Goal: Task Accomplishment & Management: Manage account settings

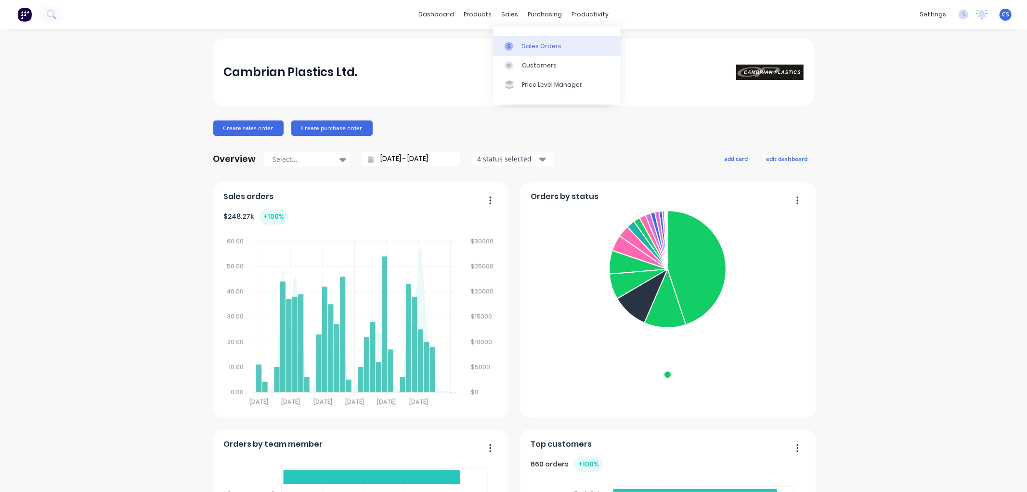
click at [525, 46] on div "Sales Orders" at bounding box center [541, 46] width 39 height 9
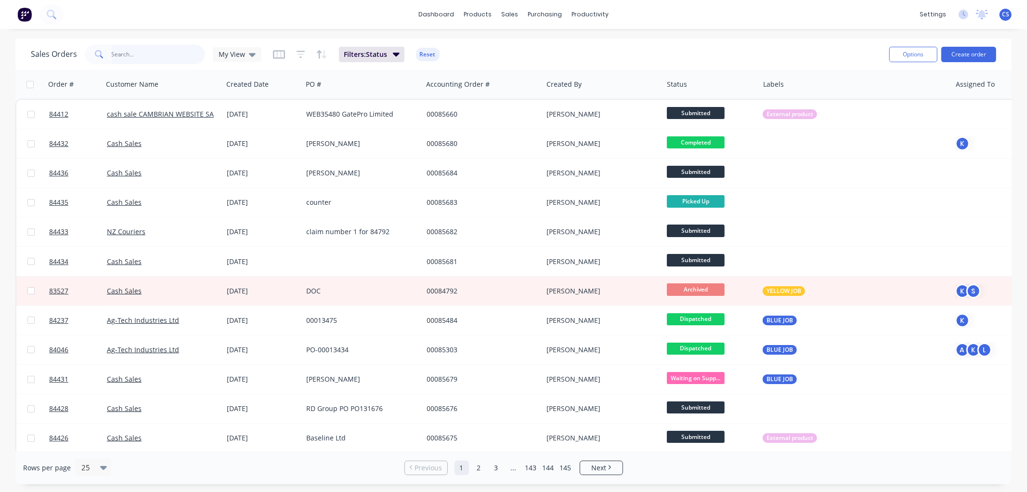
click at [114, 54] on input "text" at bounding box center [159, 54] width 94 height 19
click at [118, 54] on input "text" at bounding box center [159, 54] width 94 height 19
paste input "85679"
type input "85679"
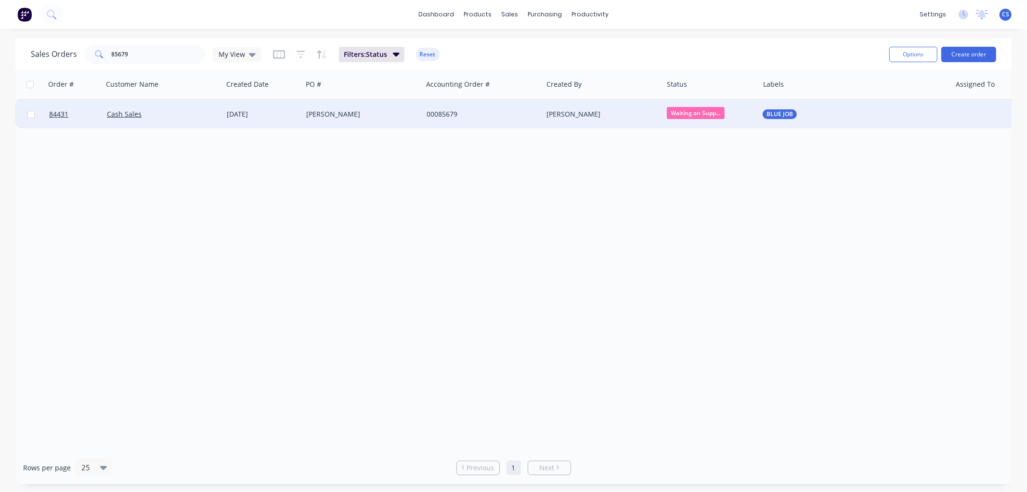
click at [353, 114] on div "[PERSON_NAME]" at bounding box center [359, 114] width 107 height 10
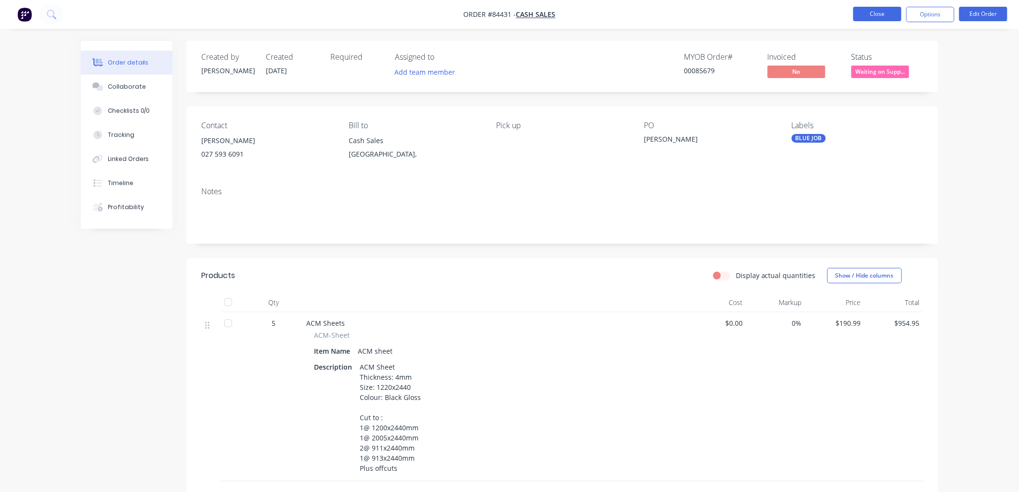
click at [867, 13] on button "Close" at bounding box center [877, 14] width 48 height 14
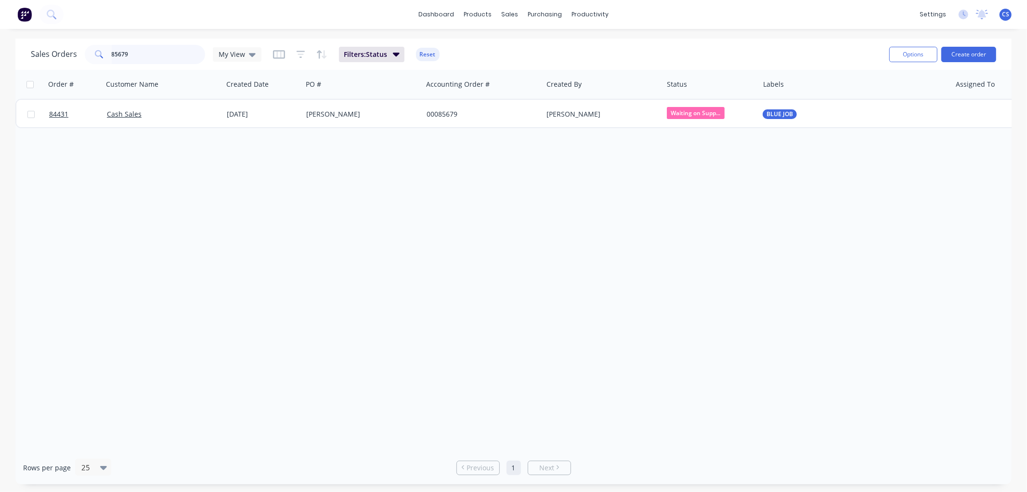
click at [130, 54] on input "85679" at bounding box center [159, 54] width 94 height 19
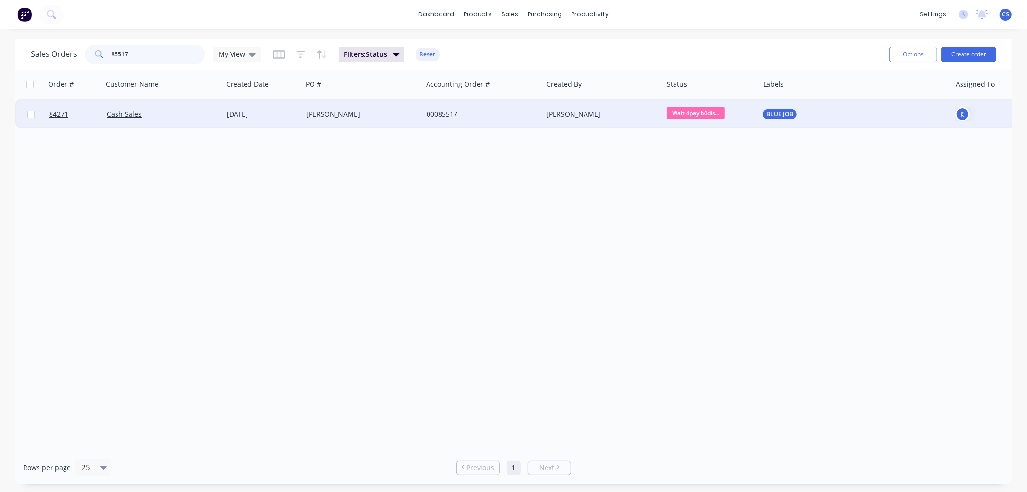
type input "85517"
click at [496, 114] on div "00085517" at bounding box center [480, 114] width 107 height 10
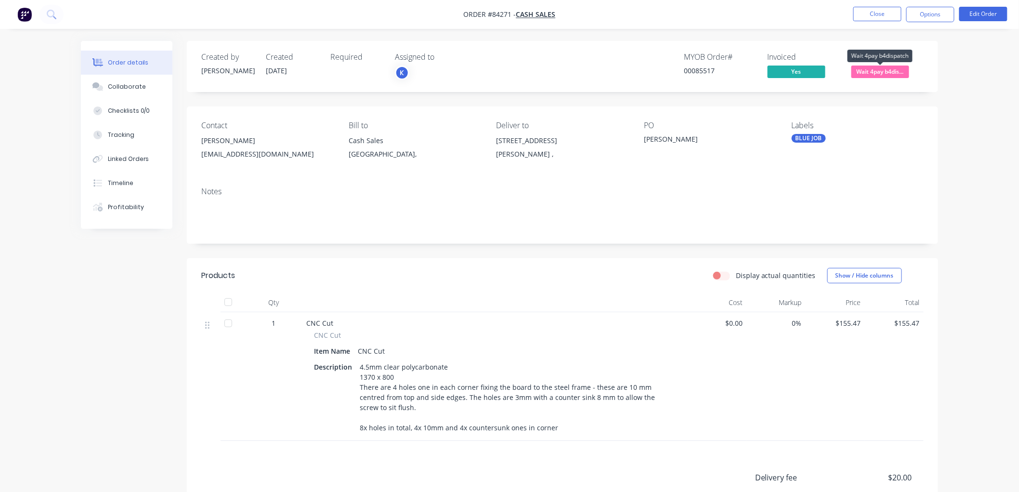
click at [901, 70] on span "Wait 4pay b4dis..." at bounding box center [880, 71] width 58 height 12
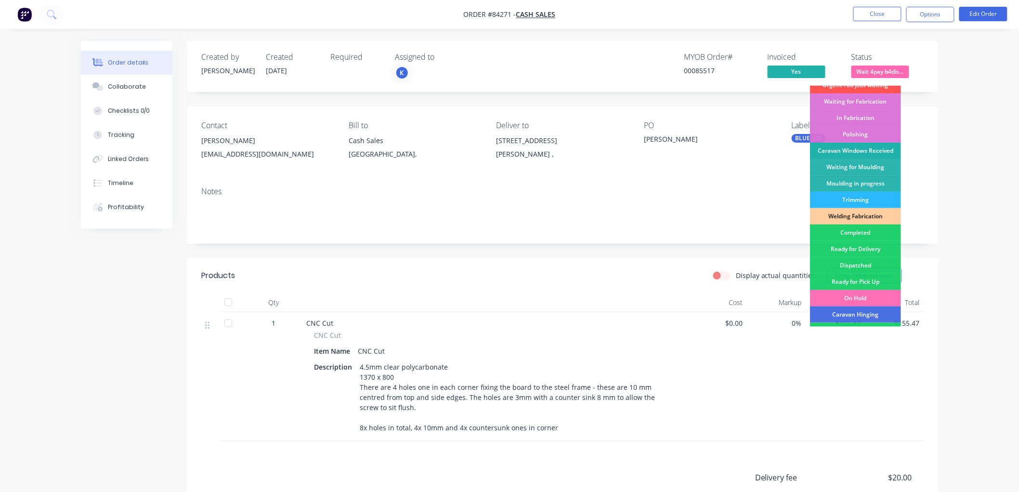
scroll to position [160, 0]
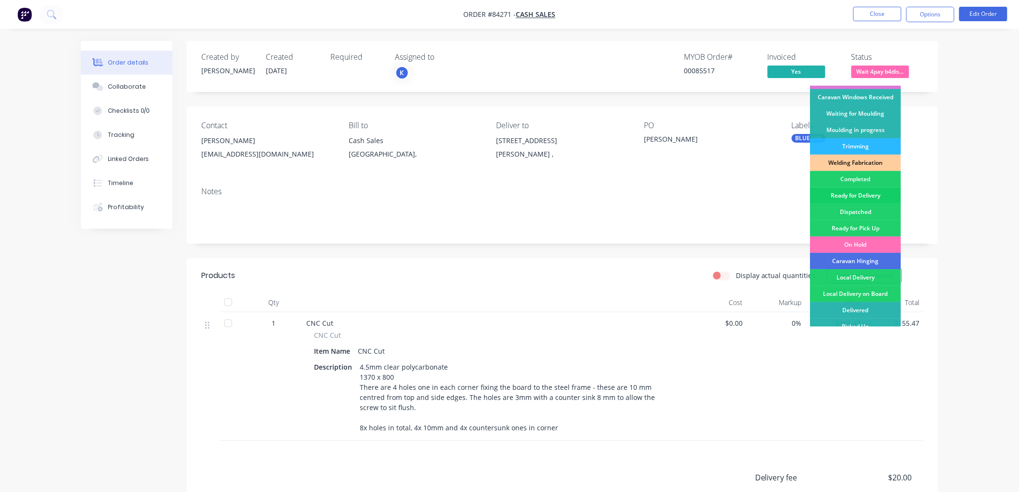
click at [869, 195] on div "Ready for Delivery" at bounding box center [855, 195] width 91 height 16
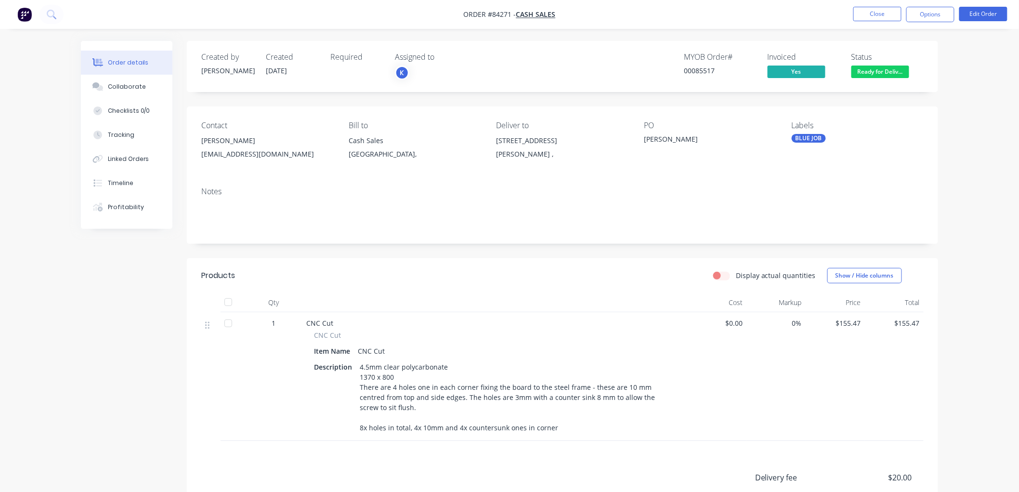
click at [815, 139] on div "BLUE JOB" at bounding box center [808, 138] width 34 height 9
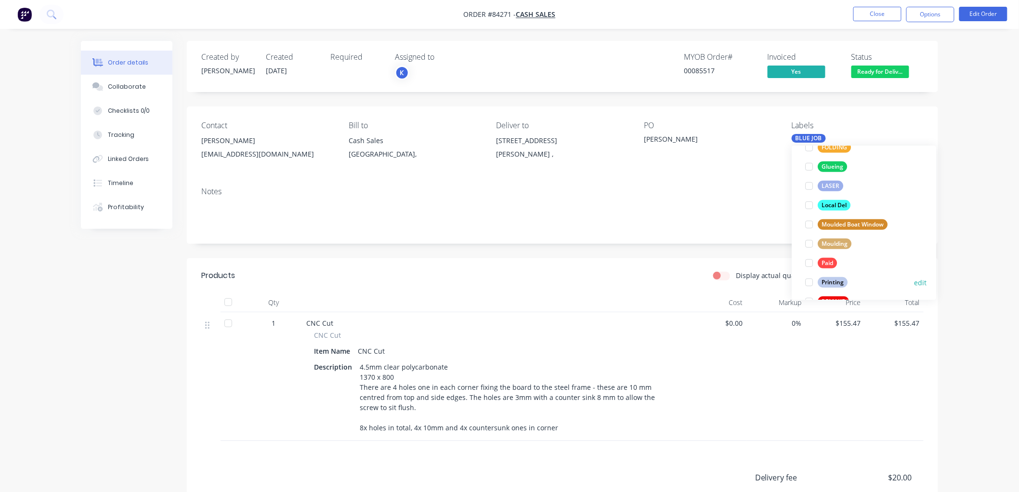
scroll to position [267, 0]
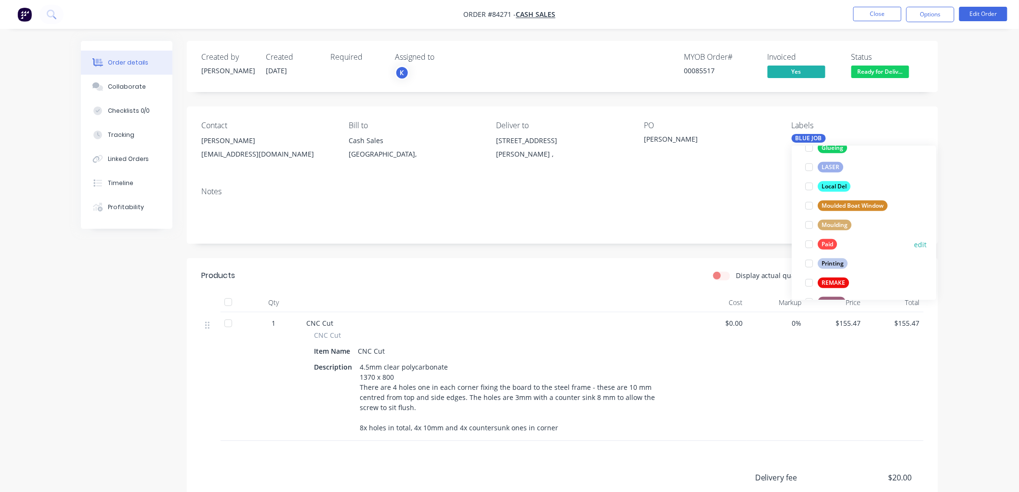
click at [819, 244] on div "Paid" at bounding box center [826, 244] width 19 height 11
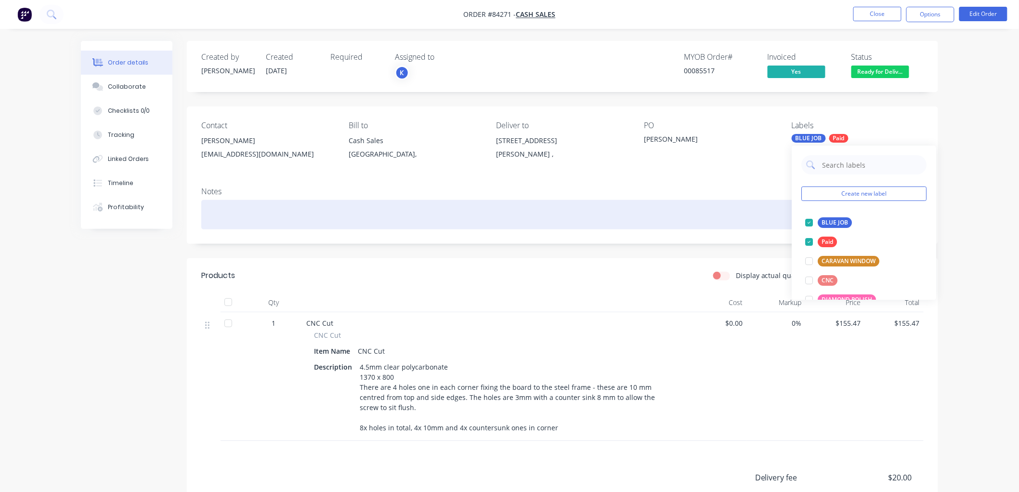
click at [569, 204] on div at bounding box center [562, 214] width 722 height 29
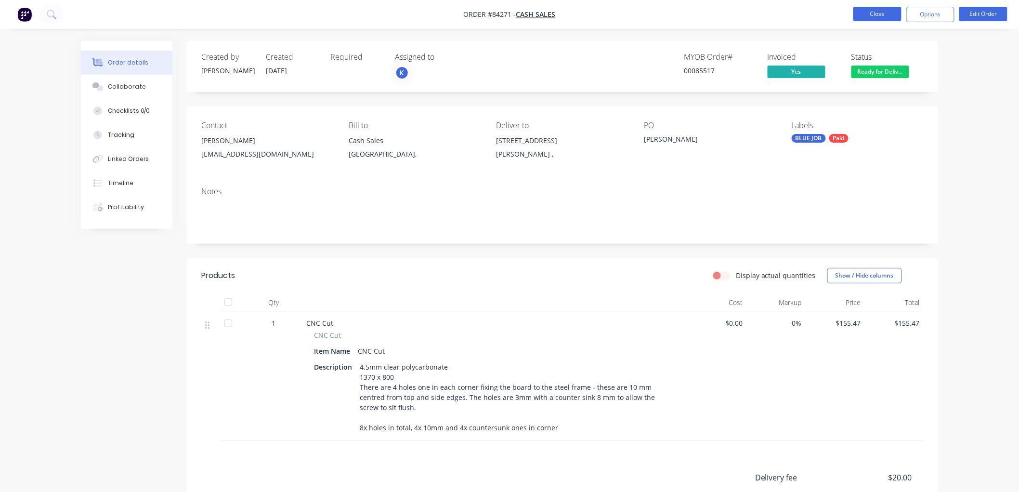
click at [860, 15] on button "Close" at bounding box center [877, 14] width 48 height 14
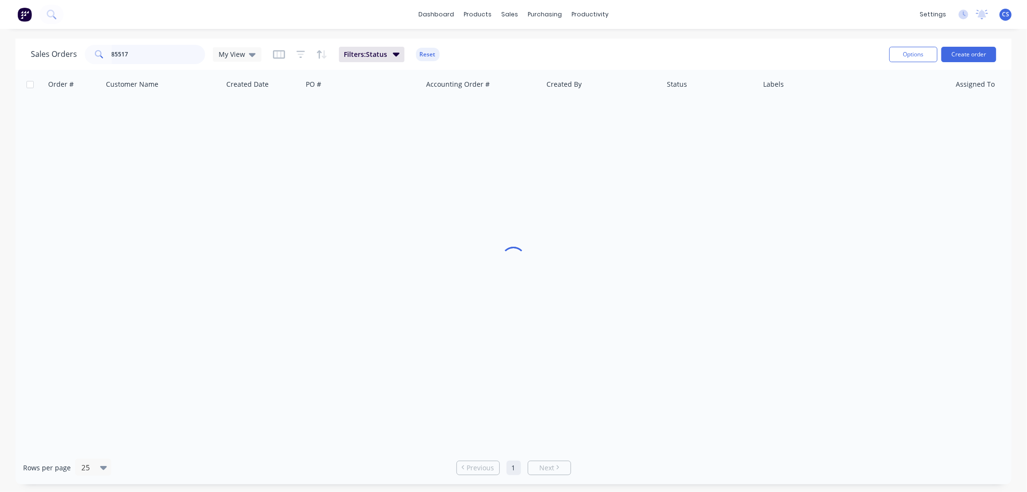
click at [169, 52] on input "85517" at bounding box center [159, 54] width 94 height 19
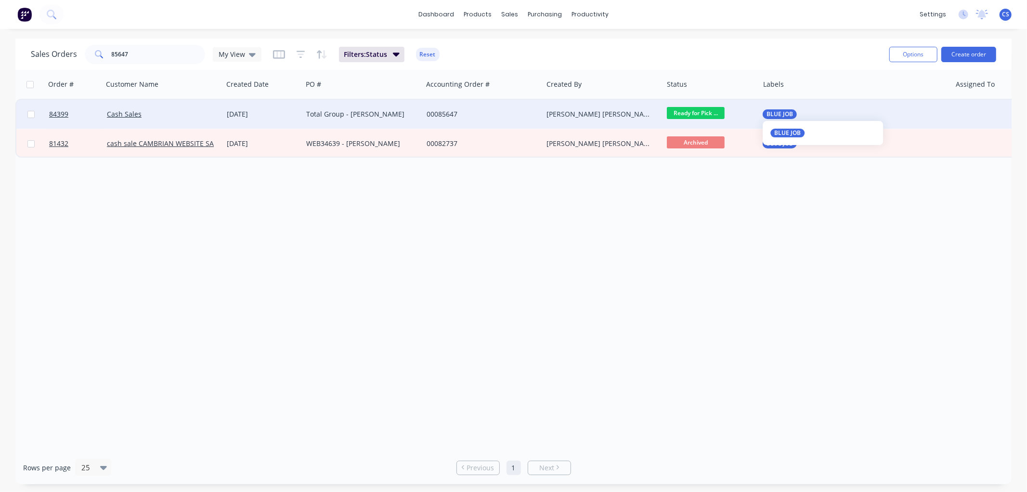
click at [786, 111] on span "BLUE JOB" at bounding box center [779, 114] width 26 height 10
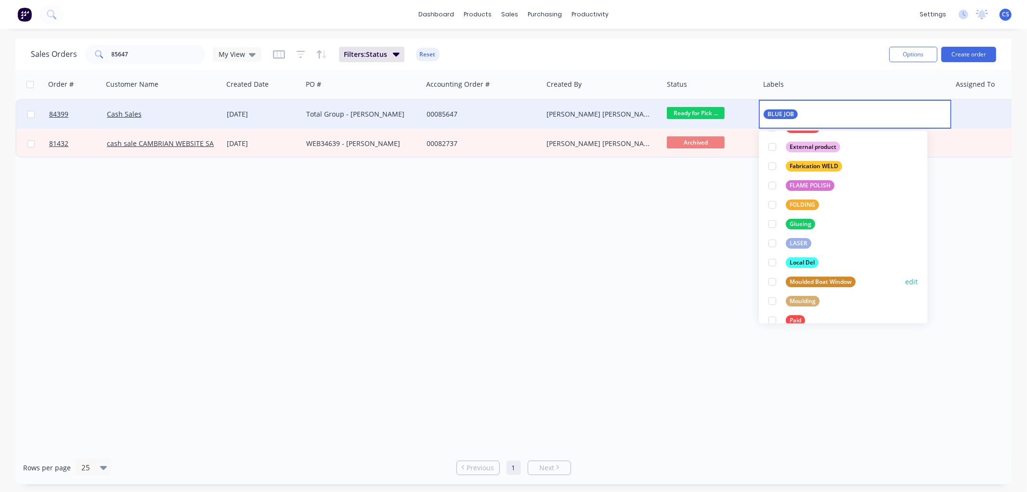
scroll to position [214, 0]
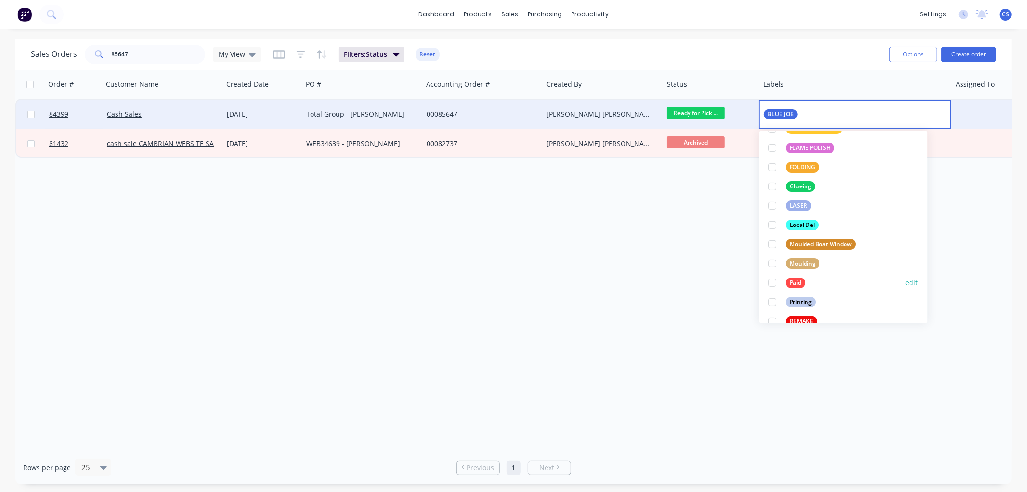
click at [791, 282] on div "Paid" at bounding box center [795, 282] width 19 height 11
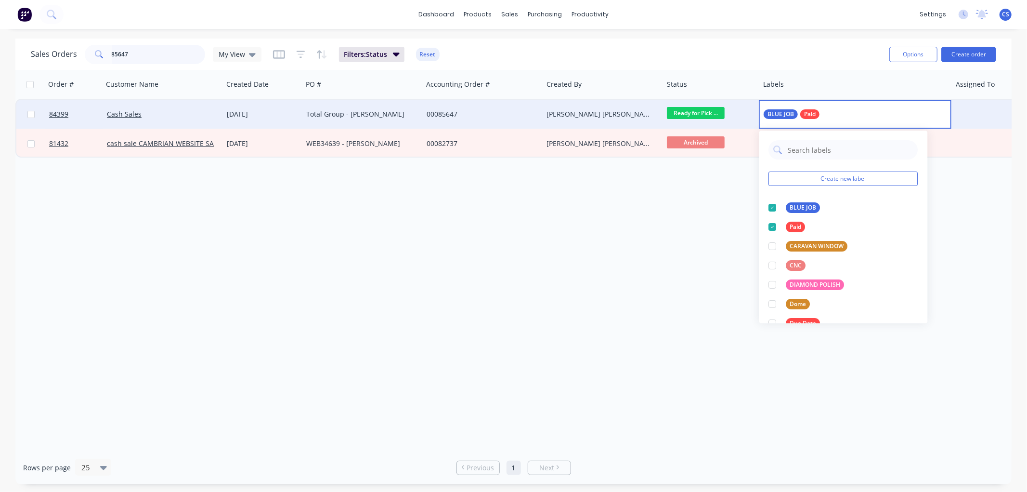
click at [148, 56] on input "85647" at bounding box center [159, 54] width 94 height 19
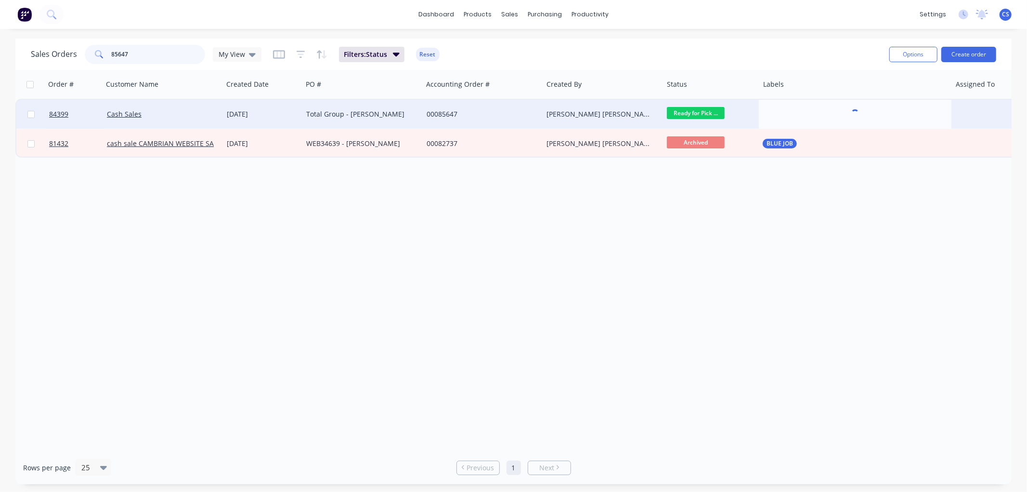
click at [148, 56] on input "85647" at bounding box center [159, 54] width 94 height 19
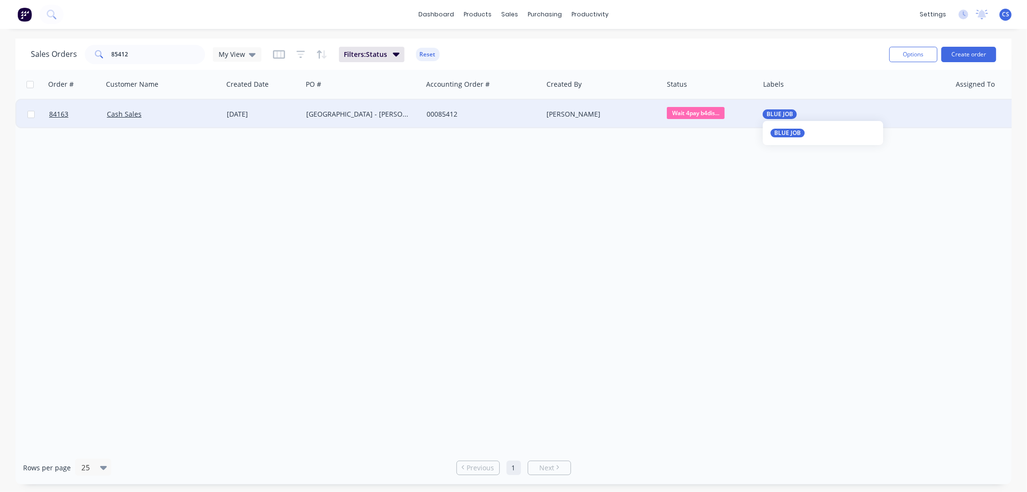
click at [781, 117] on span "BLUE JOB" at bounding box center [779, 114] width 26 height 10
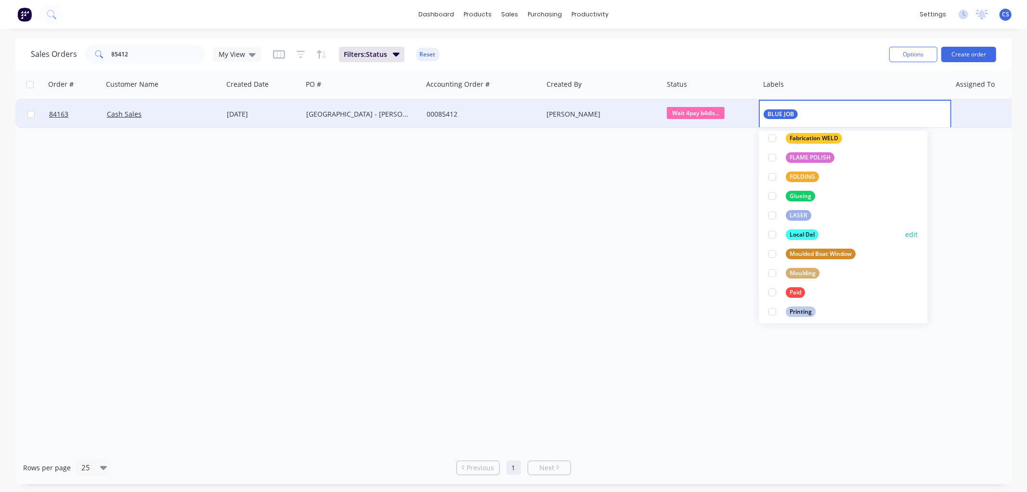
scroll to position [214, 0]
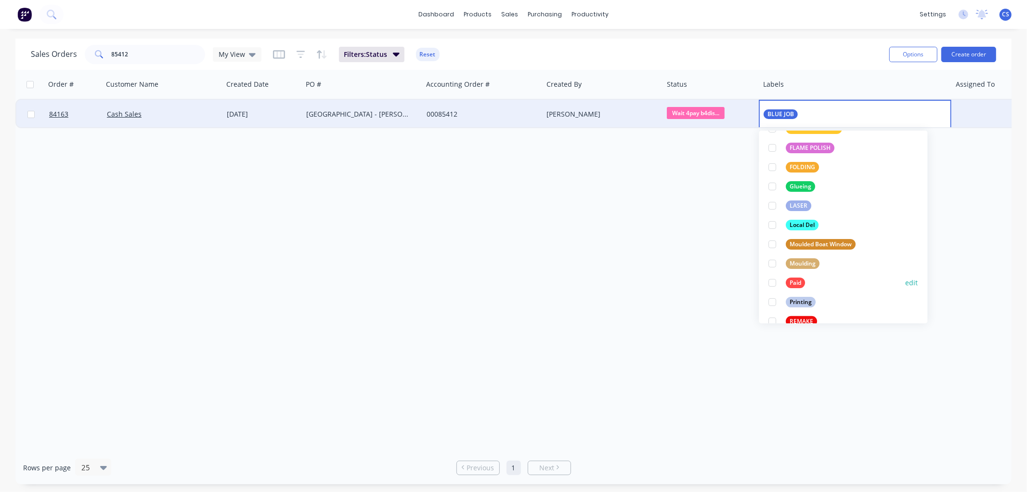
click at [794, 281] on div "Paid" at bounding box center [795, 282] width 19 height 11
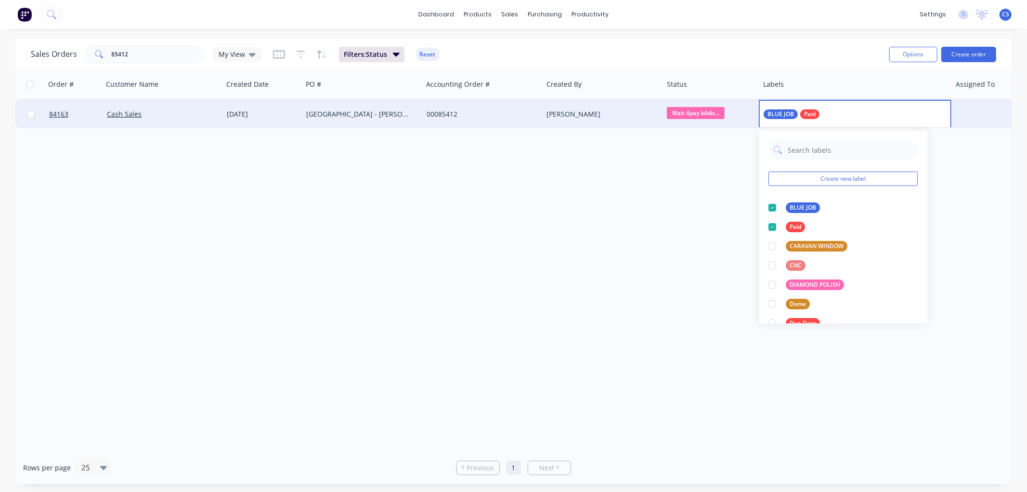
click at [691, 108] on span "Wait 4pay b4dis..." at bounding box center [696, 113] width 58 height 12
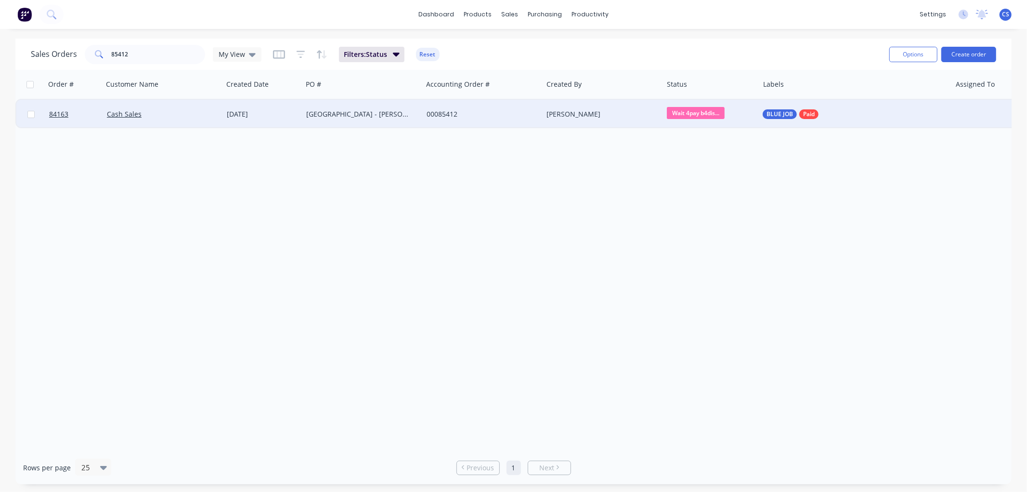
click at [673, 107] on span "Wait 4pay b4dis..." at bounding box center [696, 113] width 58 height 12
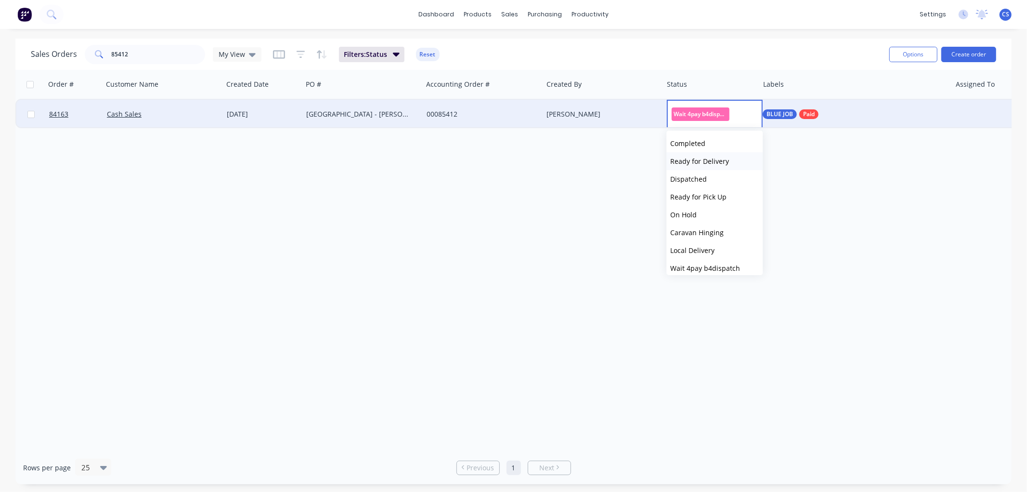
click at [710, 159] on span "Ready for Delivery" at bounding box center [699, 160] width 59 height 9
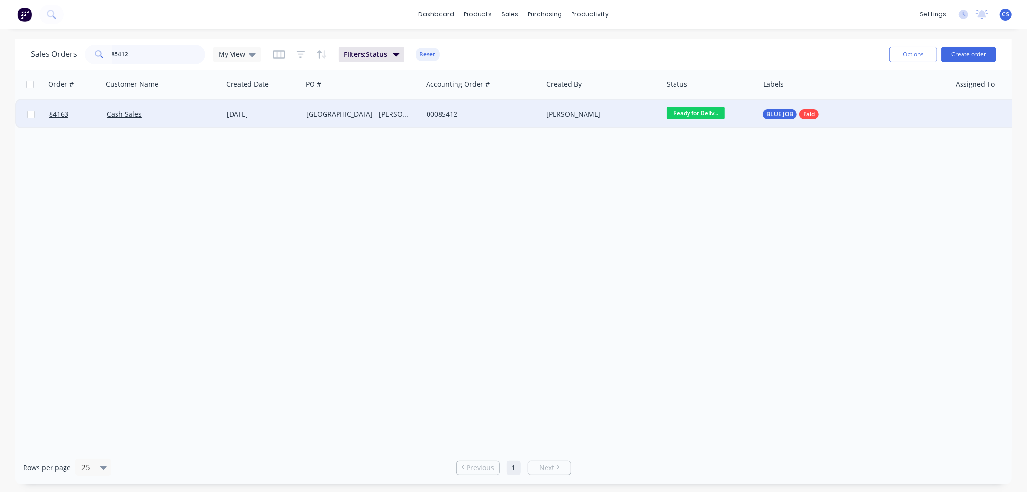
click at [159, 54] on input "85412" at bounding box center [159, 54] width 94 height 19
click at [159, 53] on input "85412" at bounding box center [159, 54] width 94 height 19
click at [794, 111] on span "YELLOW JOB" at bounding box center [783, 114] width 35 height 10
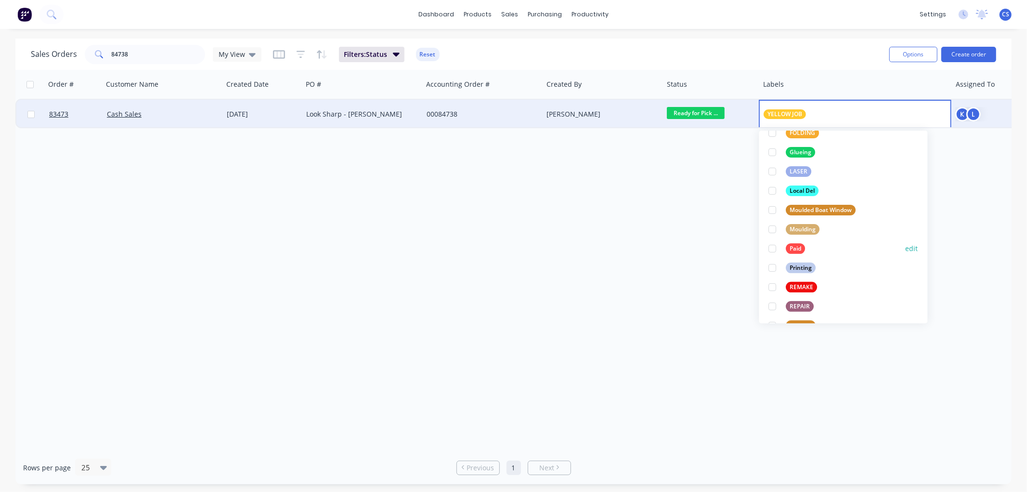
click at [794, 248] on div "Paid" at bounding box center [795, 248] width 19 height 11
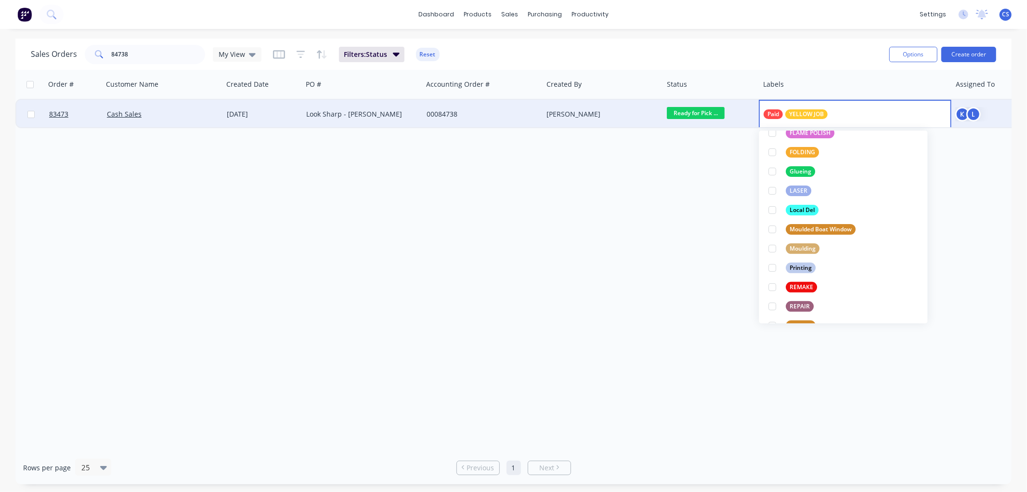
scroll to position [0, 0]
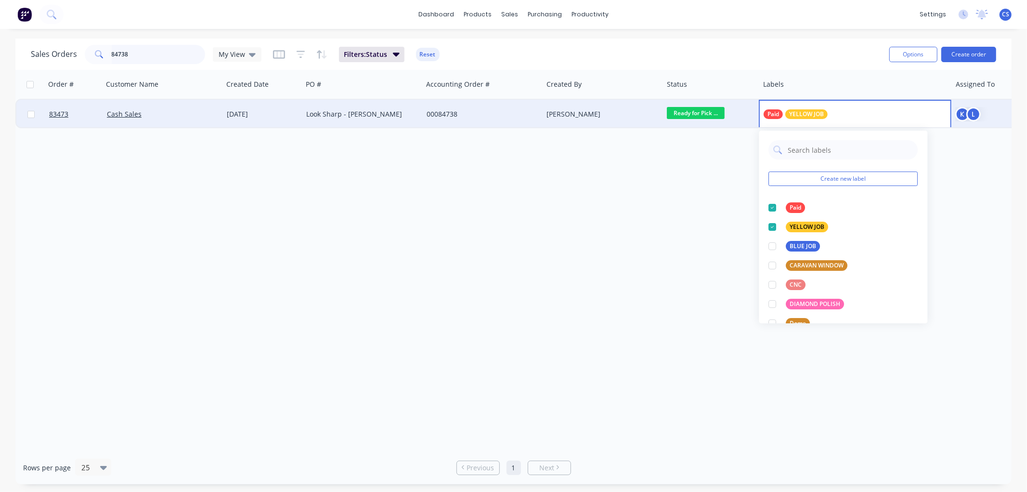
click at [157, 52] on input "84738" at bounding box center [159, 54] width 94 height 19
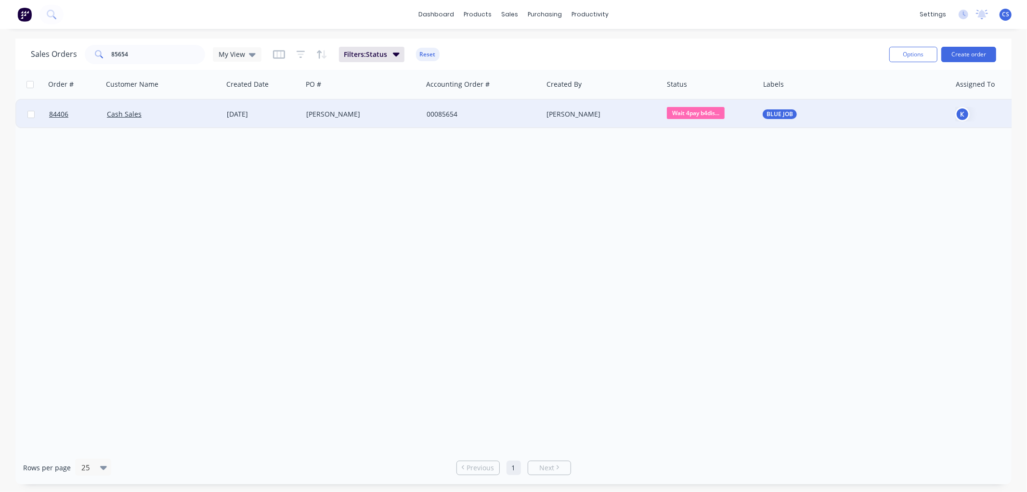
click at [723, 112] on span "Wait 4pay b4dis..." at bounding box center [696, 113] width 58 height 12
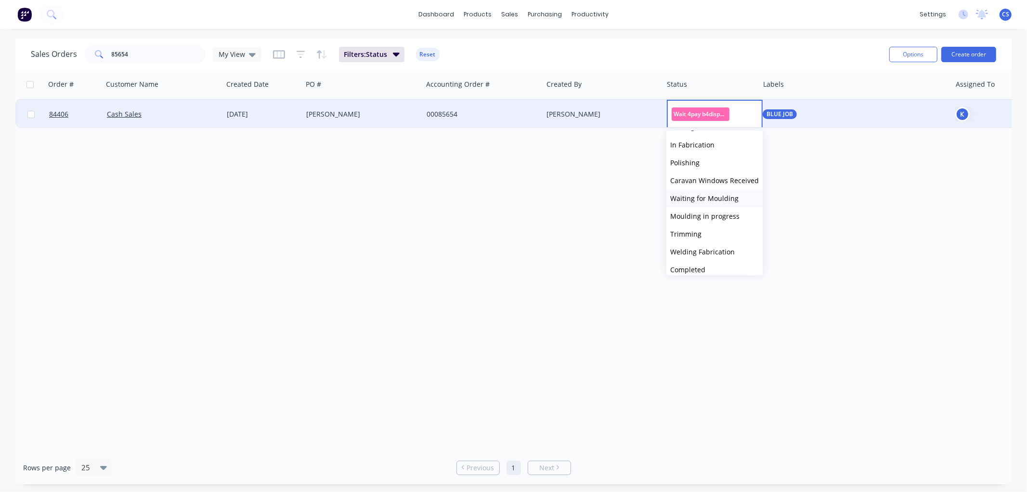
scroll to position [160, 0]
click at [707, 266] on span "Ready for Delivery" at bounding box center [699, 267] width 59 height 9
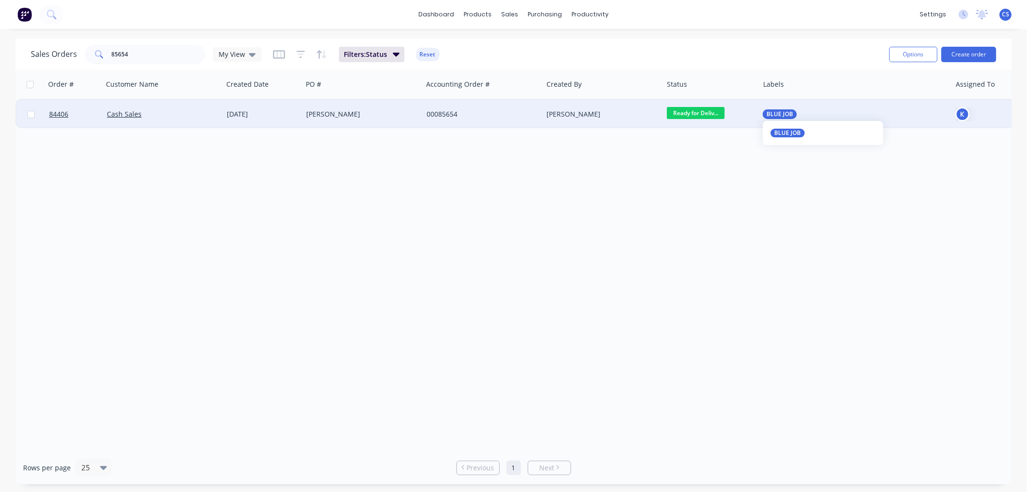
click at [786, 115] on span "BLUE JOB" at bounding box center [779, 114] width 26 height 10
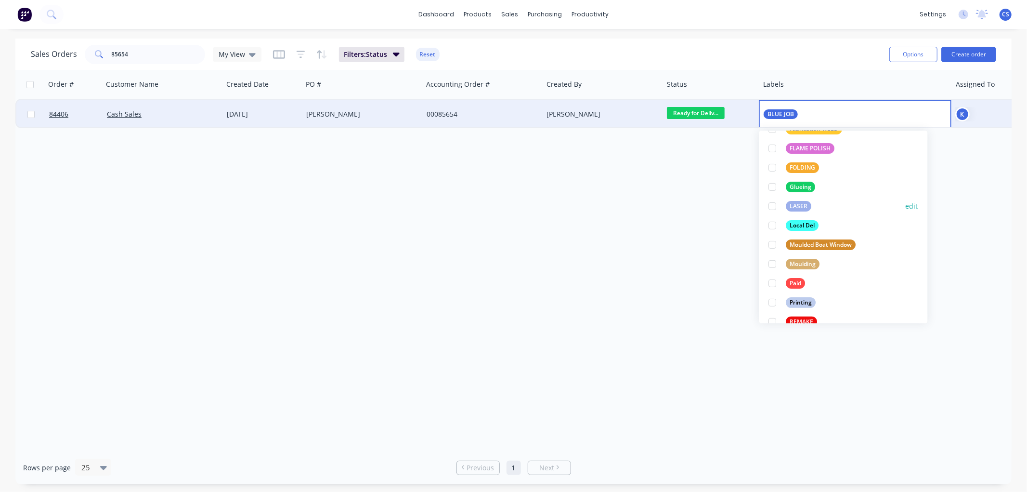
scroll to position [214, 0]
click at [796, 287] on div "Paid" at bounding box center [795, 282] width 19 height 11
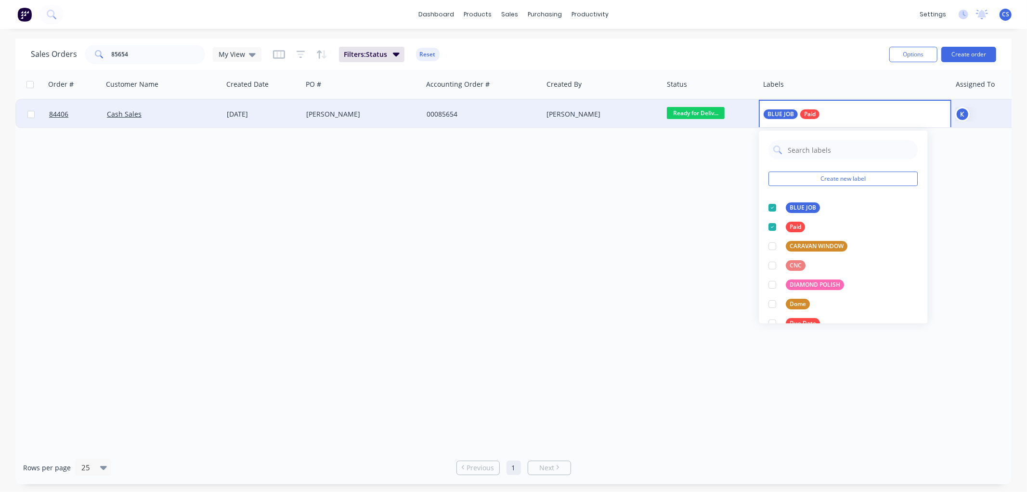
click at [461, 201] on div "Order # Customer Name Created Date PO # Accounting Order # Created By Status La…" at bounding box center [513, 260] width 996 height 381
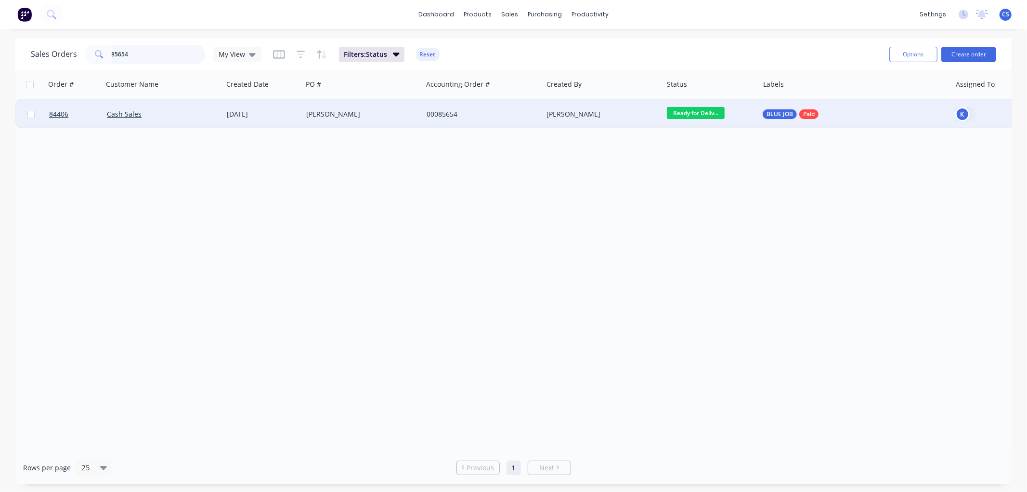
click at [165, 58] on input "85654" at bounding box center [159, 54] width 94 height 19
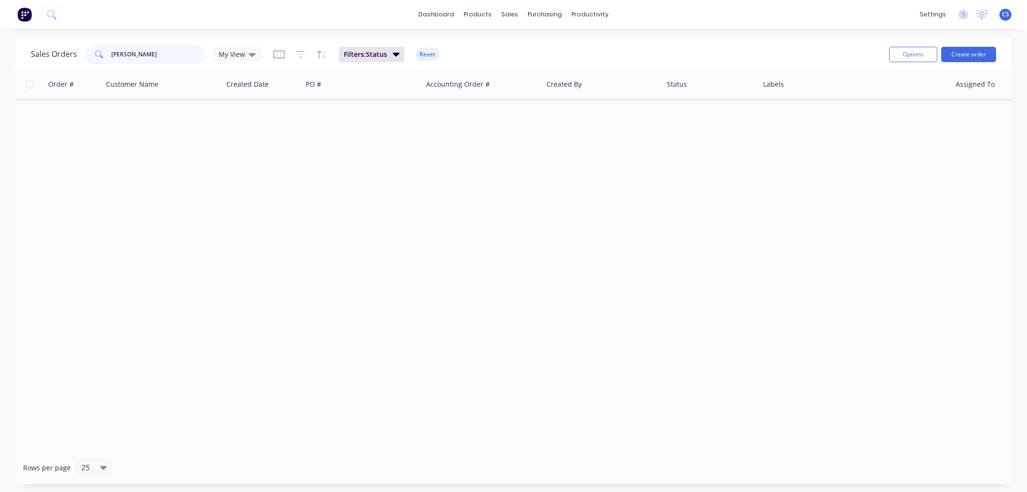
click at [129, 53] on input "sylvie" at bounding box center [159, 54] width 94 height 19
drag, startPoint x: 132, startPoint y: 57, endPoint x: 91, endPoint y: 58, distance: 40.9
click at [80, 58] on div "Sales Orders p244488559 My View" at bounding box center [146, 54] width 231 height 19
click at [172, 57] on input "davys" at bounding box center [159, 54] width 94 height 19
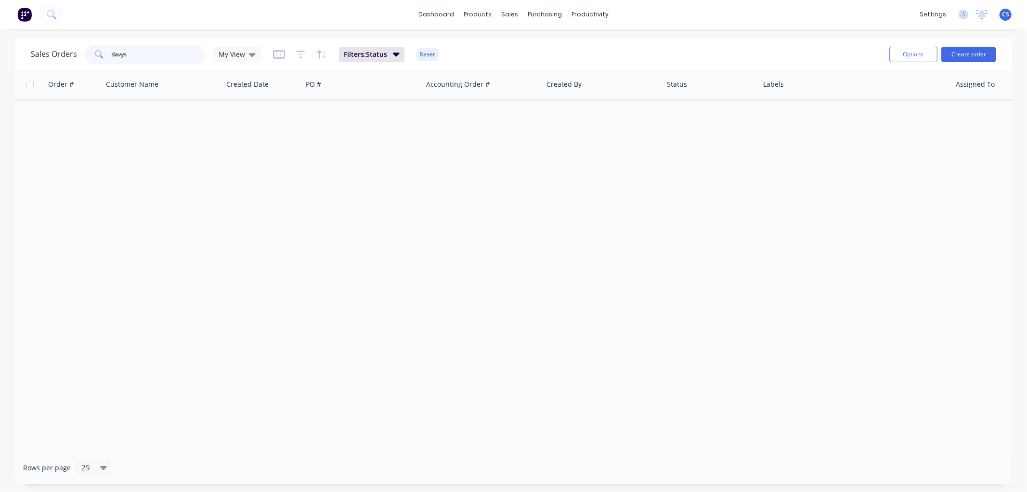
click at [172, 57] on input "davys" at bounding box center [159, 54] width 94 height 19
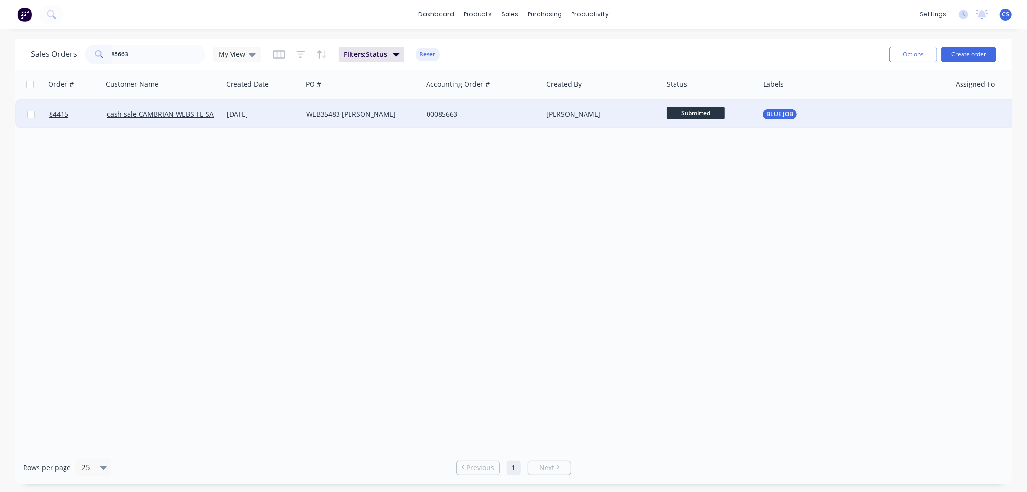
click at [709, 111] on span "Submitted" at bounding box center [696, 113] width 58 height 12
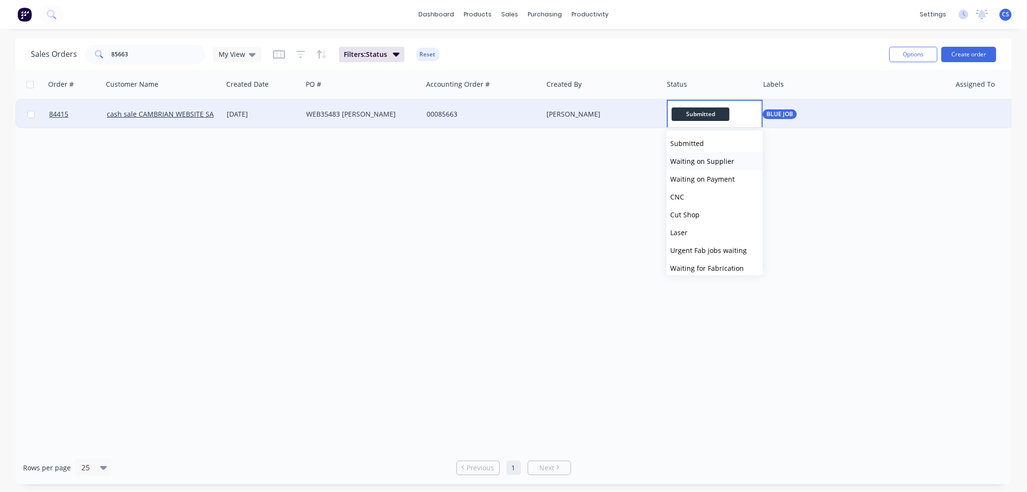
click at [710, 161] on span "Waiting on Supplier" at bounding box center [702, 160] width 64 height 9
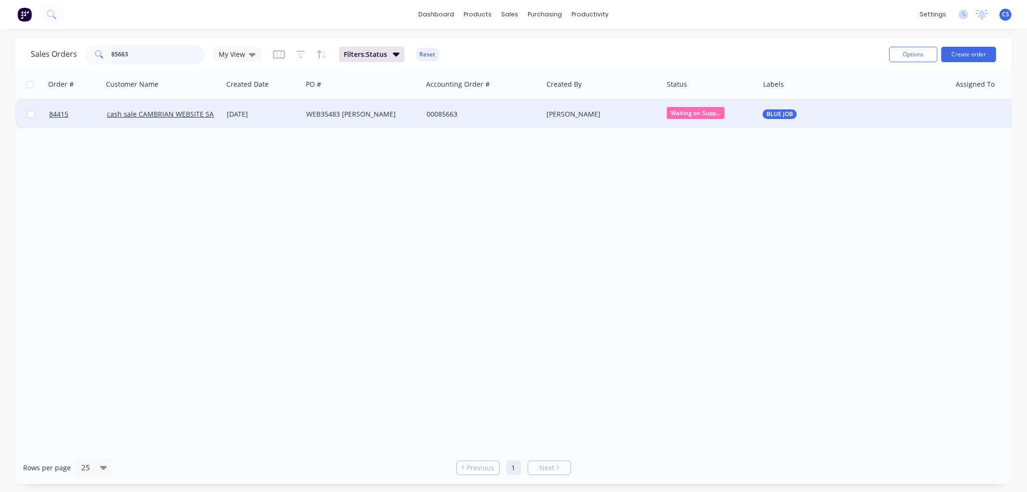
click at [166, 56] on input "85663" at bounding box center [159, 54] width 94 height 19
click at [706, 114] on span "Submitted" at bounding box center [696, 113] width 58 height 12
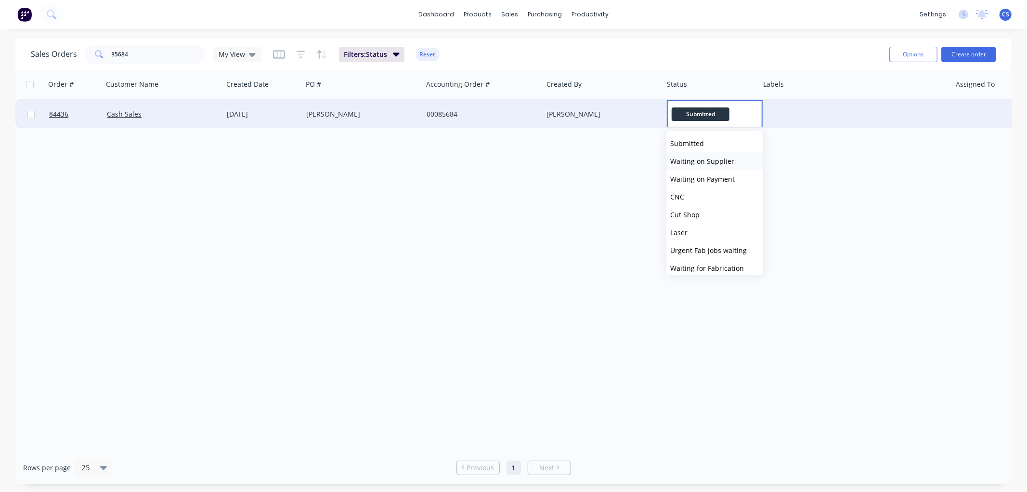
click at [709, 158] on span "Waiting on Supplier" at bounding box center [702, 160] width 64 height 9
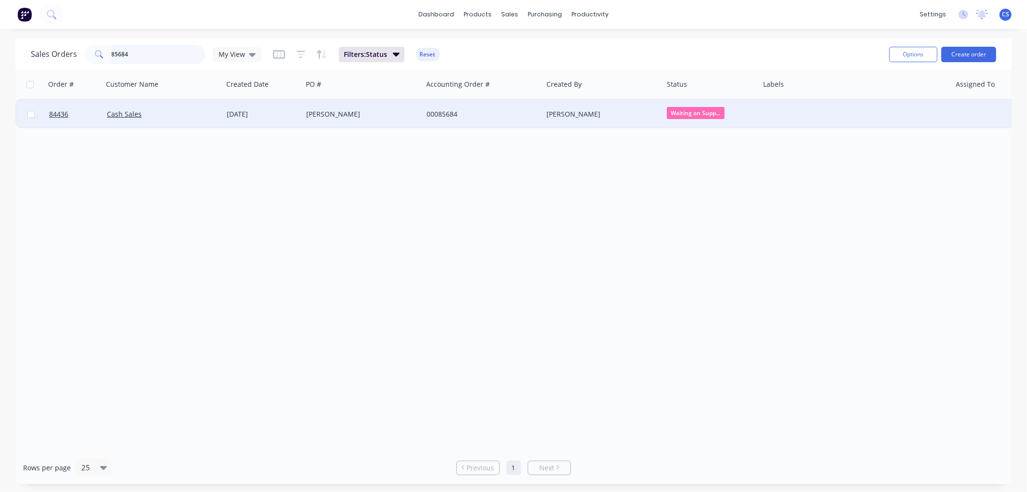
click at [164, 51] on input "85684" at bounding box center [159, 54] width 94 height 19
click at [152, 54] on input "85684" at bounding box center [159, 54] width 94 height 19
type input "85677"
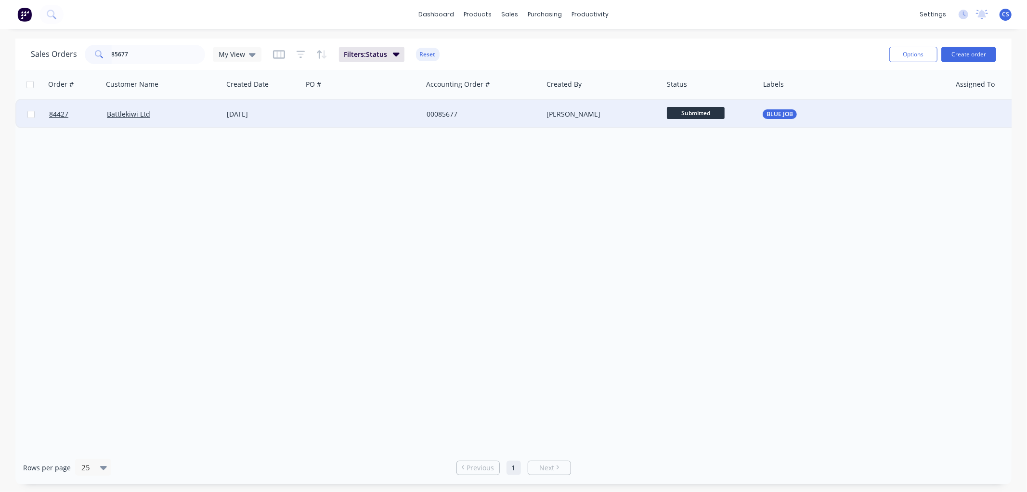
click at [698, 112] on span "Submitted" at bounding box center [696, 113] width 58 height 12
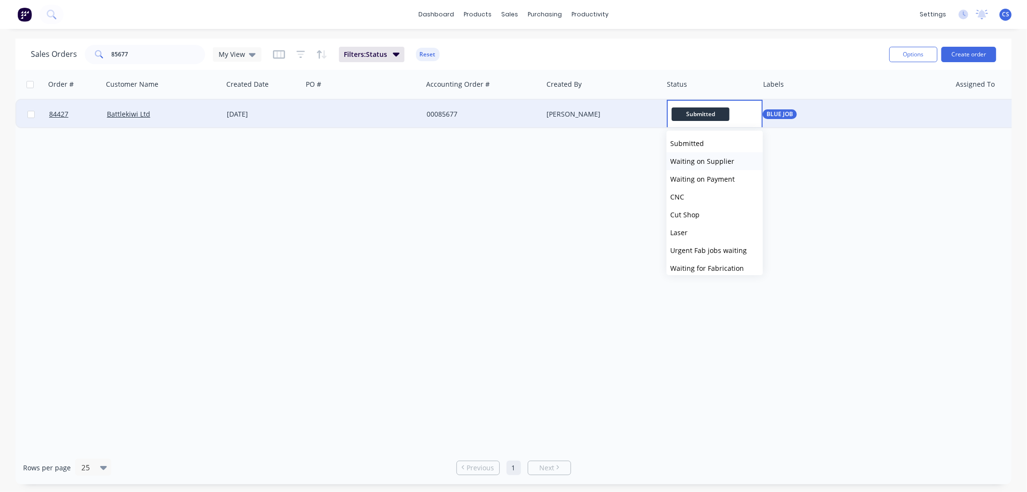
click at [706, 159] on span "Waiting on Supplier" at bounding box center [702, 160] width 64 height 9
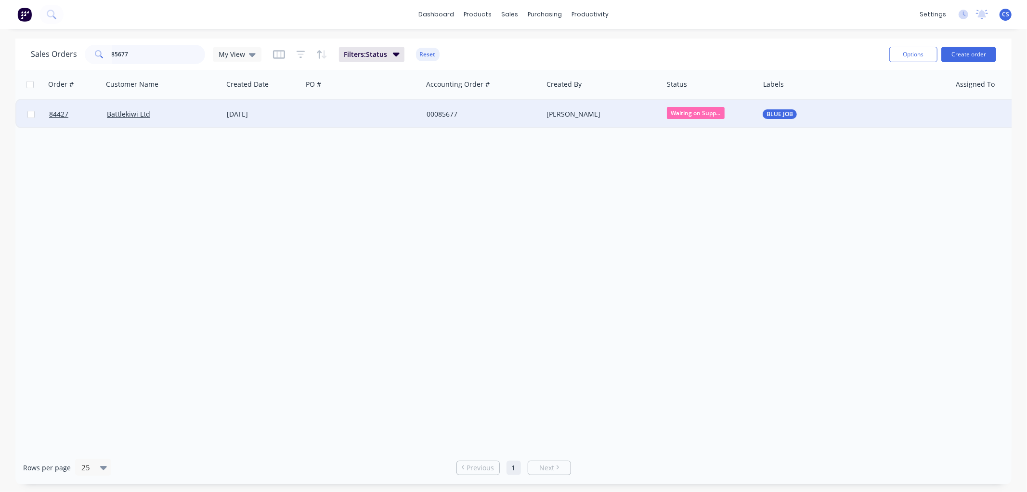
click at [133, 56] on input "85677" at bounding box center [159, 54] width 94 height 19
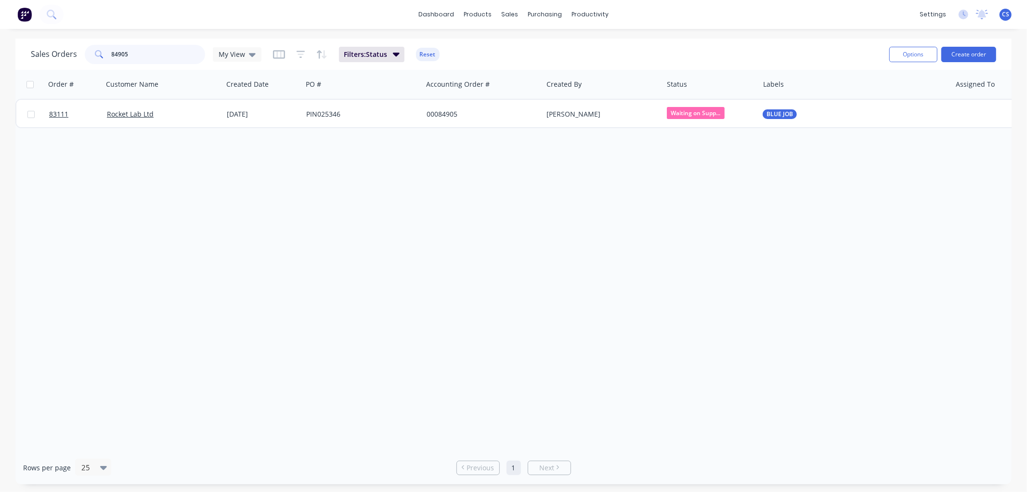
type input "84905"
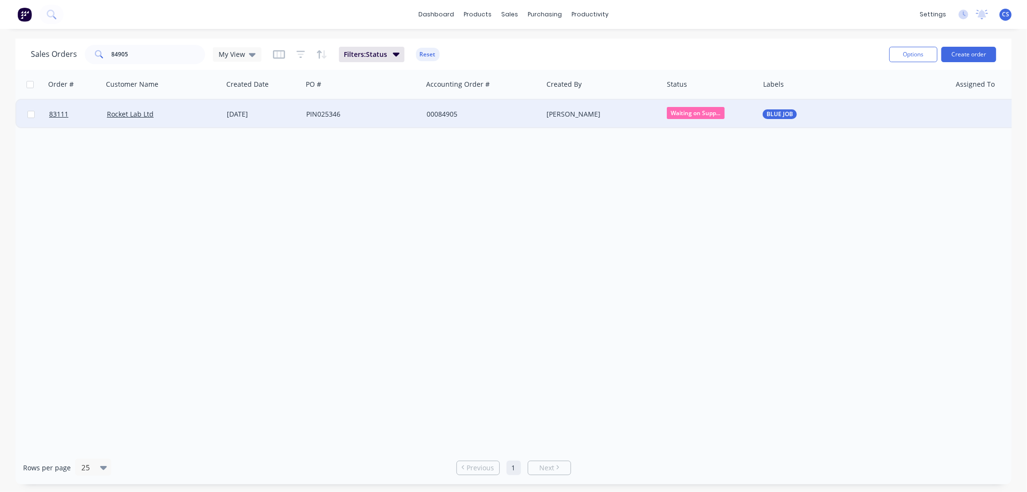
click at [475, 107] on div "00084905" at bounding box center [483, 114] width 120 height 29
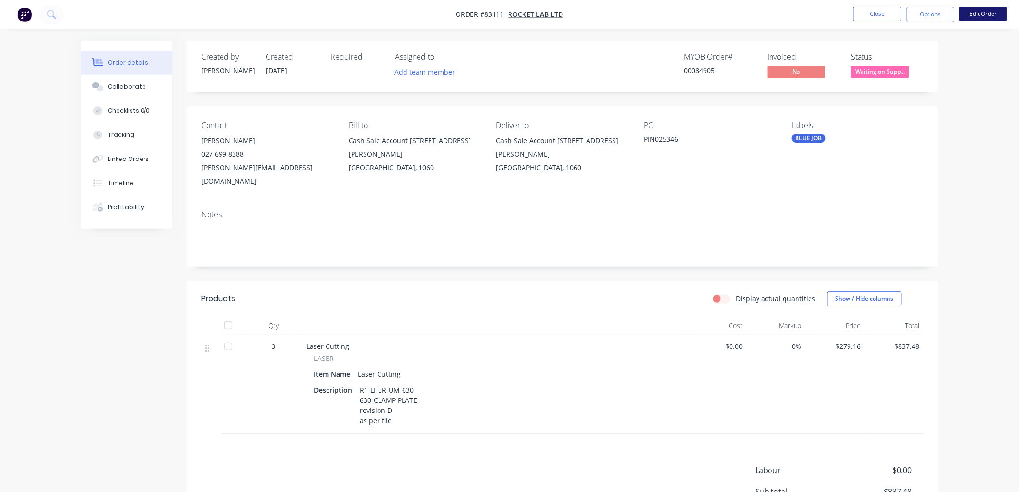
click at [975, 16] on button "Edit Order" at bounding box center [983, 14] width 48 height 14
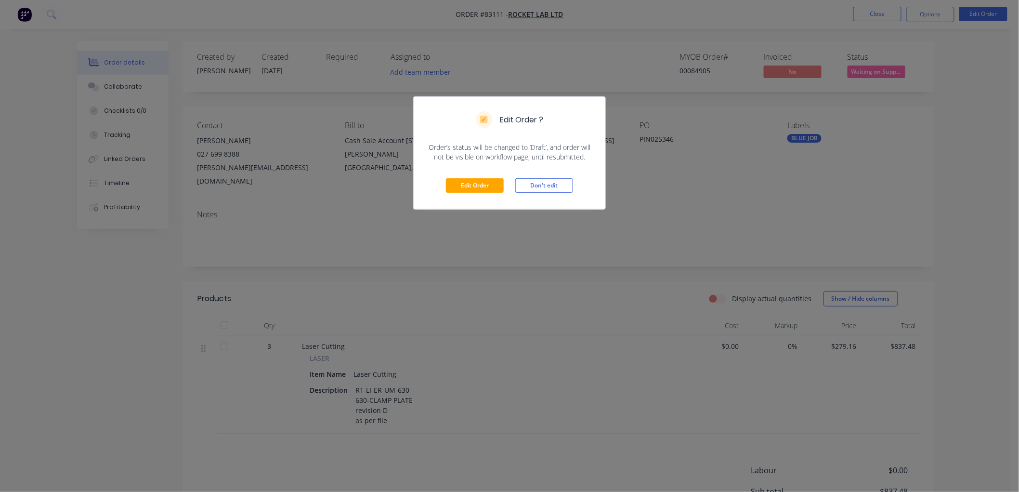
click at [468, 177] on div "Edit Order Don't edit" at bounding box center [510, 185] width 192 height 47
click at [471, 181] on button "Edit Order" at bounding box center [475, 185] width 58 height 14
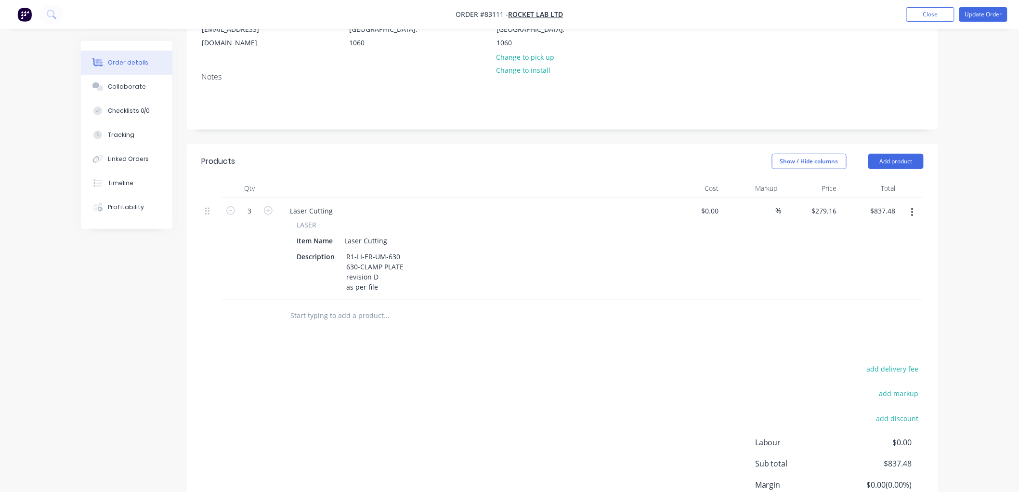
scroll to position [160, 0]
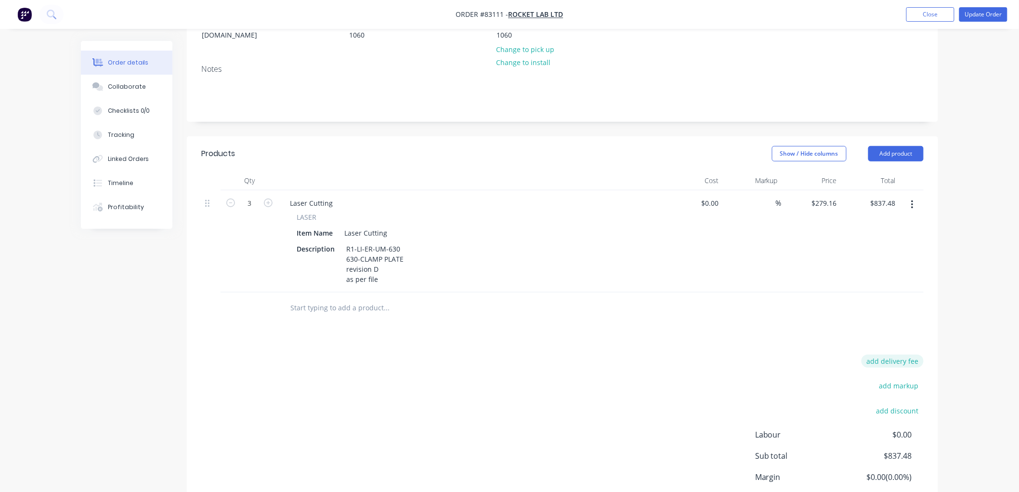
click at [884, 354] on button "add delivery fee" at bounding box center [892, 360] width 62 height 13
type input "10"
click at [984, 14] on button "Update Order" at bounding box center [983, 14] width 48 height 14
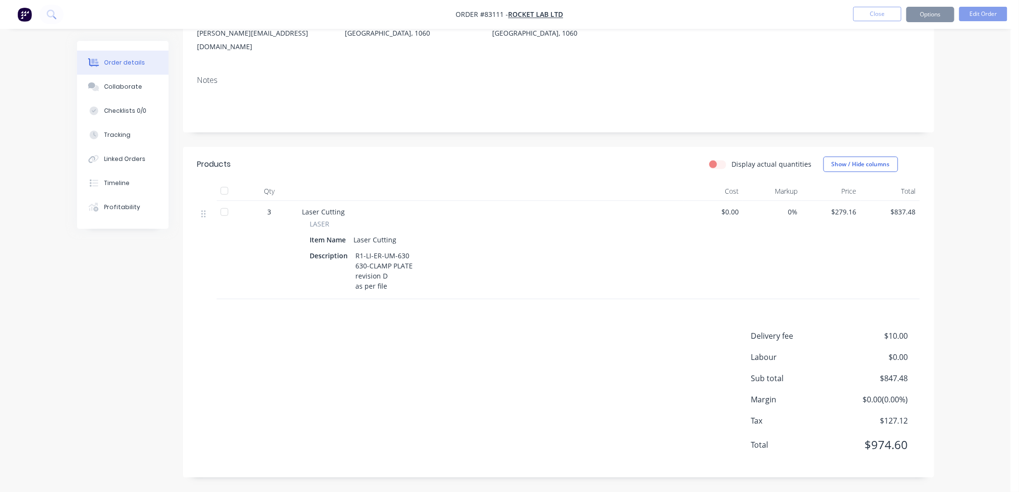
scroll to position [0, 0]
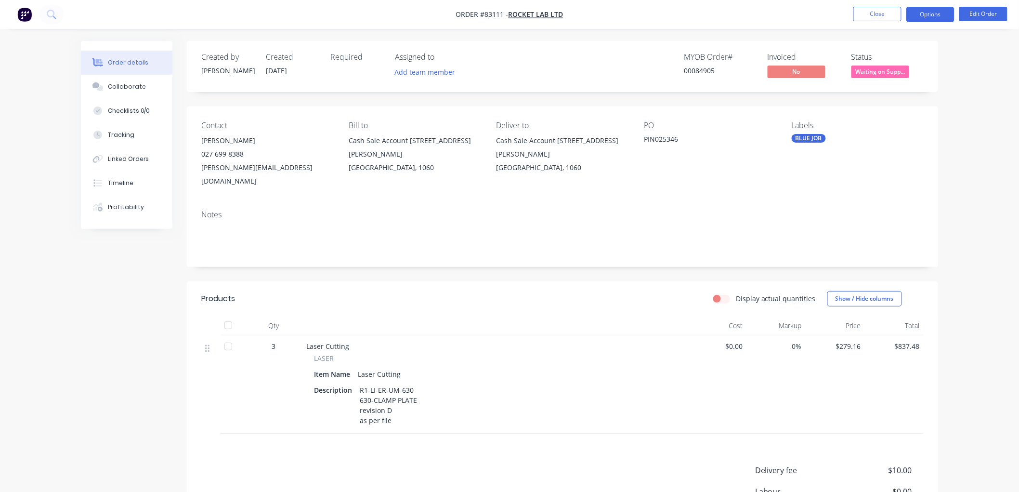
click at [937, 15] on button "Options" at bounding box center [930, 14] width 48 height 15
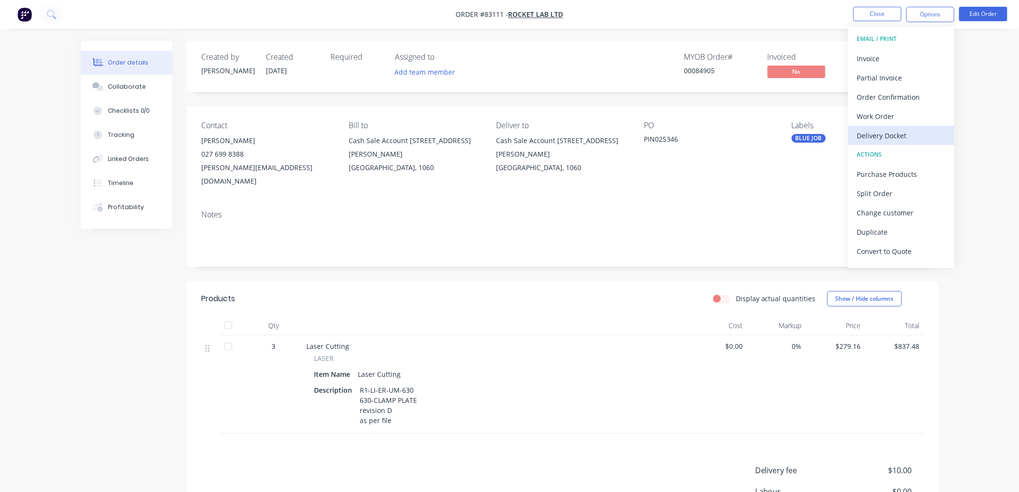
click at [892, 130] on div "Delivery Docket" at bounding box center [901, 136] width 89 height 14
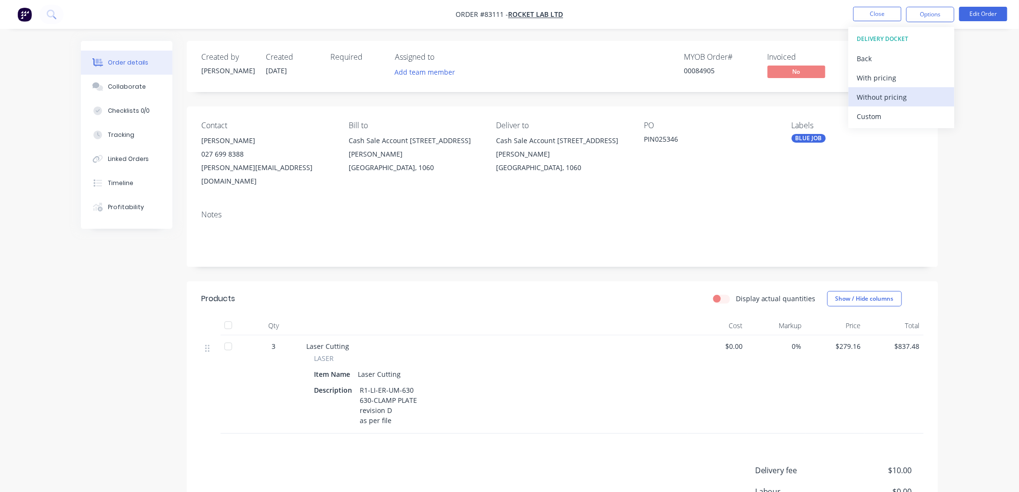
click at [892, 95] on div "Without pricing" at bounding box center [901, 97] width 89 height 14
click at [733, 17] on nav "Order #83111 - Rocket Lab Ltd Close Options EMAIL / PRINT Invoice Partial Invoi…" at bounding box center [509, 14] width 1019 height 29
click at [934, 13] on button "Options" at bounding box center [930, 14] width 48 height 15
drag, startPoint x: 769, startPoint y: 36, endPoint x: 773, endPoint y: 39, distance: 5.1
click at [770, 36] on div "Order details Collaborate Checklists 0/0 Tracking Linked Orders Timeline Profit…" at bounding box center [509, 313] width 1019 height 626
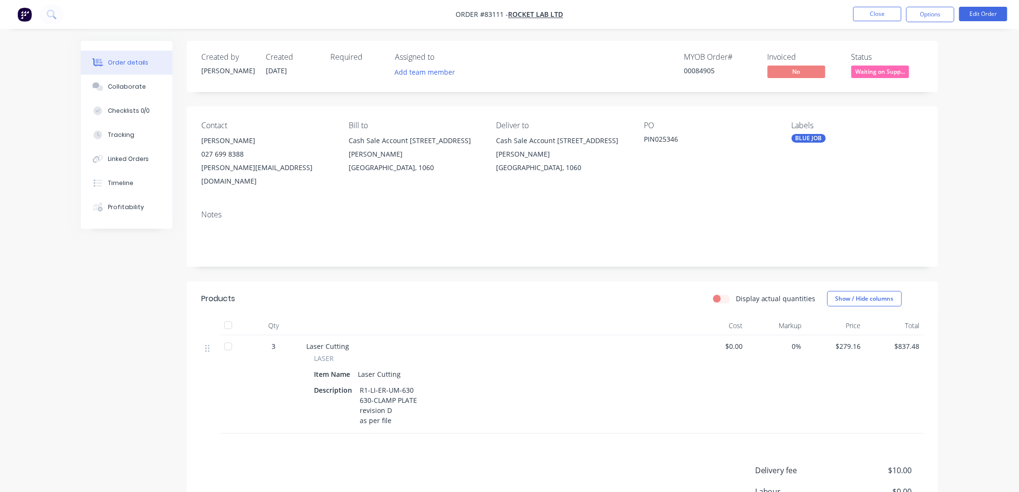
click at [884, 75] on span "Waiting on Supp..." at bounding box center [880, 71] width 58 height 12
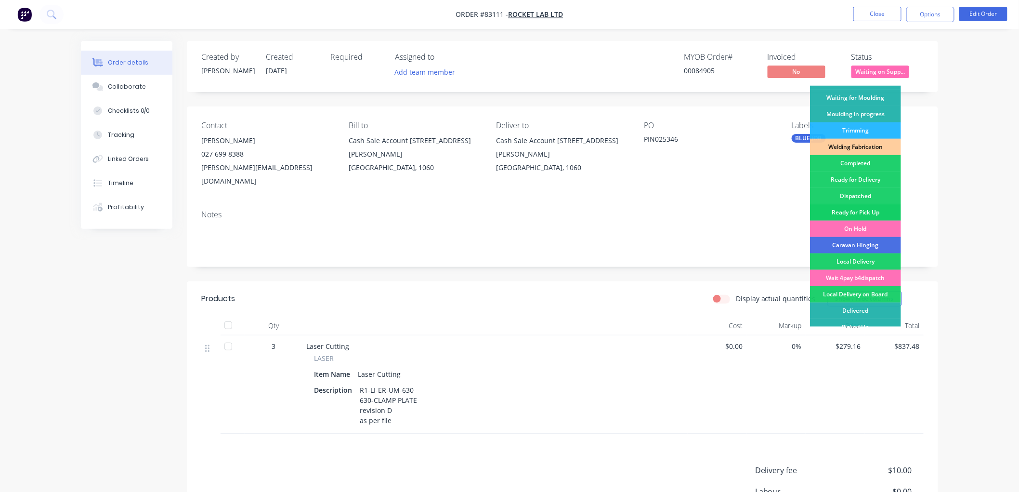
scroll to position [160, 0]
click at [855, 179] on div "Ready for Delivery" at bounding box center [855, 179] width 91 height 16
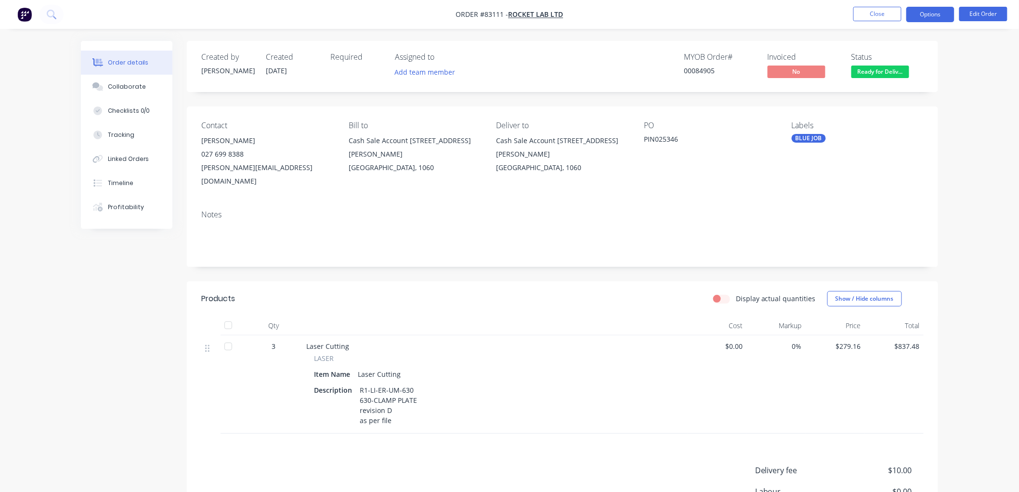
click at [926, 15] on button "Options" at bounding box center [930, 14] width 48 height 15
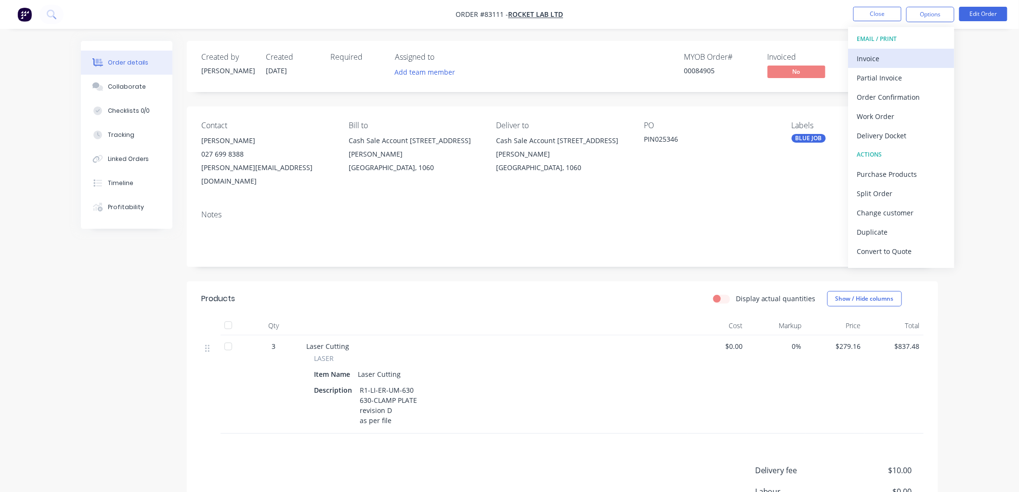
click at [896, 55] on div "Invoice" at bounding box center [901, 59] width 89 height 14
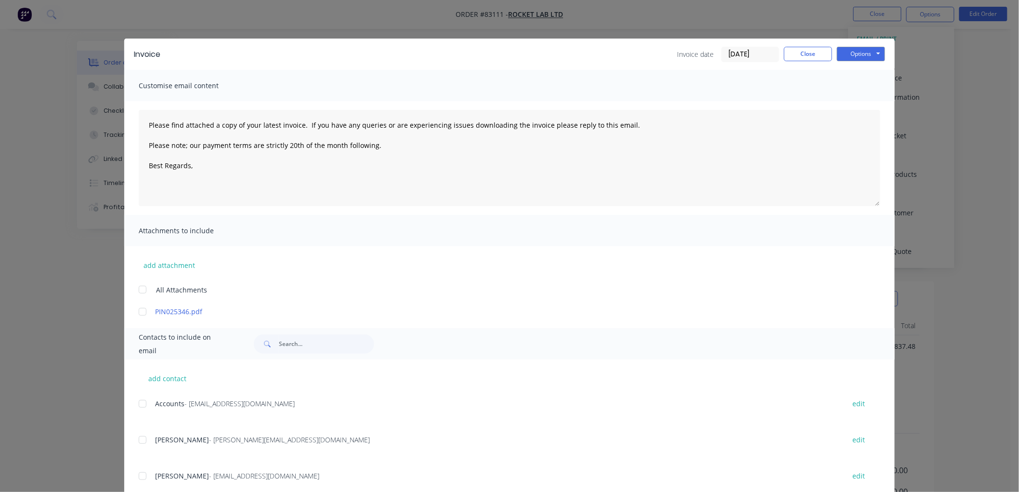
click at [142, 403] on div at bounding box center [142, 403] width 19 height 19
click at [213, 163] on textarea "Please find attached a copy of your latest invoice. If you have any queries or …" at bounding box center [509, 158] width 741 height 96
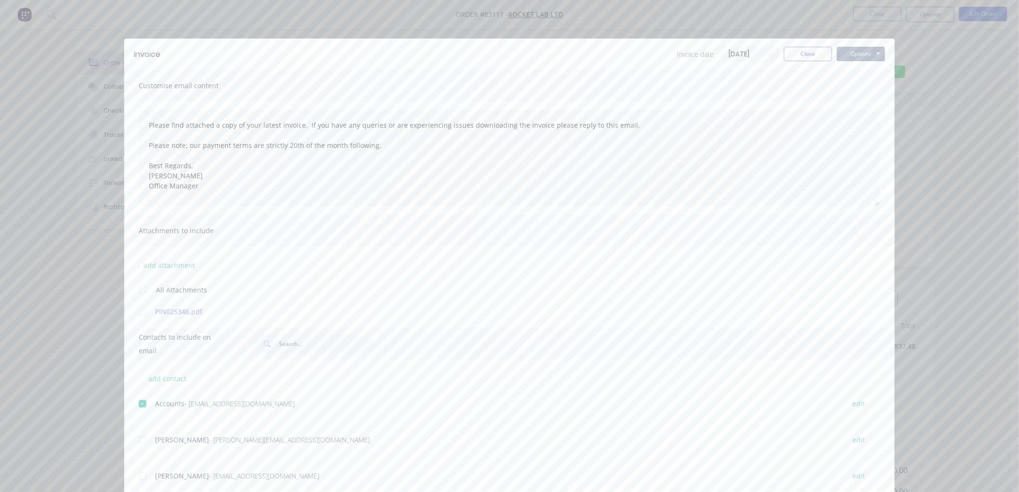
click at [863, 56] on button "Options" at bounding box center [861, 54] width 48 height 14
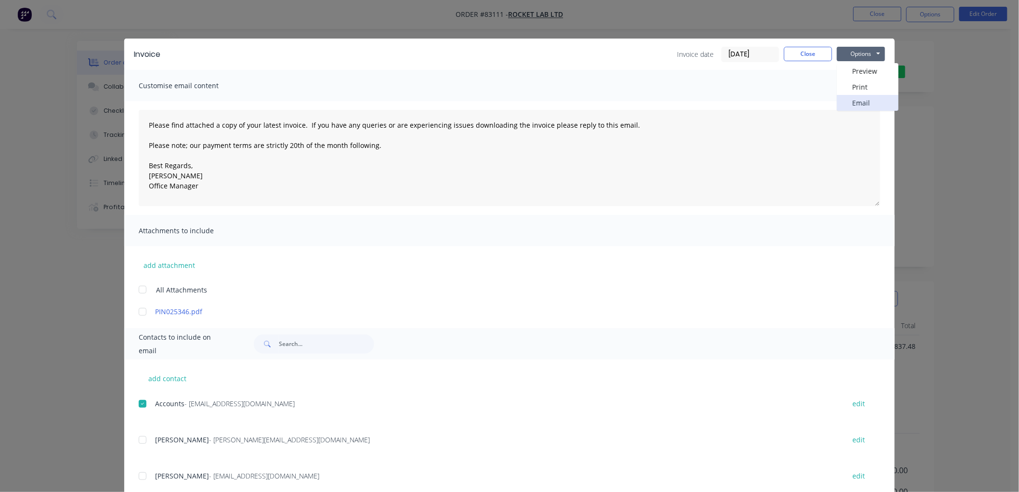
click at [852, 98] on button "Email" at bounding box center [868, 103] width 62 height 16
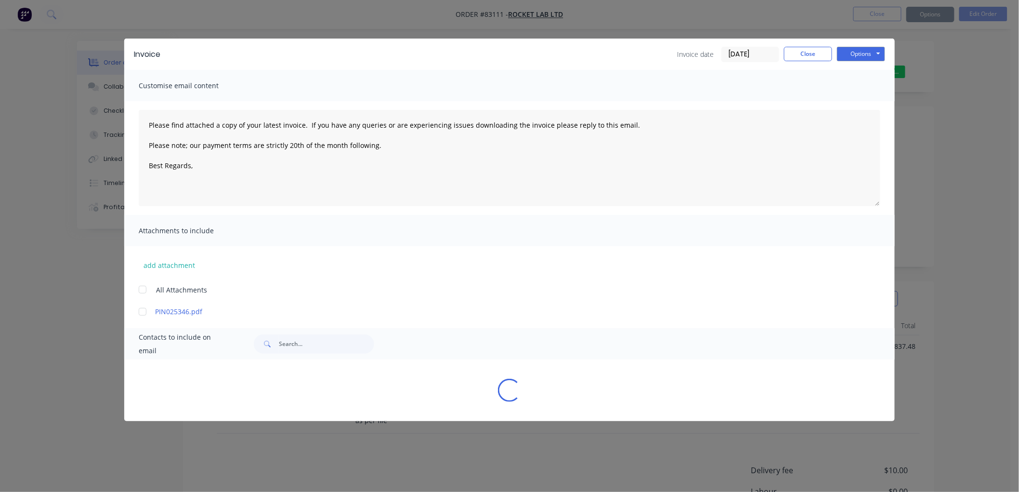
type textarea "Please find attached a copy of your latest invoice. If you have any queries or …"
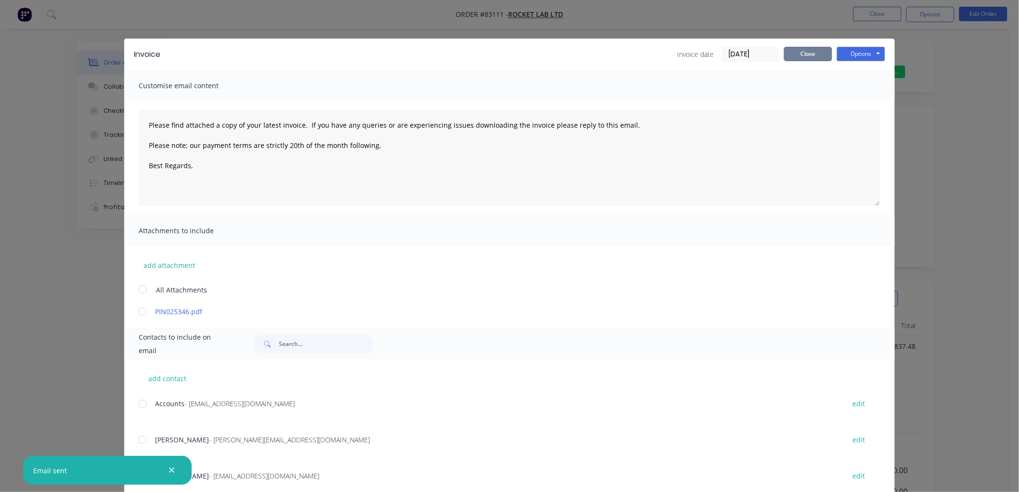
click at [806, 55] on button "Close" at bounding box center [808, 54] width 48 height 14
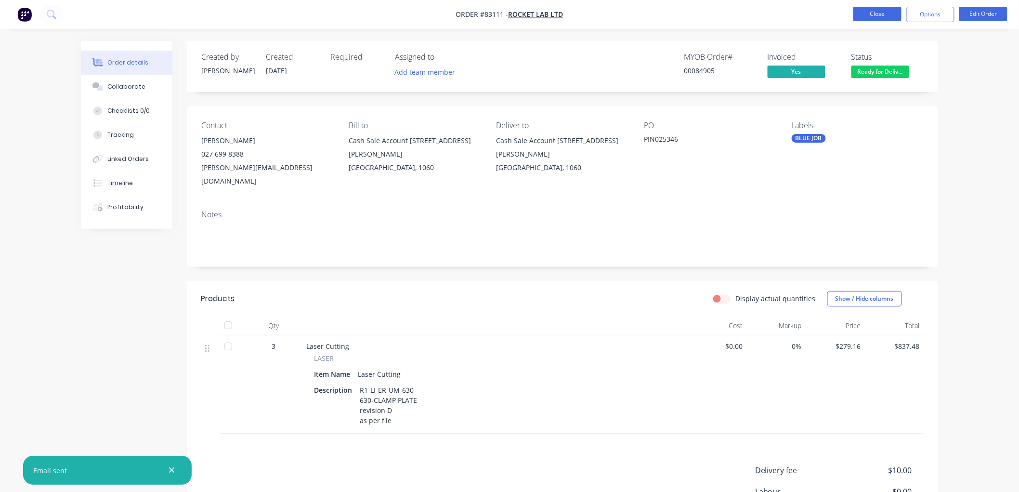
click at [867, 13] on button "Close" at bounding box center [877, 14] width 48 height 14
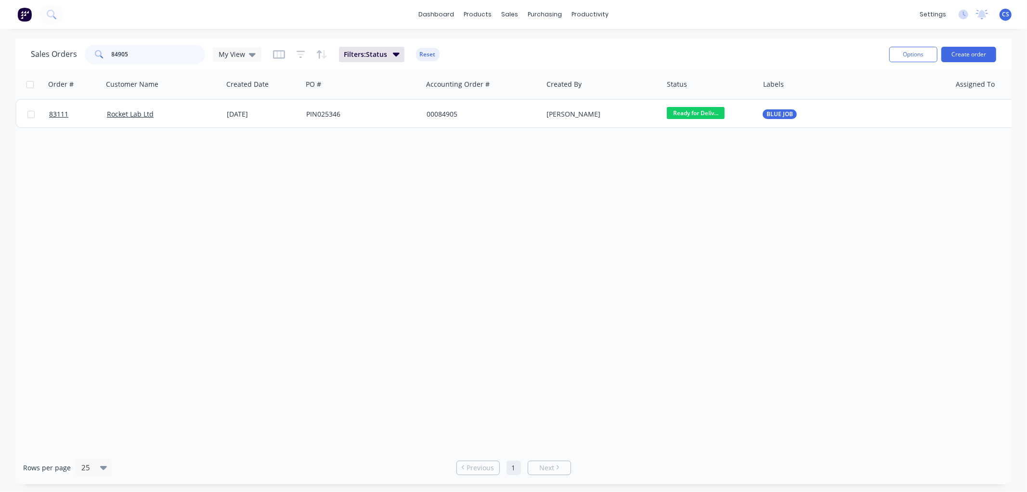
click at [135, 55] on input "84905" at bounding box center [159, 54] width 94 height 19
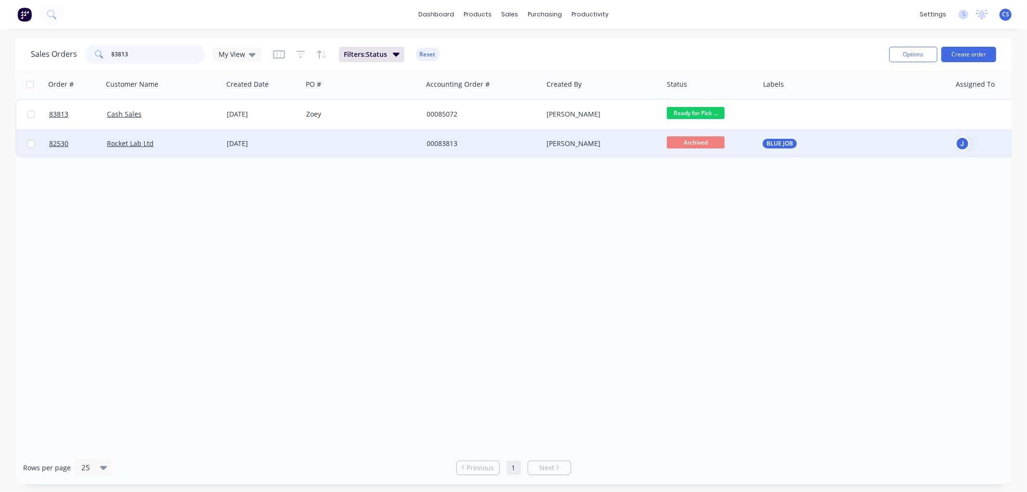
type input "83813"
click at [481, 152] on div "00083813" at bounding box center [483, 143] width 120 height 29
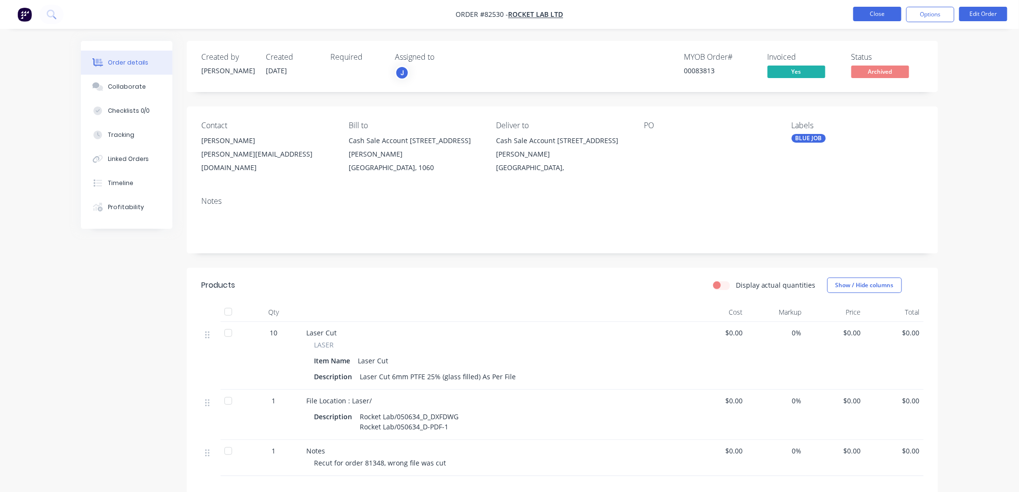
click at [869, 12] on button "Close" at bounding box center [877, 14] width 48 height 14
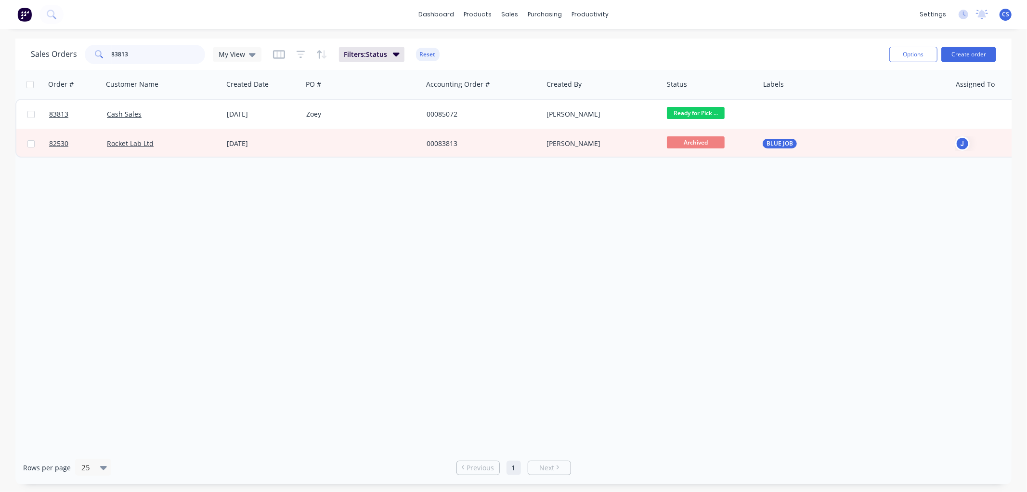
click at [145, 57] on input "83813" at bounding box center [159, 54] width 94 height 19
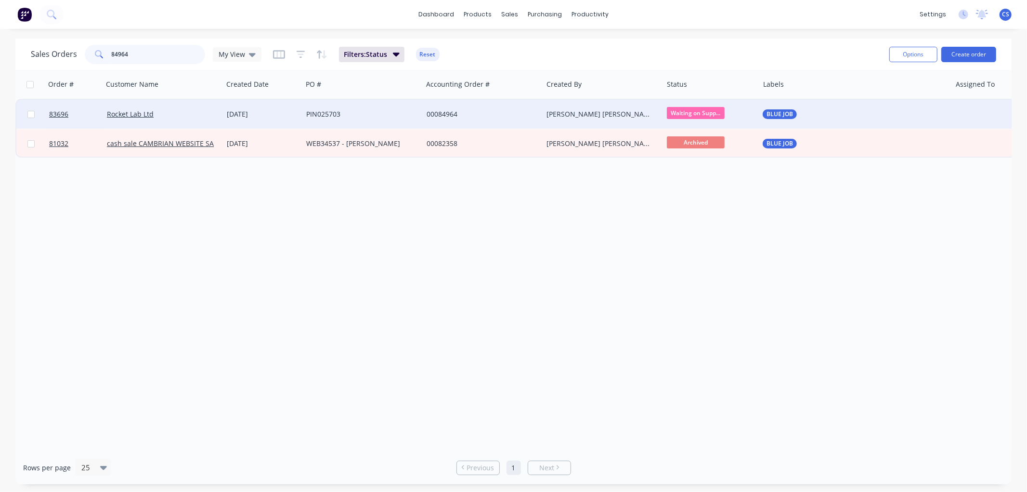
type input "84964"
click at [375, 110] on div "PIN025703" at bounding box center [359, 114] width 107 height 10
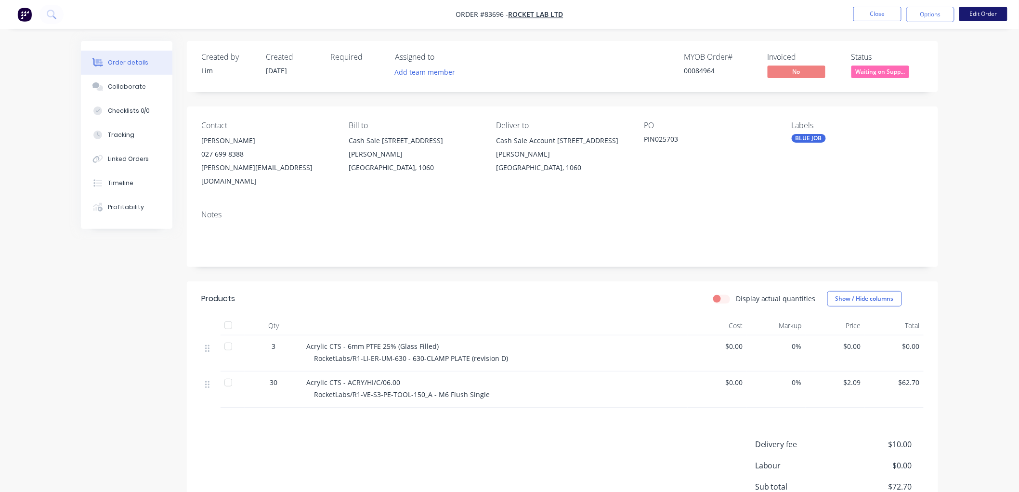
click at [992, 13] on button "Edit Order" at bounding box center [983, 14] width 48 height 14
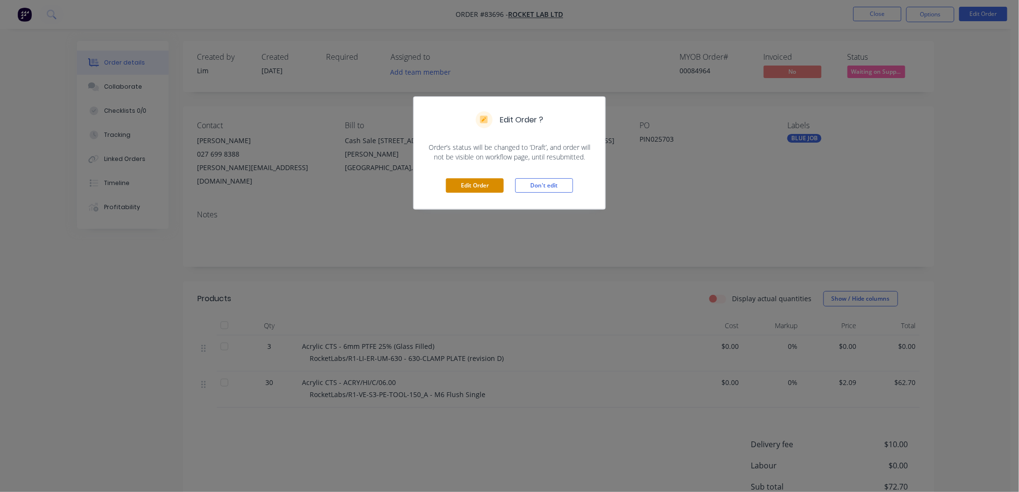
click at [477, 185] on button "Edit Order" at bounding box center [475, 185] width 58 height 14
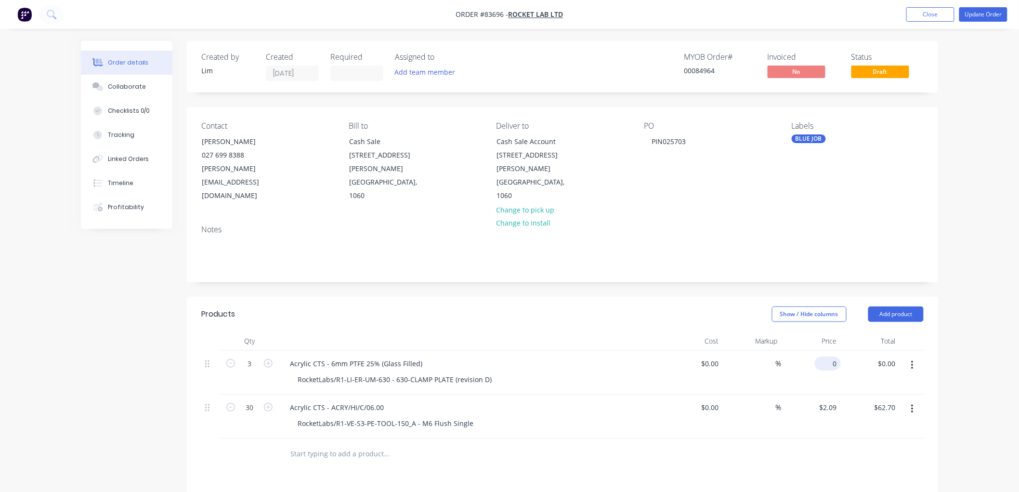
click at [829, 356] on input "0" at bounding box center [829, 363] width 22 height 14
paste input "279.16"
type input "$279.16"
type input "$837.48"
click at [992, 15] on button "Update Order" at bounding box center [983, 14] width 48 height 14
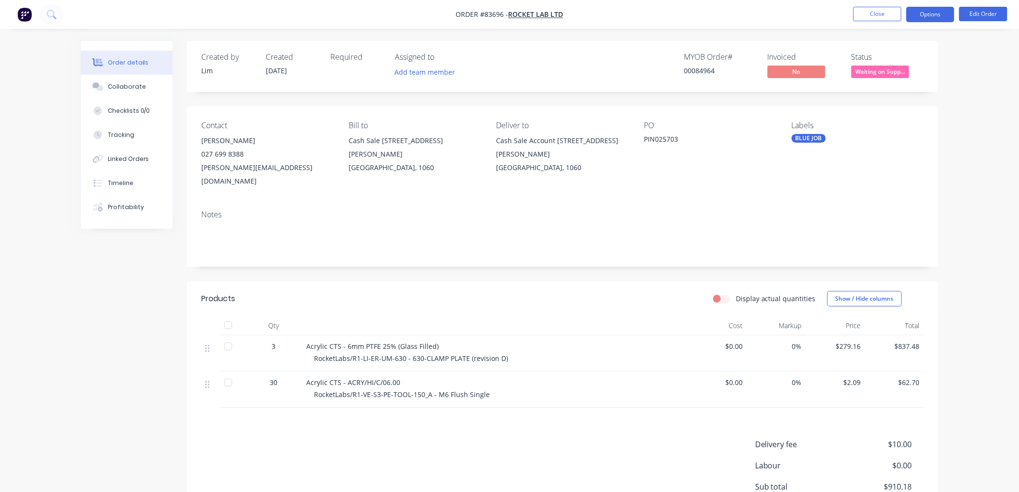
click at [935, 15] on button "Options" at bounding box center [930, 14] width 48 height 15
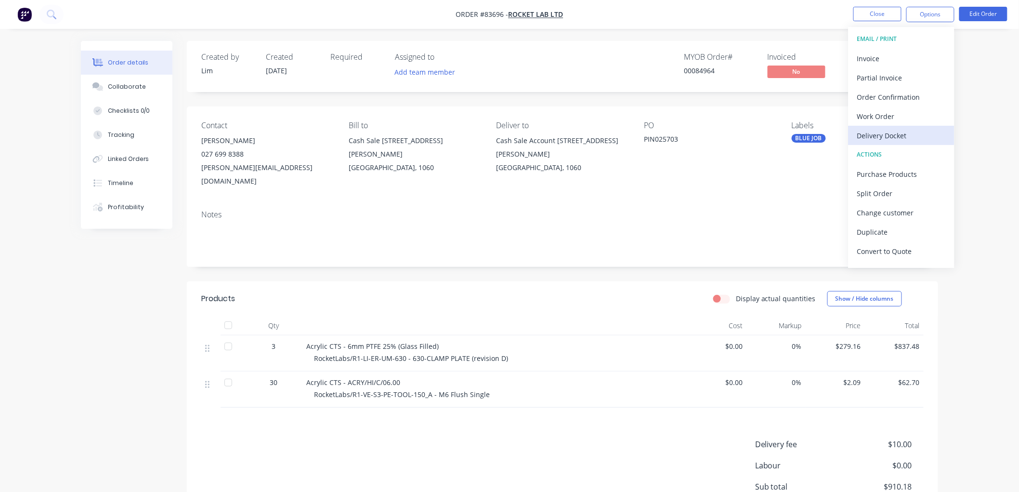
click at [902, 130] on div "Delivery Docket" at bounding box center [901, 136] width 89 height 14
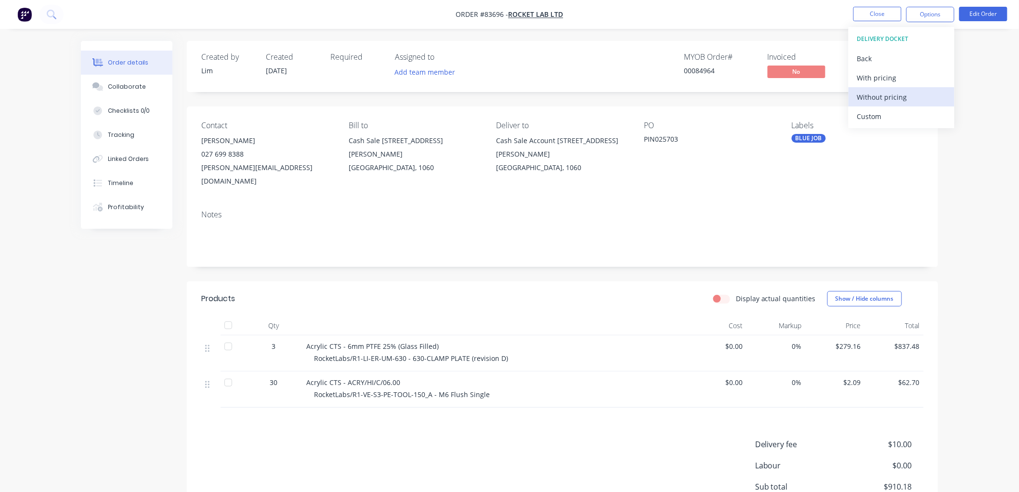
click at [886, 98] on div "Without pricing" at bounding box center [901, 97] width 89 height 14
click at [653, 42] on div "Created by Lim Created 05/08/25 Required Assigned to Add team member MYOB Order…" at bounding box center [562, 66] width 751 height 51
click at [881, 73] on span "Waiting on Supp..." at bounding box center [880, 71] width 58 height 12
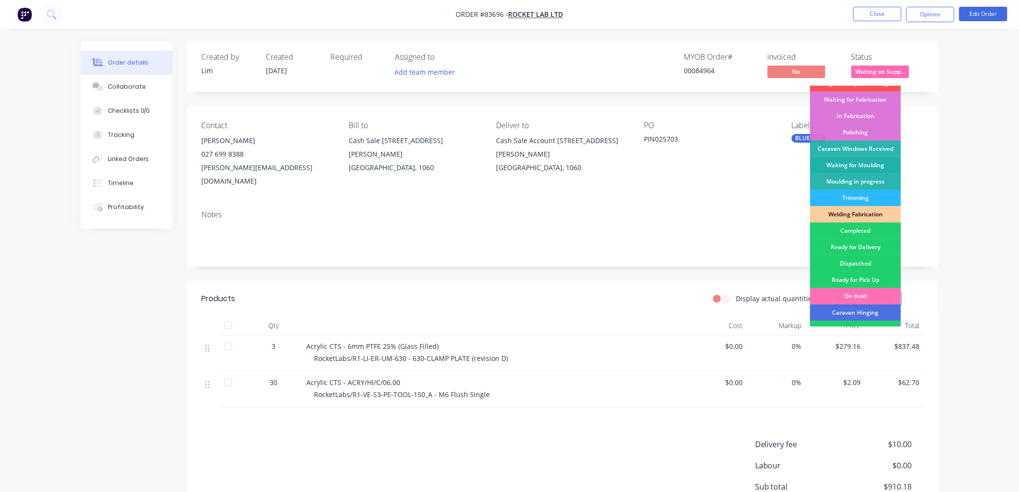
scroll to position [107, 0]
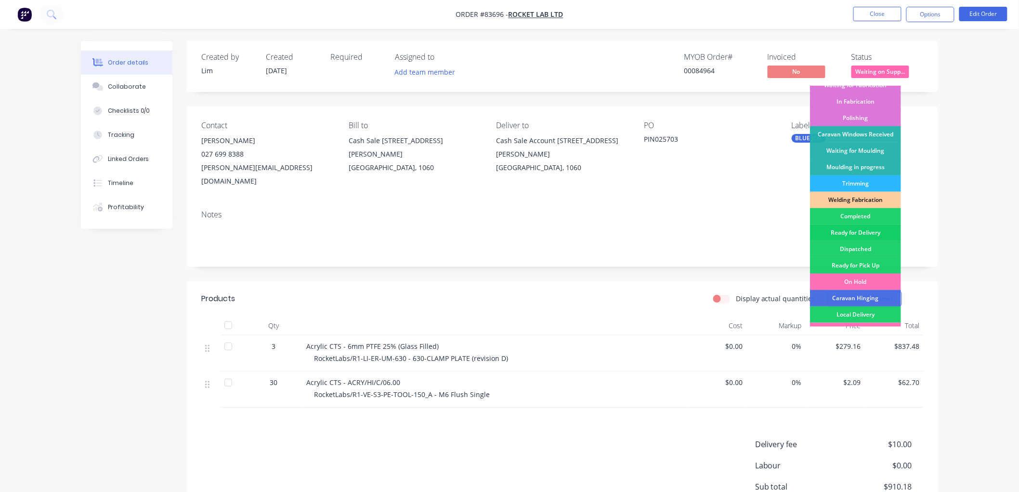
click at [859, 234] on div "Ready for Delivery" at bounding box center [855, 232] width 91 height 16
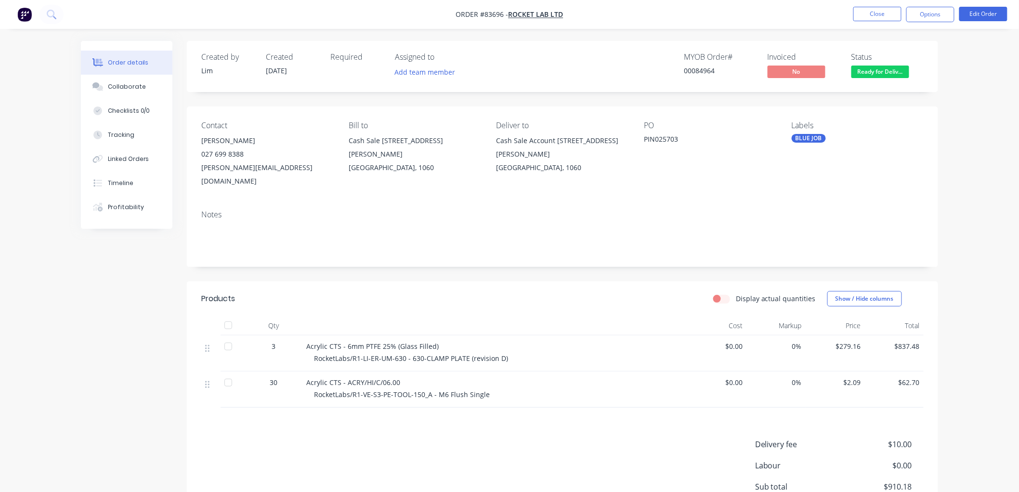
click at [916, 13] on button "Options" at bounding box center [930, 14] width 48 height 15
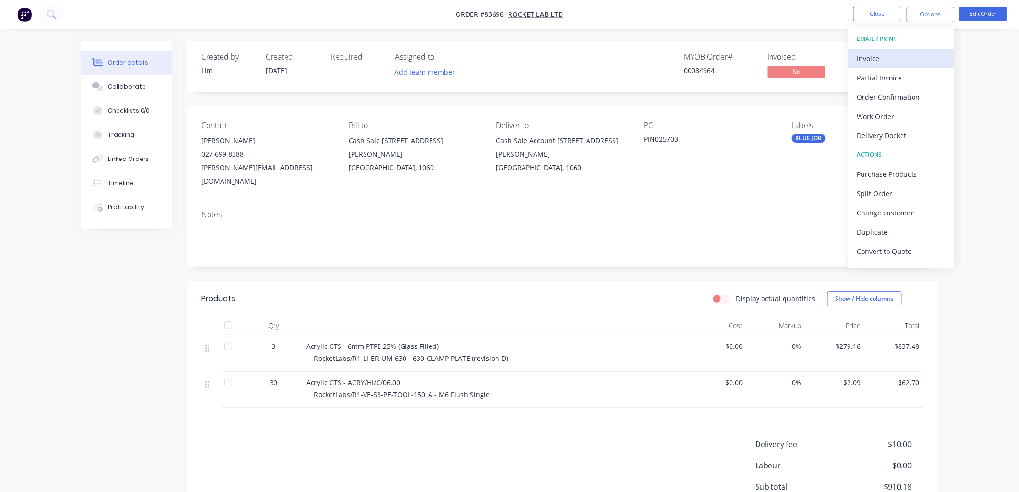
click at [886, 50] on button "Invoice" at bounding box center [901, 58] width 106 height 19
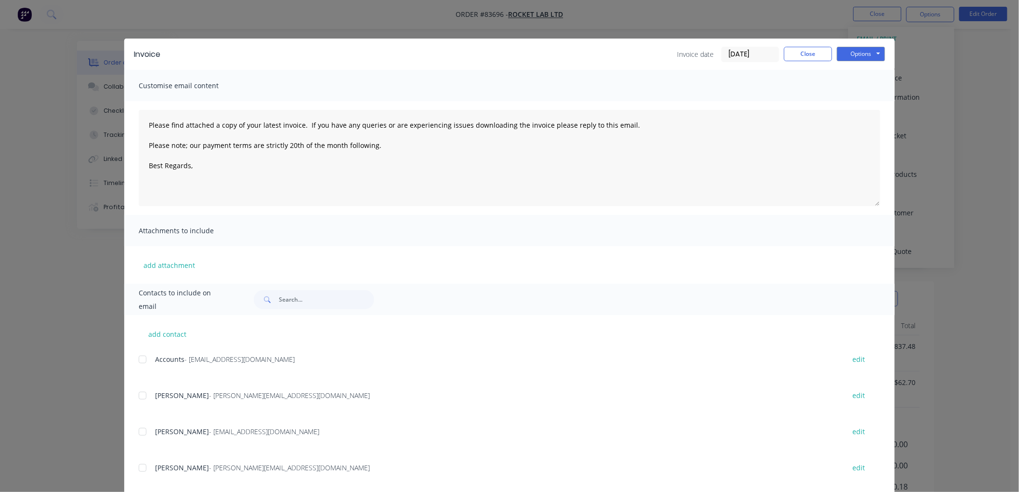
click at [136, 358] on div at bounding box center [142, 358] width 19 height 19
click at [194, 167] on textarea "Please find attached a copy of your latest invoice. If you have any queries or …" at bounding box center [509, 158] width 741 height 96
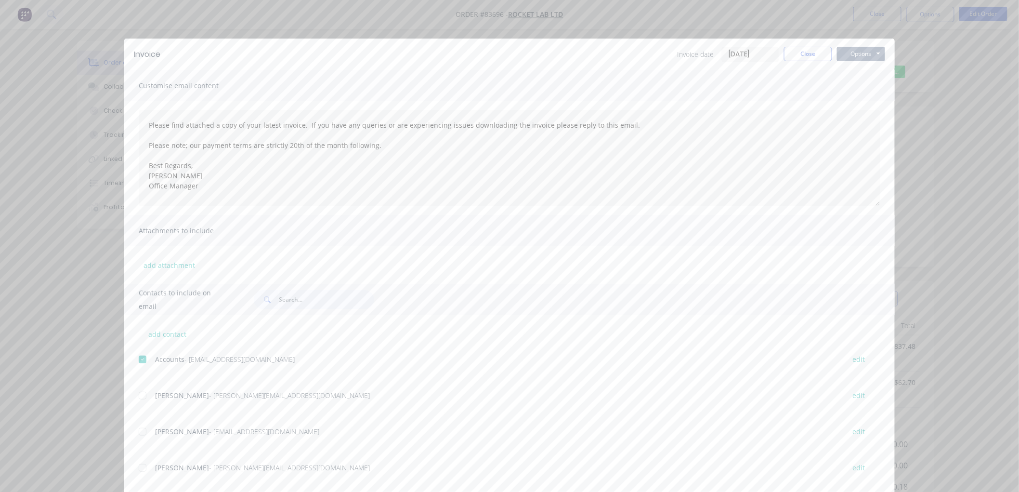
click at [849, 54] on button "Options" at bounding box center [861, 54] width 48 height 14
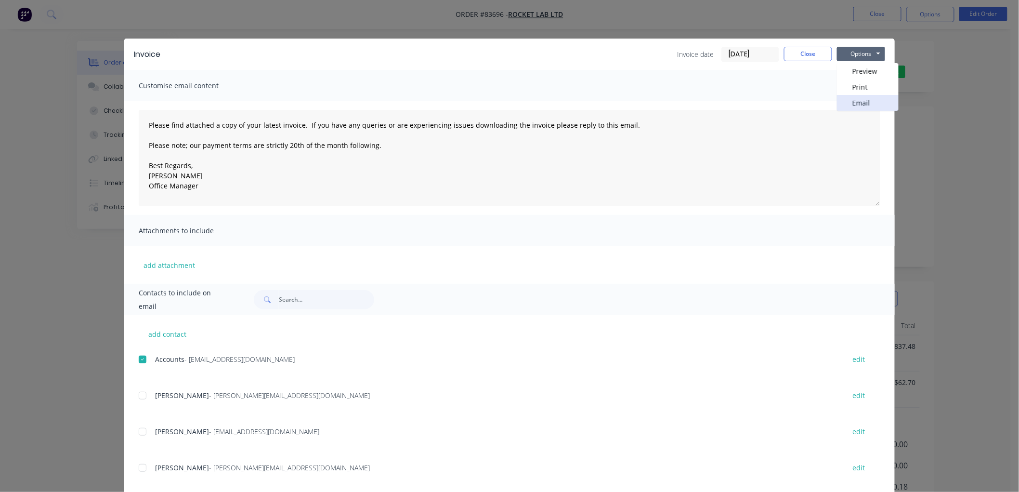
click at [854, 100] on button "Email" at bounding box center [868, 103] width 62 height 16
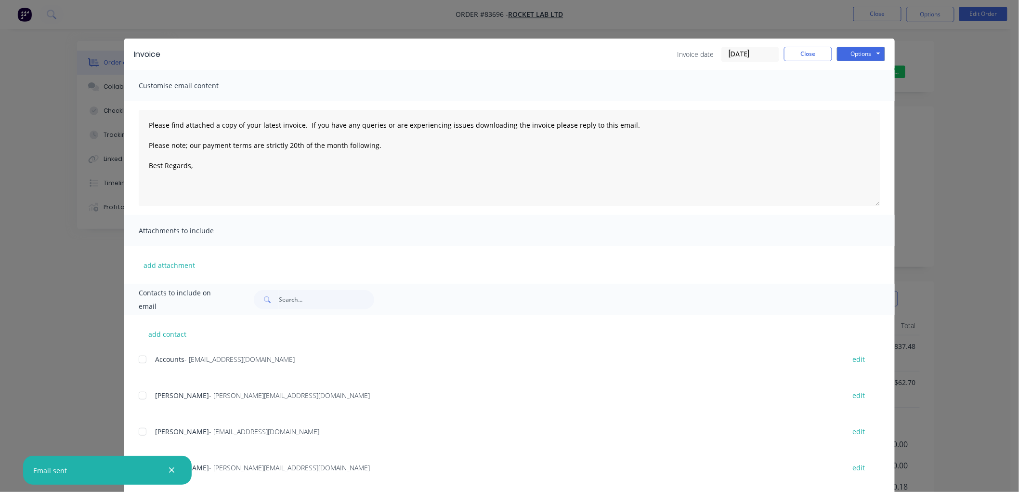
type textarea "Please find attached a copy of your latest invoice. If you have any queries or …"
click at [803, 63] on div "Invoice Invoice date 08/09/25 Close Options Preview Print Email" at bounding box center [509, 54] width 770 height 31
click at [805, 54] on button "Close" at bounding box center [808, 54] width 48 height 14
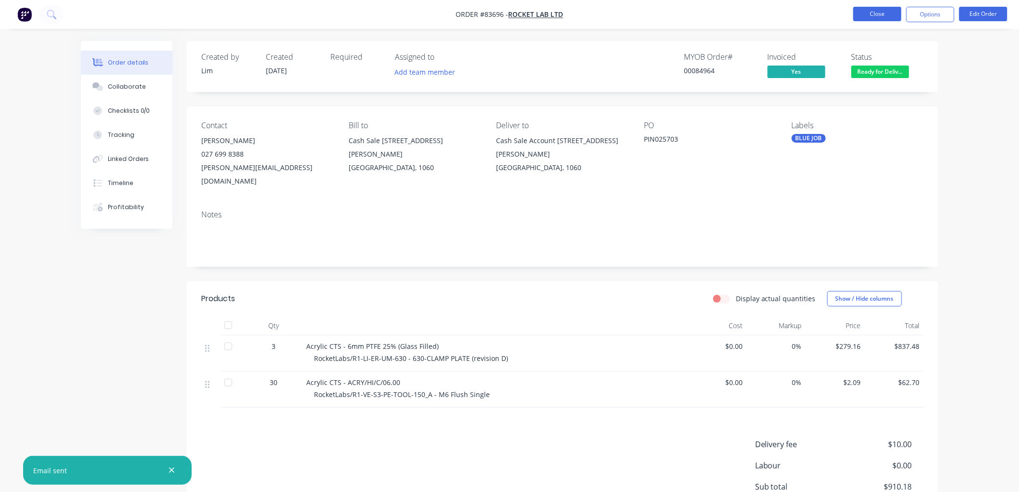
click at [870, 13] on button "Close" at bounding box center [877, 14] width 48 height 14
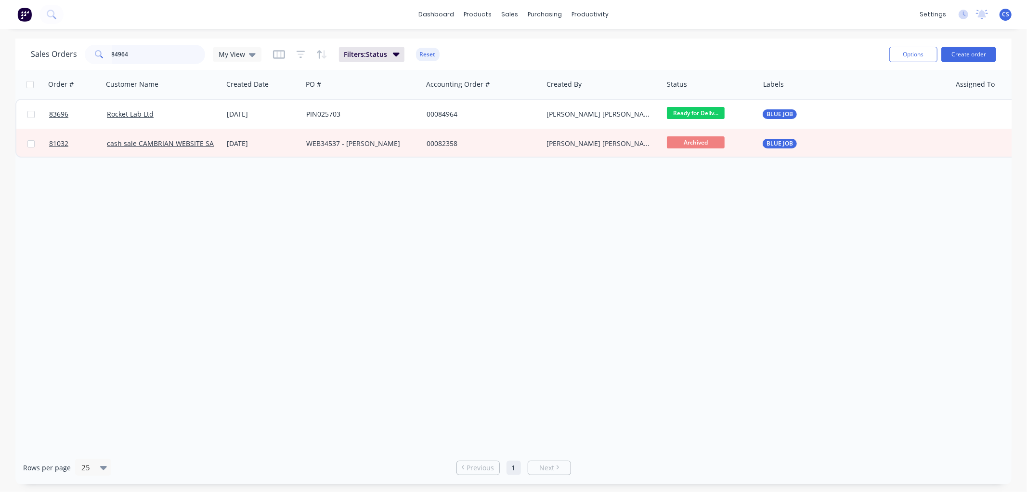
click at [131, 52] on input "84964" at bounding box center [159, 54] width 94 height 19
drag, startPoint x: 131, startPoint y: 52, endPoint x: 172, endPoint y: 54, distance: 41.5
click at [131, 52] on input "84964" at bounding box center [159, 54] width 94 height 19
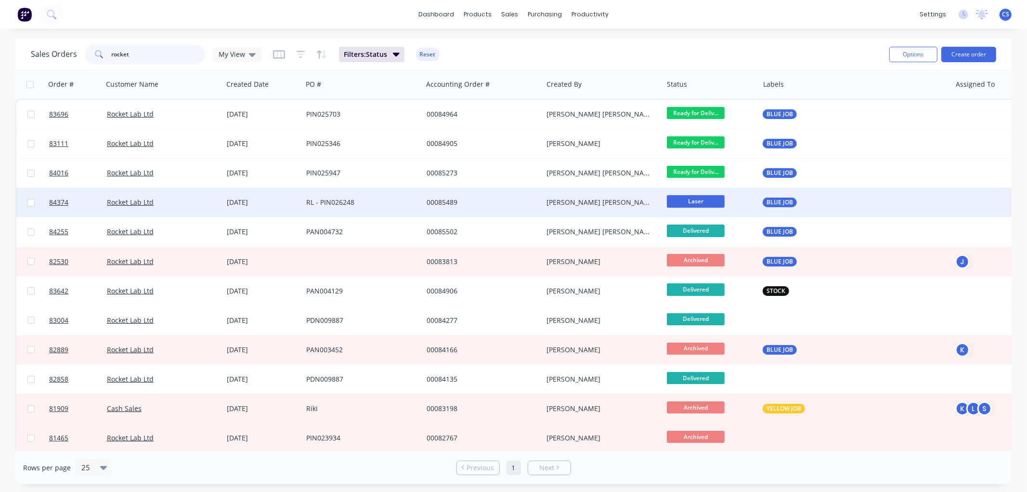
type input "rocket"
click at [361, 201] on div "RL - PIN026248" at bounding box center [359, 202] width 107 height 10
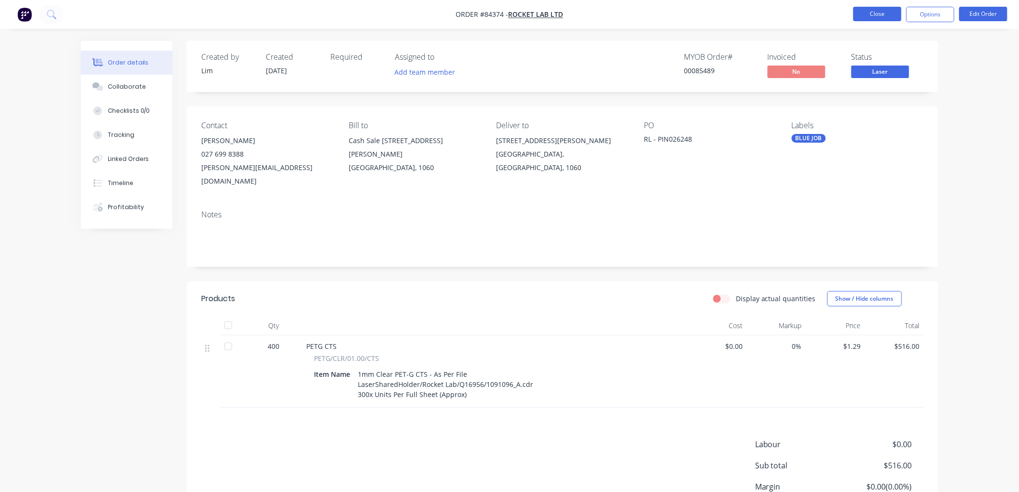
click at [890, 15] on button "Close" at bounding box center [877, 14] width 48 height 14
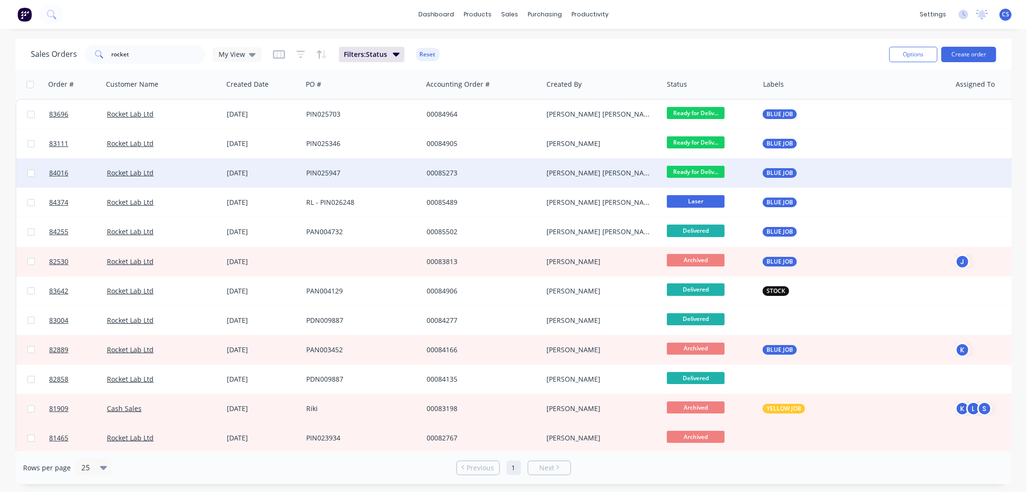
click at [306, 171] on div "PIN025947" at bounding box center [359, 173] width 107 height 10
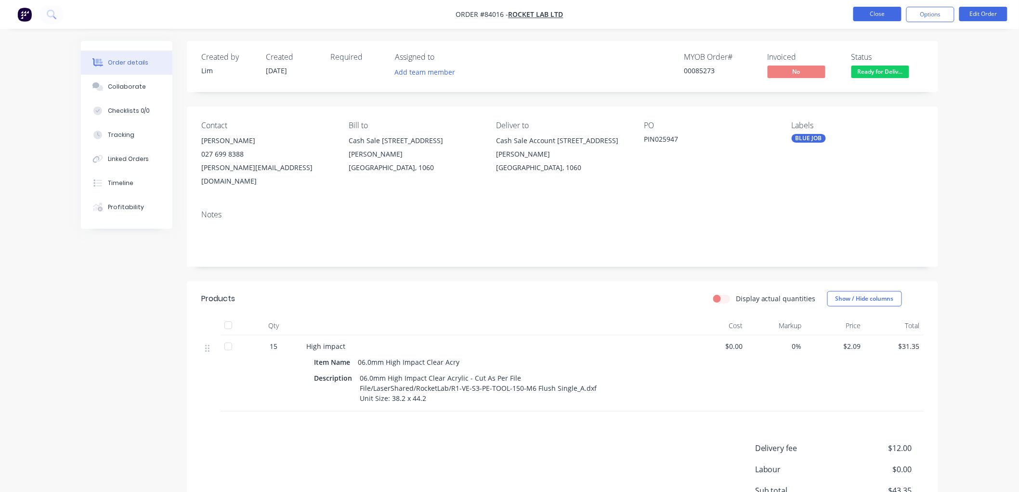
click at [879, 15] on button "Close" at bounding box center [877, 14] width 48 height 14
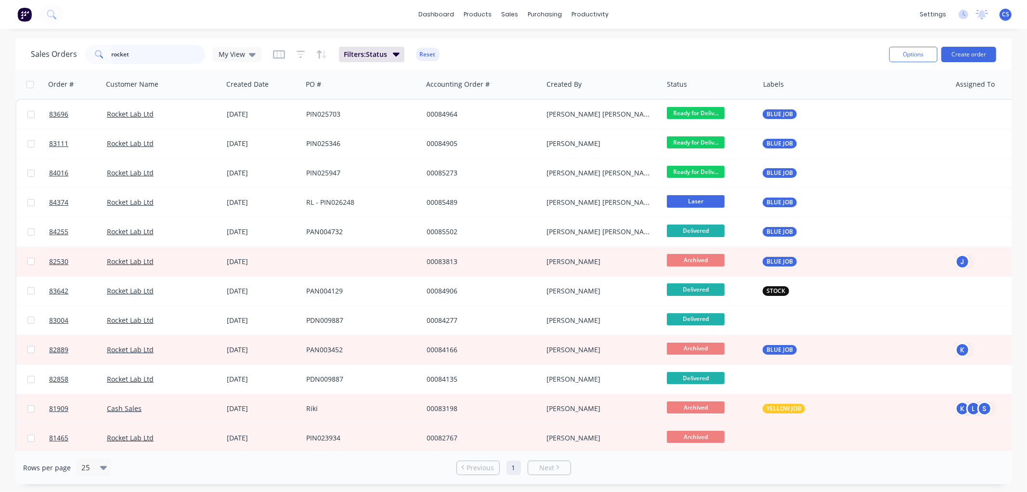
click at [148, 56] on input "rocket" at bounding box center [159, 54] width 94 height 19
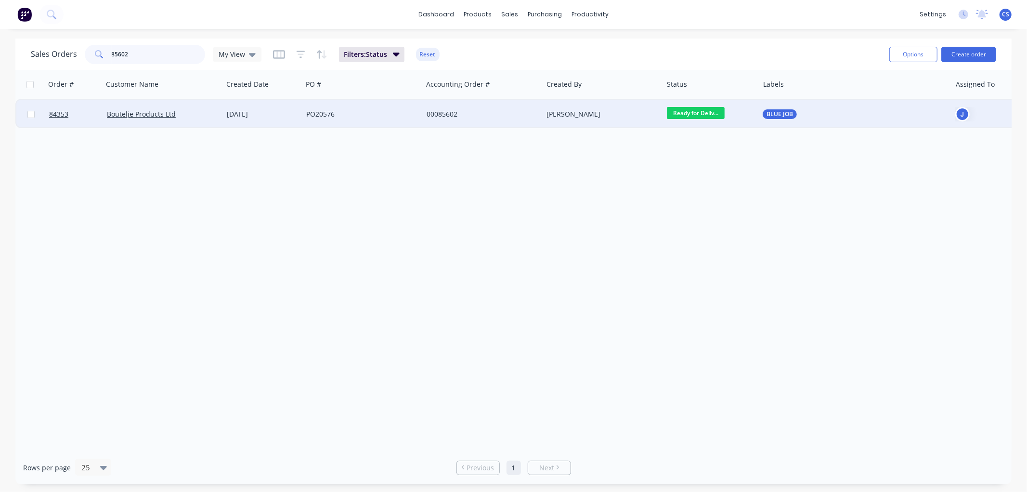
type input "85602"
click at [366, 114] on div "PO20576" at bounding box center [359, 114] width 107 height 10
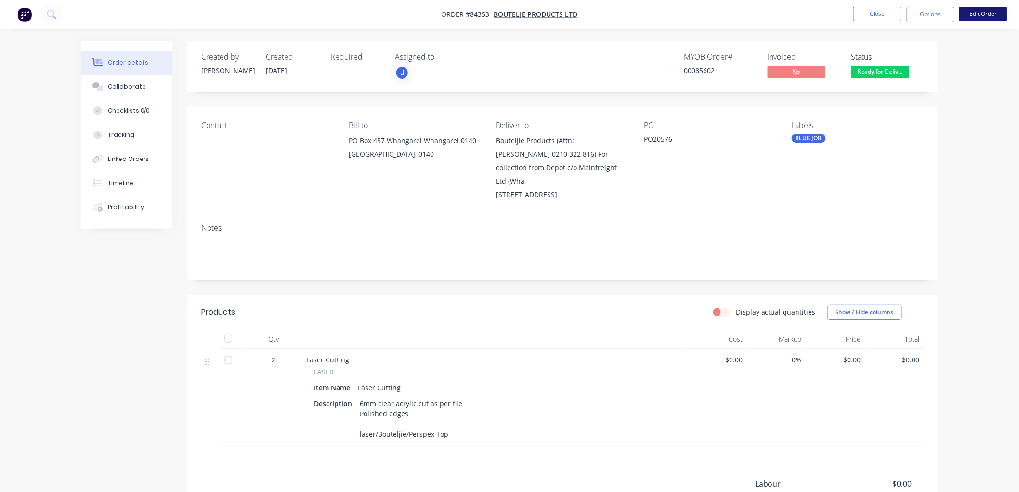
click at [975, 13] on button "Edit Order" at bounding box center [983, 14] width 48 height 14
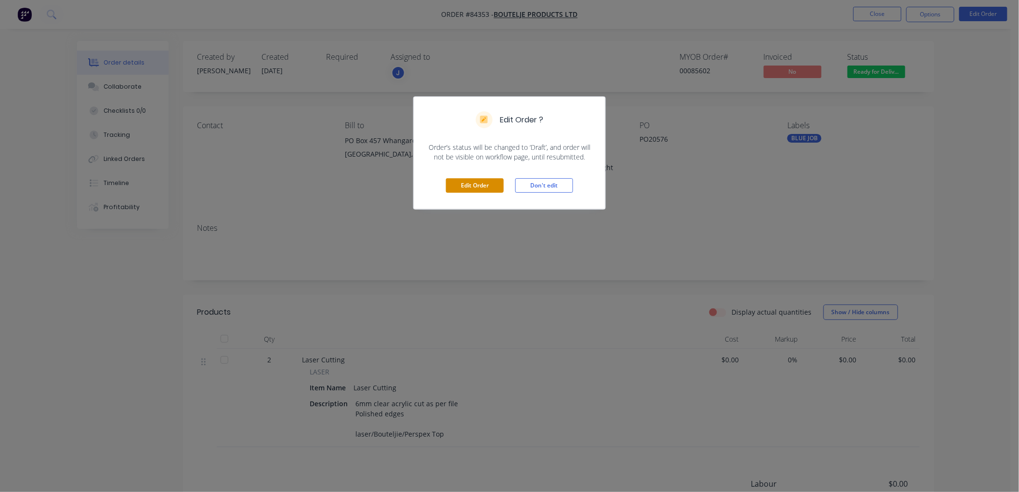
click at [456, 185] on button "Edit Order" at bounding box center [475, 185] width 58 height 14
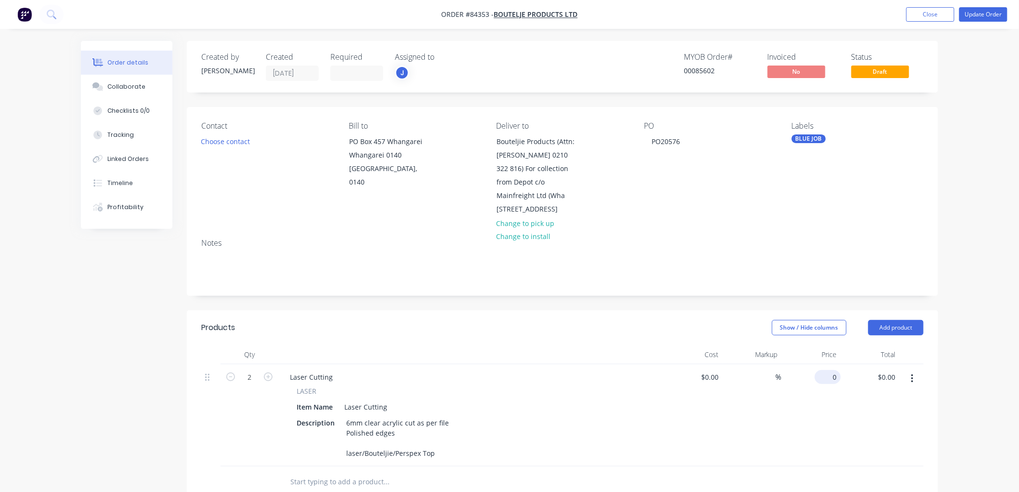
click at [835, 384] on input "0" at bounding box center [829, 377] width 22 height 14
click at [989, 337] on div "Order details Collaborate Checklists 0/0 Tracking Linked Orders Timeline Profit…" at bounding box center [509, 371] width 1019 height 743
type input "$202.50"
type input "$405.00"
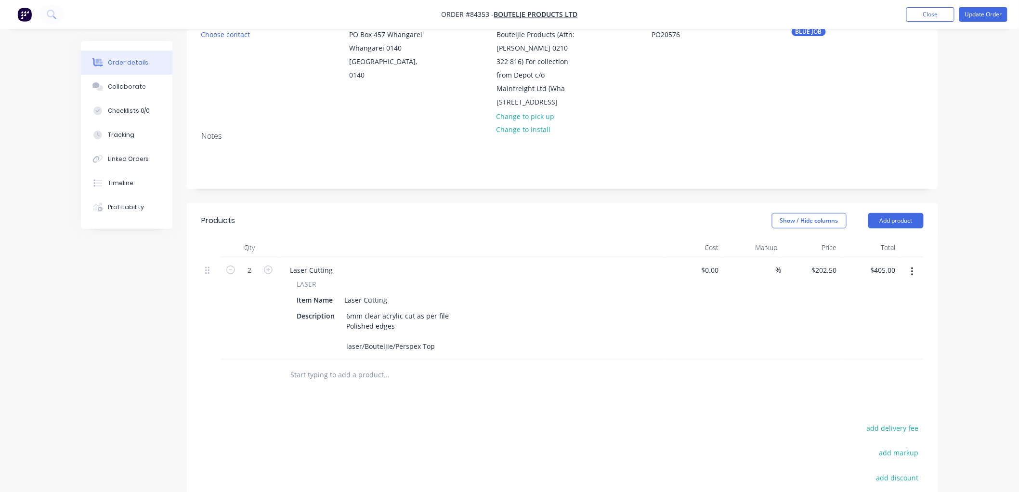
scroll to position [160, 0]
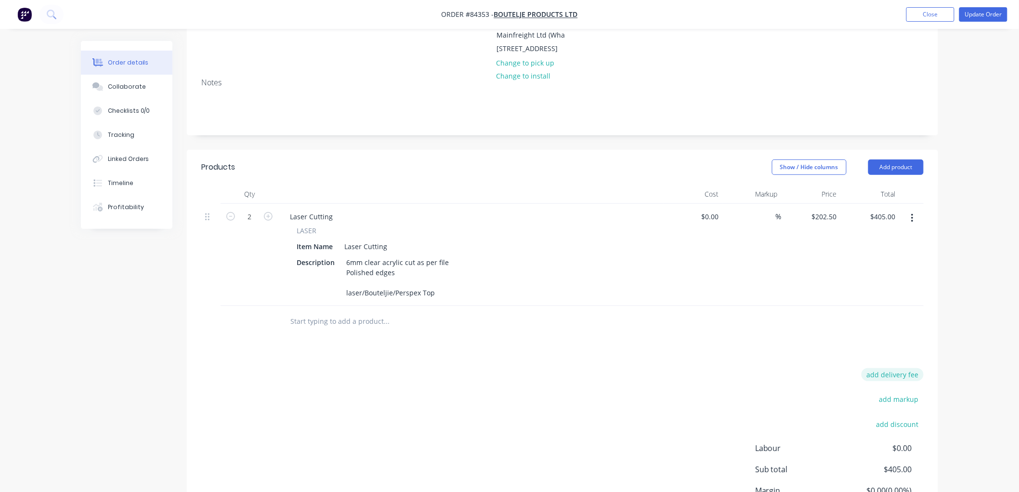
click at [906, 381] on button "add delivery fee" at bounding box center [892, 374] width 62 height 13
type input "10"
click at [950, 327] on div "Order details Collaborate Checklists 0/0 Tracking Linked Orders Timeline Profit…" at bounding box center [509, 210] width 1019 height 740
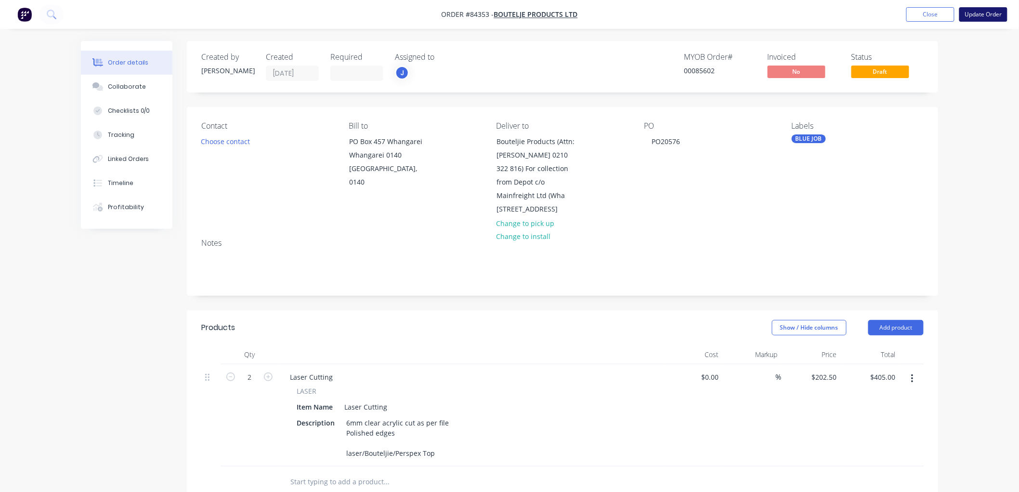
click at [985, 10] on button "Update Order" at bounding box center [983, 14] width 48 height 14
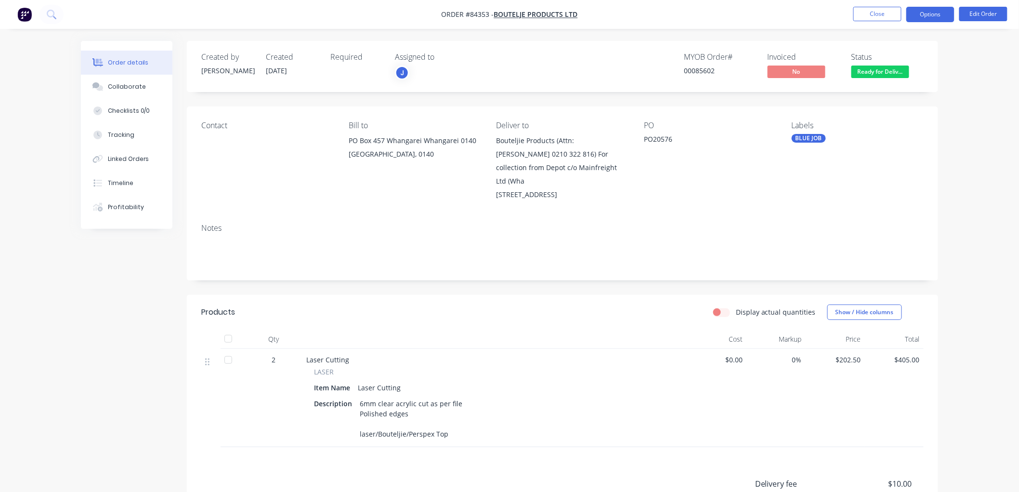
click at [922, 13] on button "Options" at bounding box center [930, 14] width 48 height 15
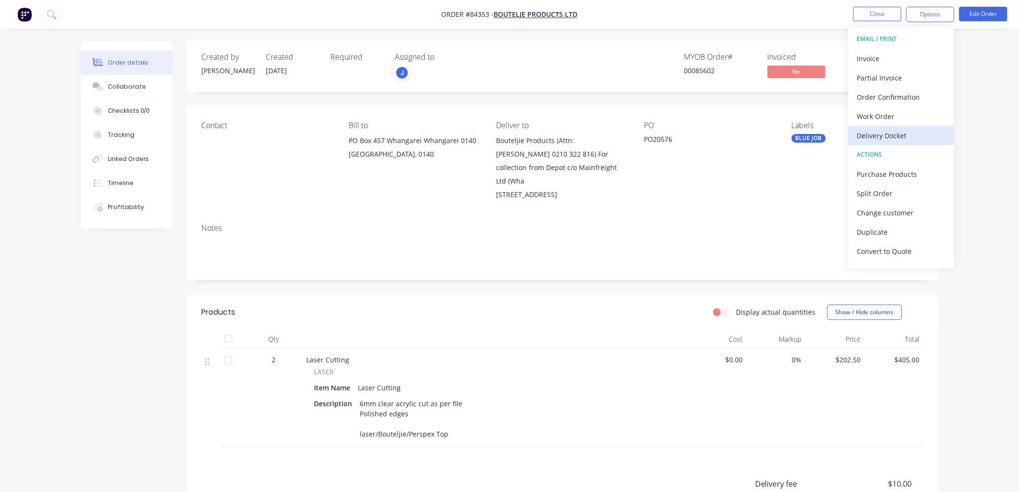
click at [883, 131] on div "Delivery Docket" at bounding box center [901, 136] width 89 height 14
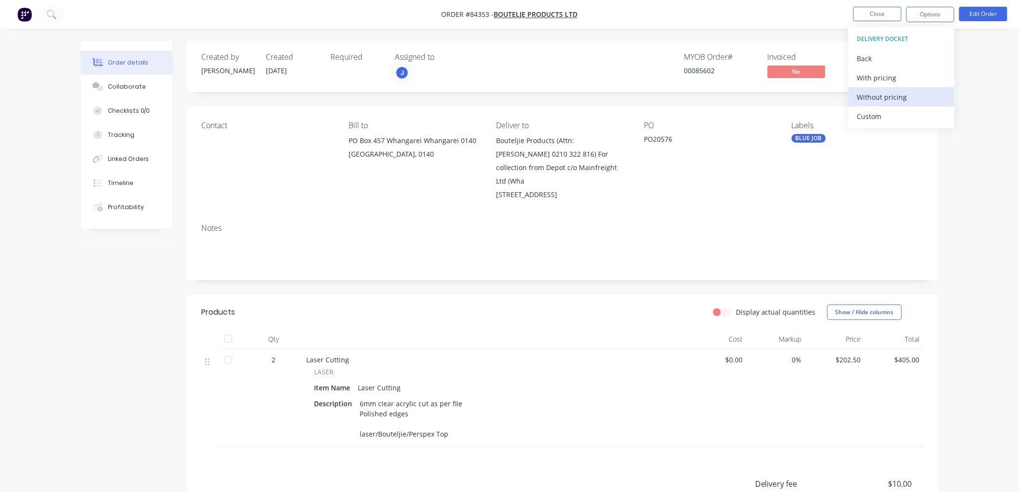
click at [880, 93] on div "Without pricing" at bounding box center [901, 97] width 89 height 14
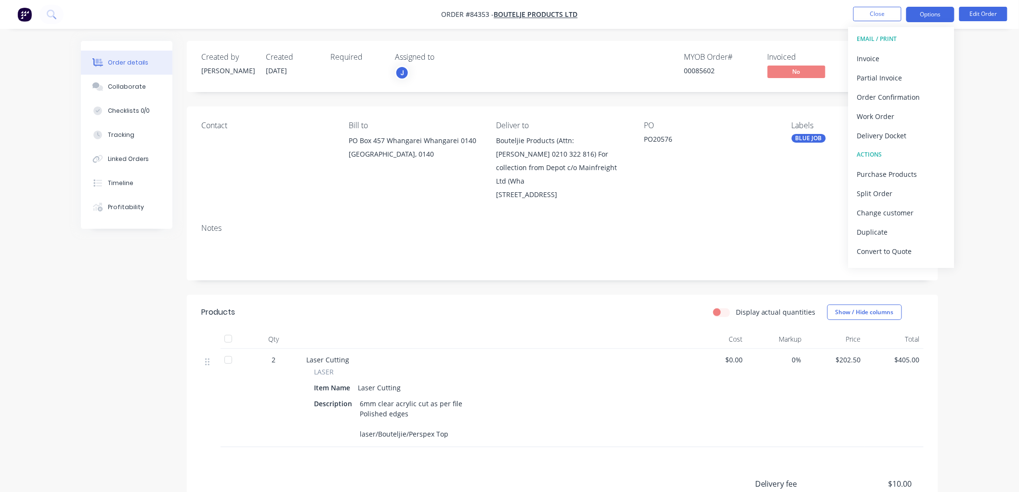
click at [929, 11] on button "Options" at bounding box center [930, 14] width 48 height 15
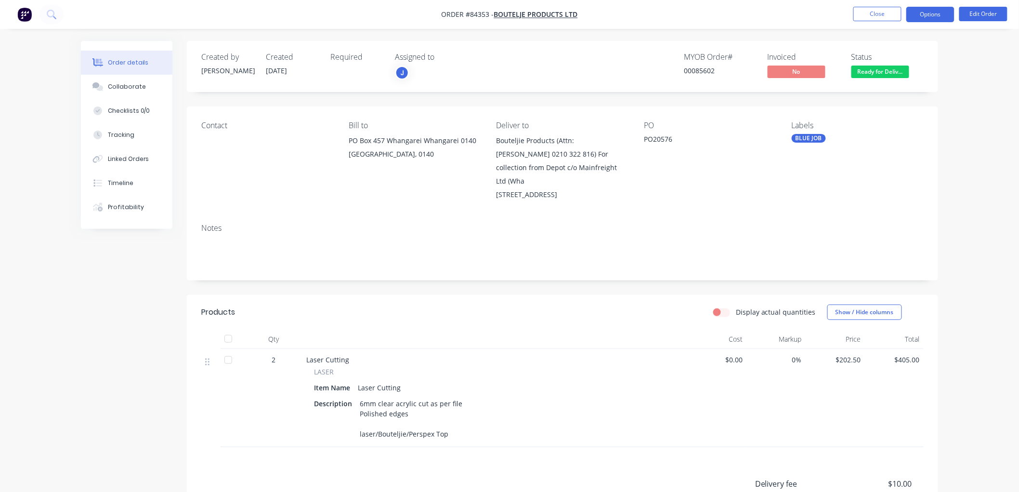
click at [917, 17] on button "Options" at bounding box center [930, 14] width 48 height 15
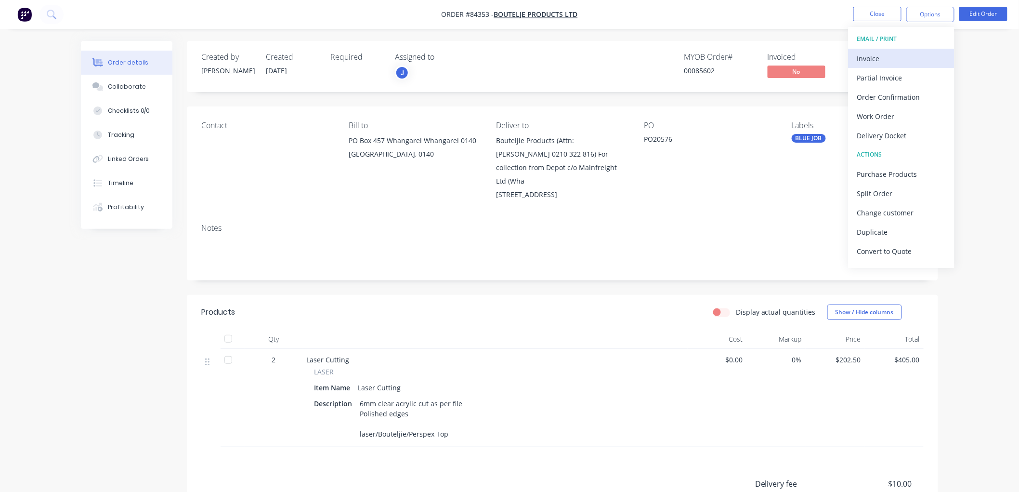
drag, startPoint x: 898, startPoint y: 46, endPoint x: 898, endPoint y: 51, distance: 4.8
click at [898, 51] on div "EMAIL / PRINT Invoice Partial Invoice Order Confirmation Work Order Delivery Do…" at bounding box center [901, 147] width 106 height 241
click at [897, 52] on div "Invoice" at bounding box center [901, 59] width 89 height 14
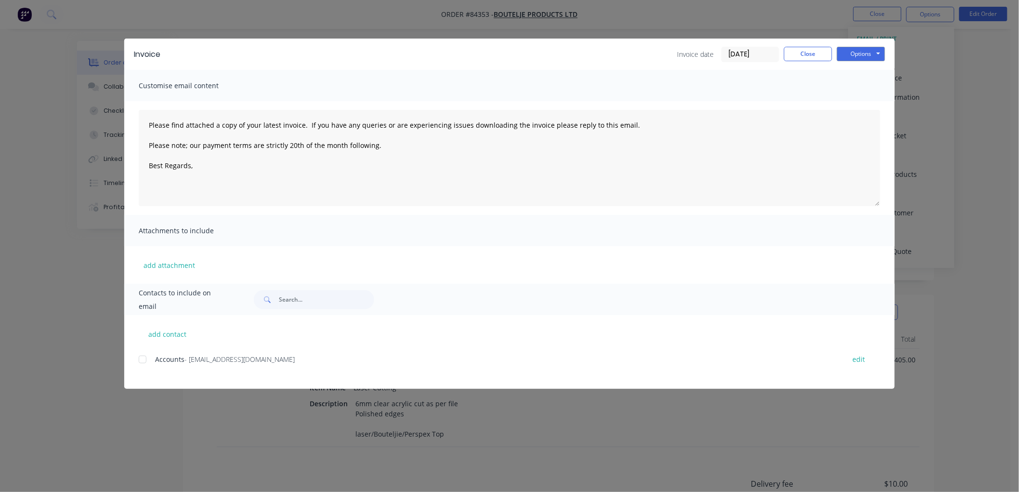
click at [142, 360] on div at bounding box center [142, 358] width 19 height 19
click at [198, 167] on textarea "Please find attached a copy of your latest invoice. If you have any queries or …" at bounding box center [509, 158] width 741 height 96
type textarea "Please find attached a copy of your latest invoice. If you have any queries or …"
click at [795, 55] on button "Close" at bounding box center [808, 54] width 48 height 14
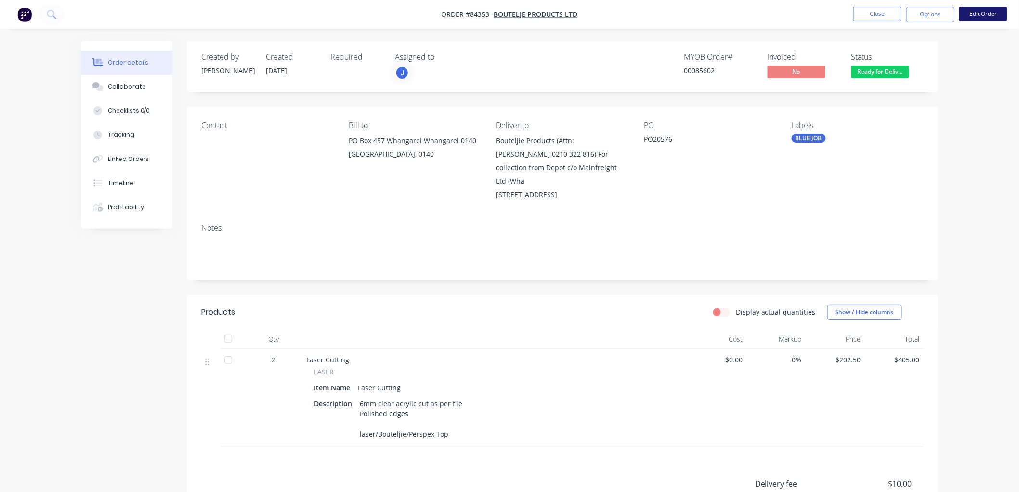
click at [979, 15] on button "Edit Order" at bounding box center [983, 14] width 48 height 14
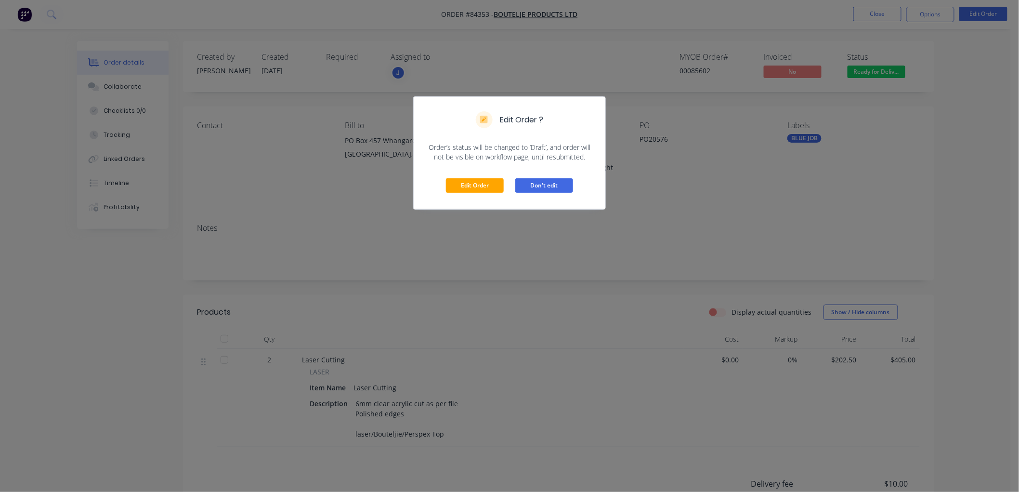
drag, startPoint x: 531, startPoint y: 188, endPoint x: 815, endPoint y: 133, distance: 288.4
click at [532, 188] on button "Don't edit" at bounding box center [544, 185] width 58 height 14
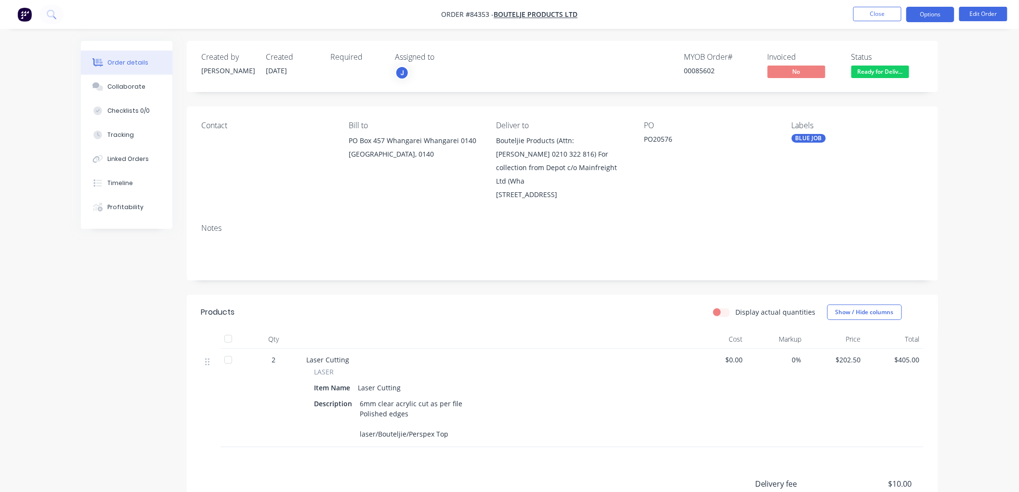
click at [927, 15] on button "Options" at bounding box center [930, 14] width 48 height 15
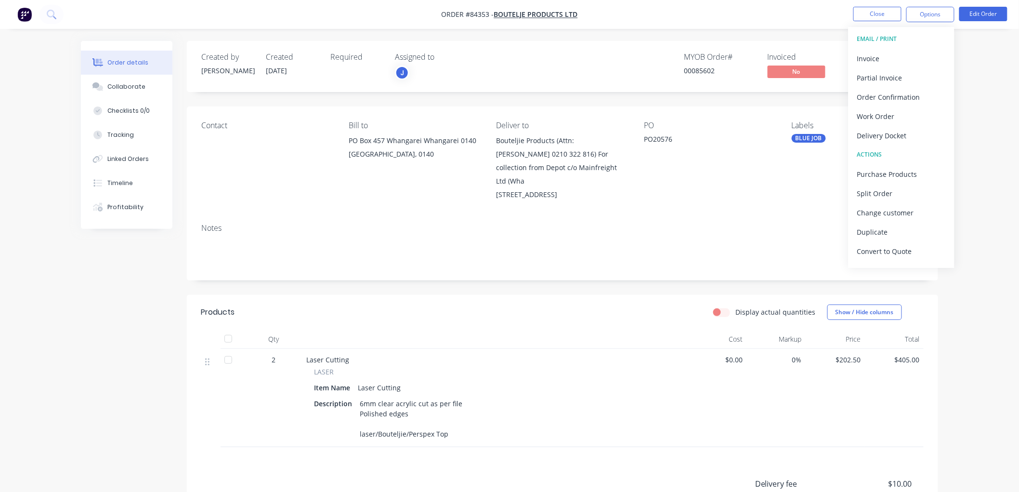
drag, startPoint x: 925, startPoint y: 39, endPoint x: 925, endPoint y: 50, distance: 11.6
click at [925, 39] on div "EMAIL / PRINT" at bounding box center [901, 39] width 89 height 13
click at [923, 52] on div "Invoice" at bounding box center [901, 59] width 89 height 14
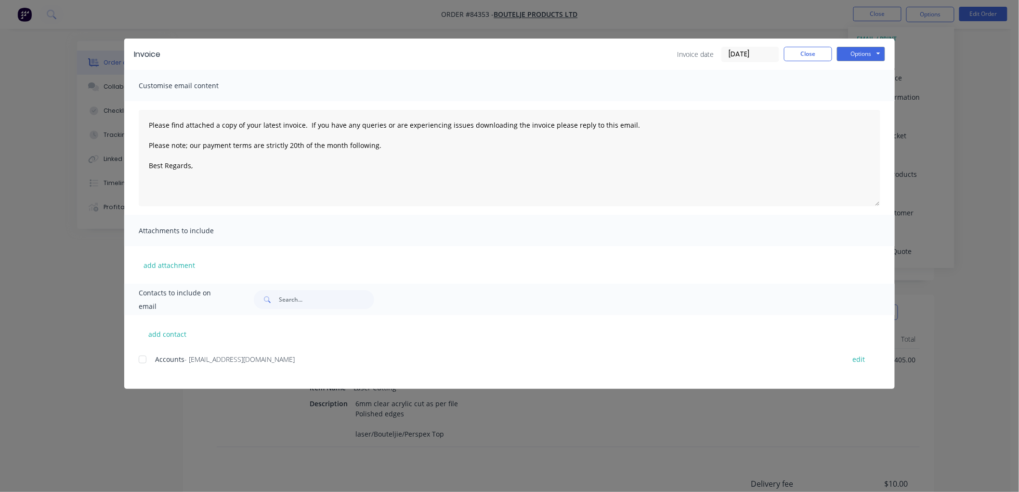
click at [143, 360] on div at bounding box center [142, 358] width 19 height 19
click at [203, 168] on textarea "Please find attached a copy of your latest invoice. If you have any queries or …" at bounding box center [509, 158] width 741 height 96
click at [858, 50] on button "Options" at bounding box center [861, 54] width 48 height 14
click at [859, 103] on button "Email" at bounding box center [868, 103] width 62 height 16
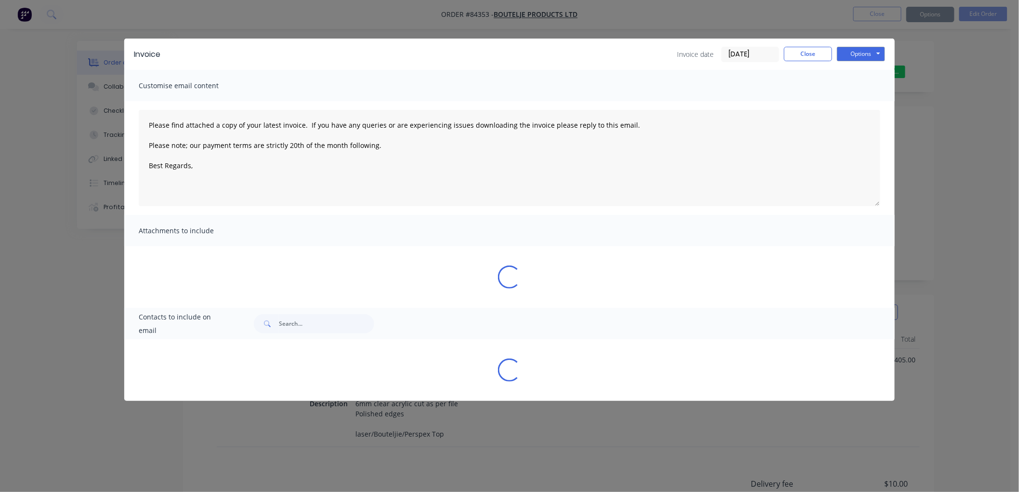
type textarea "Please find attached a copy of your latest invoice. If you have any queries or …"
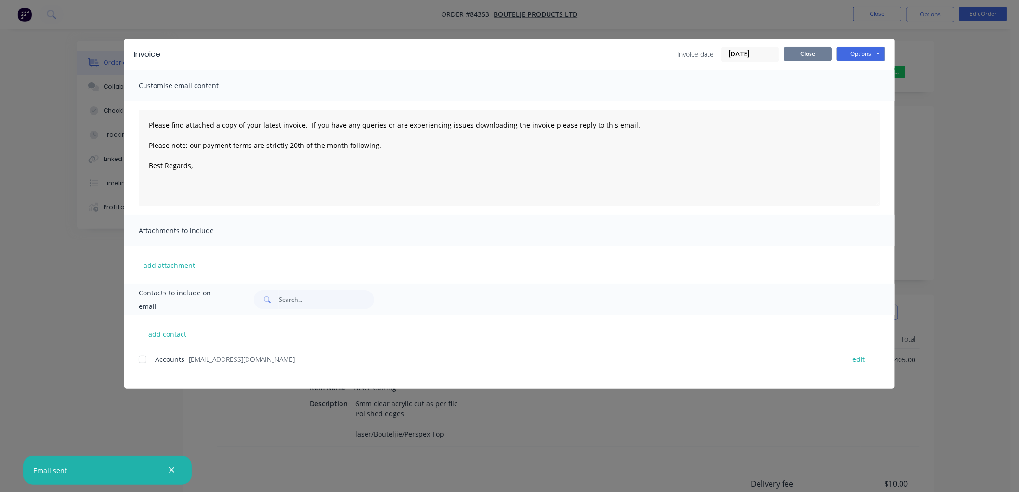
click at [798, 47] on button "Close" at bounding box center [808, 54] width 48 height 14
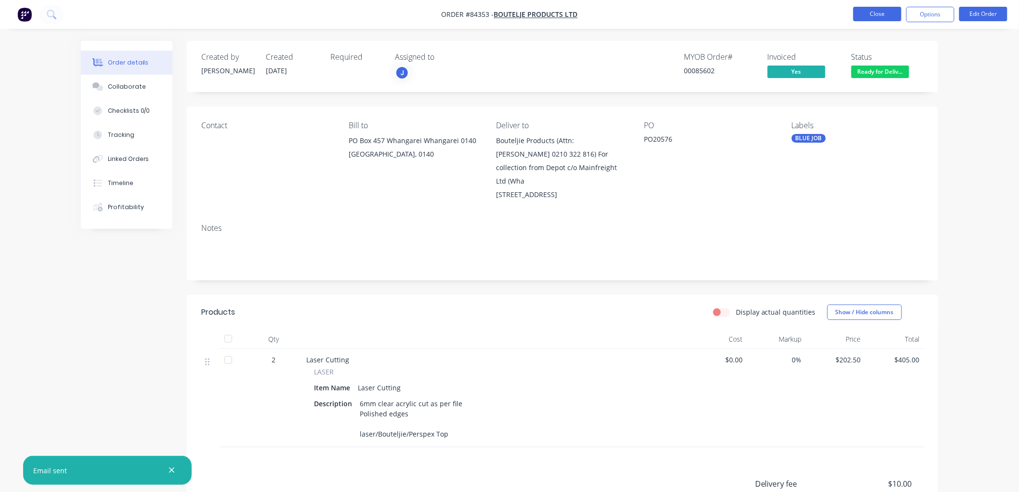
click at [882, 16] on button "Close" at bounding box center [877, 14] width 48 height 14
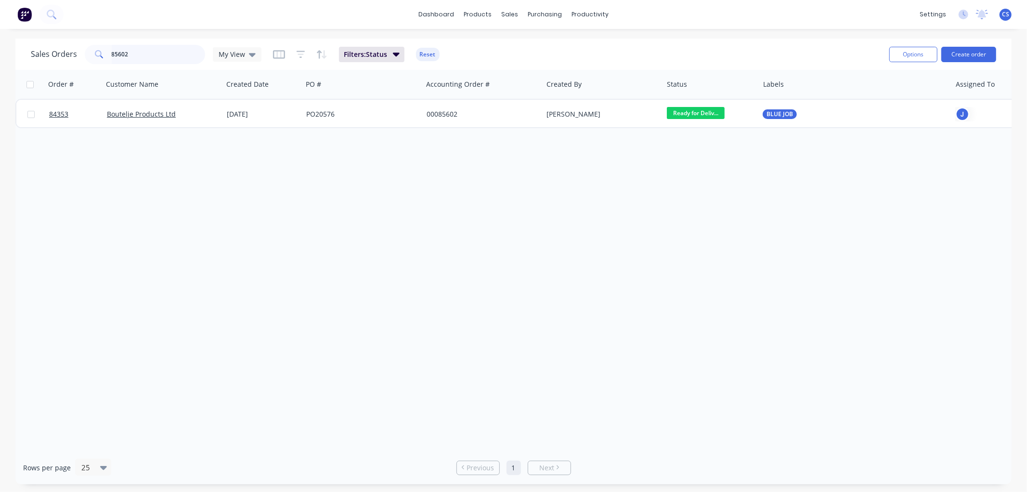
click at [143, 54] on input "85602" at bounding box center [159, 54] width 94 height 19
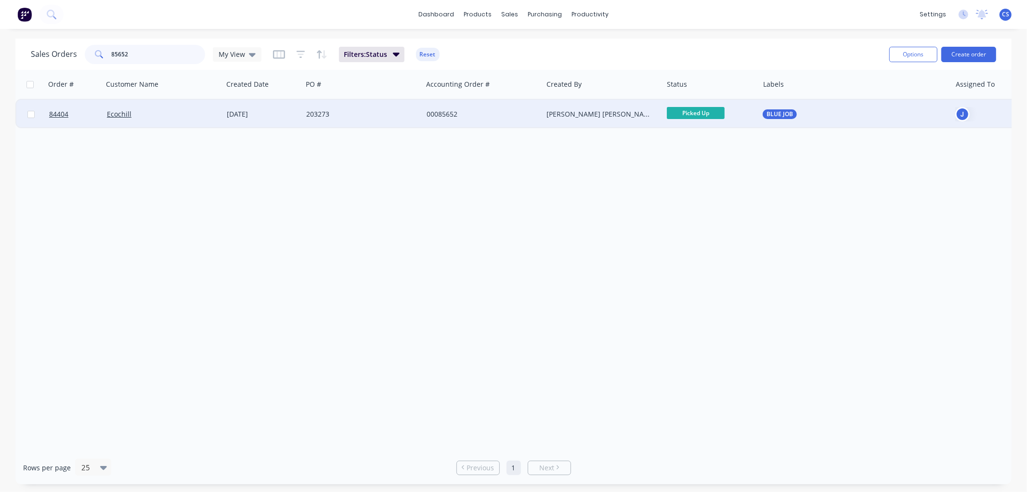
type input "85652"
click at [392, 113] on div "203273" at bounding box center [359, 114] width 107 height 10
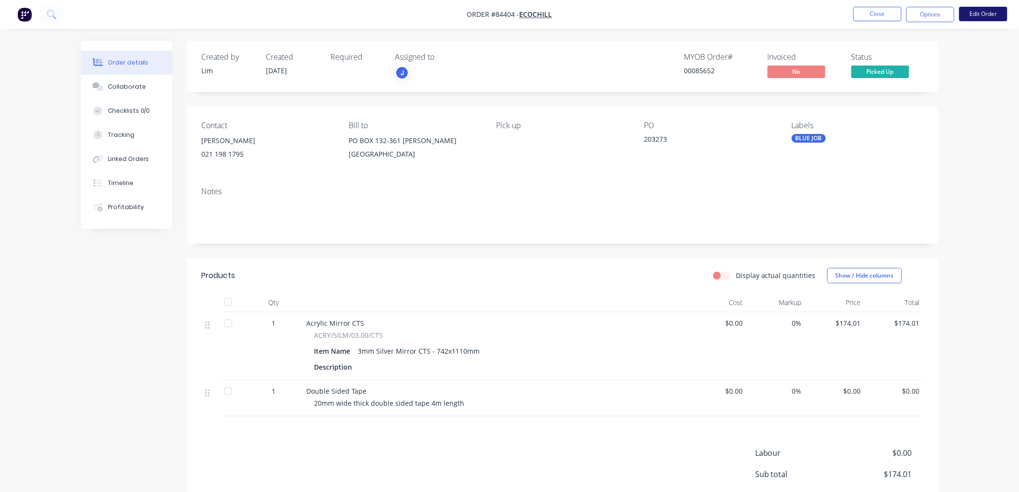
click at [976, 10] on button "Edit Order" at bounding box center [983, 14] width 48 height 14
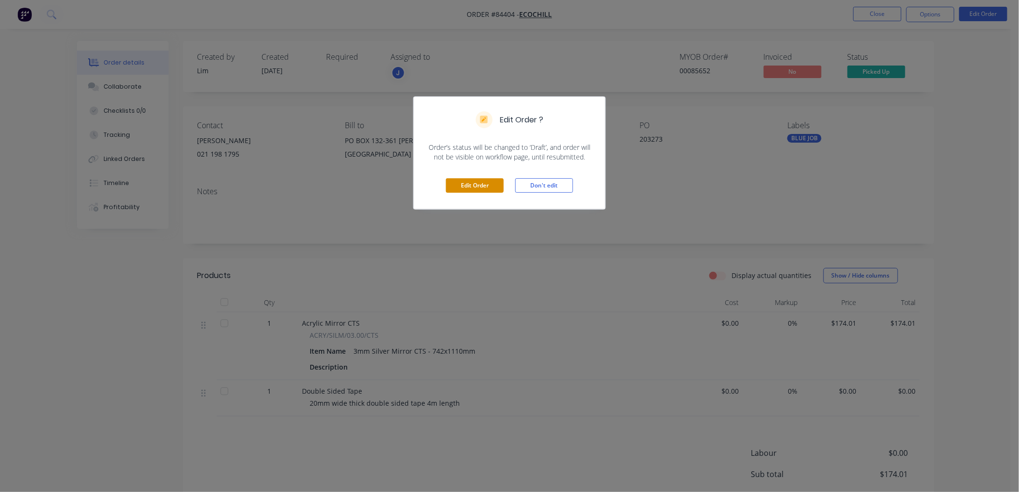
click at [463, 181] on button "Edit Order" at bounding box center [475, 185] width 58 height 14
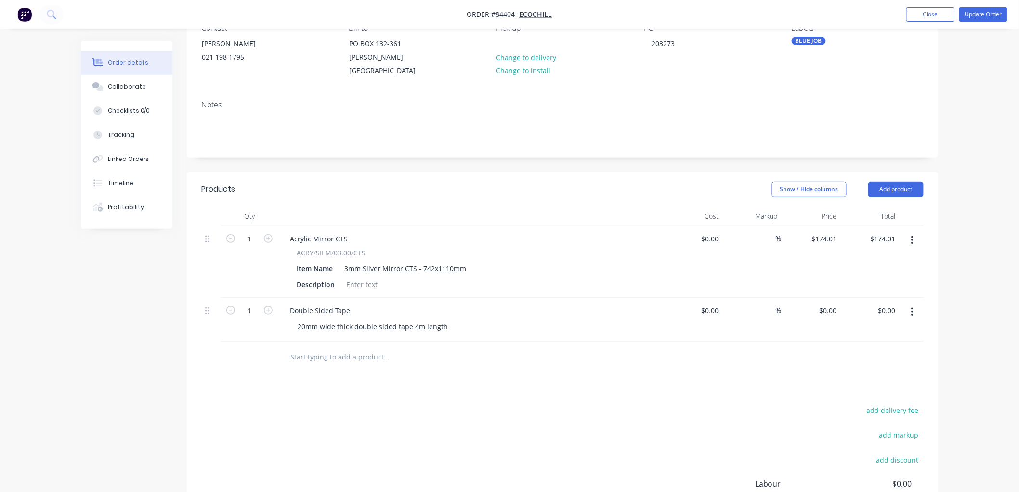
scroll to position [107, 0]
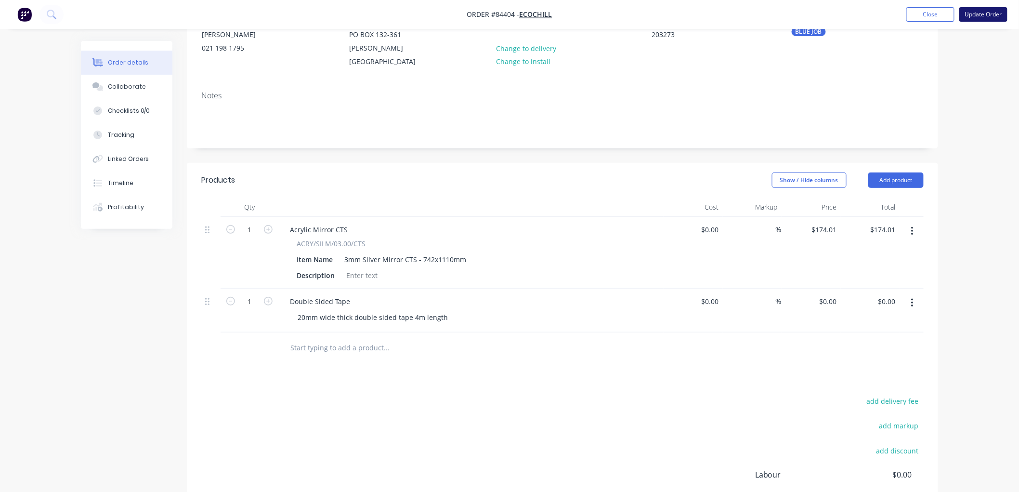
click at [983, 16] on button "Update Order" at bounding box center [983, 14] width 48 height 14
type input "$174.01"
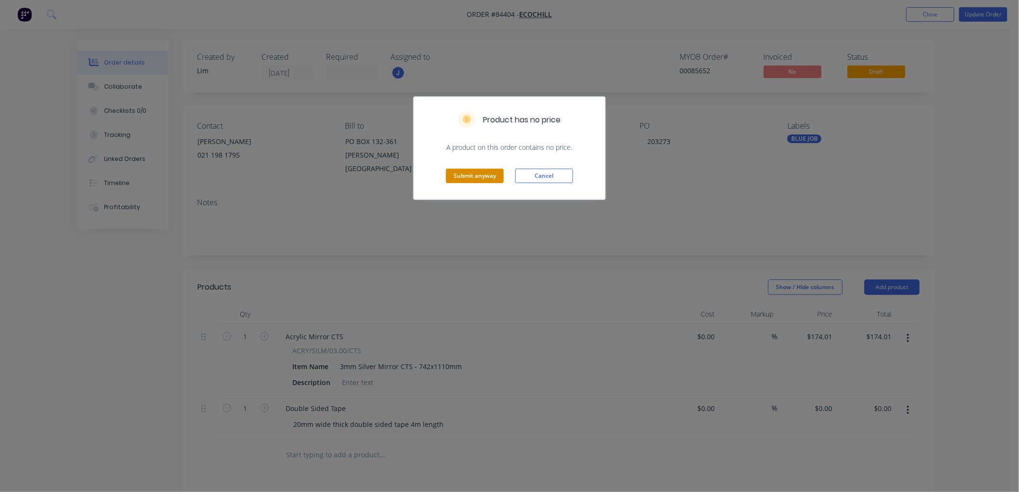
click at [492, 175] on button "Submit anyway" at bounding box center [475, 175] width 58 height 14
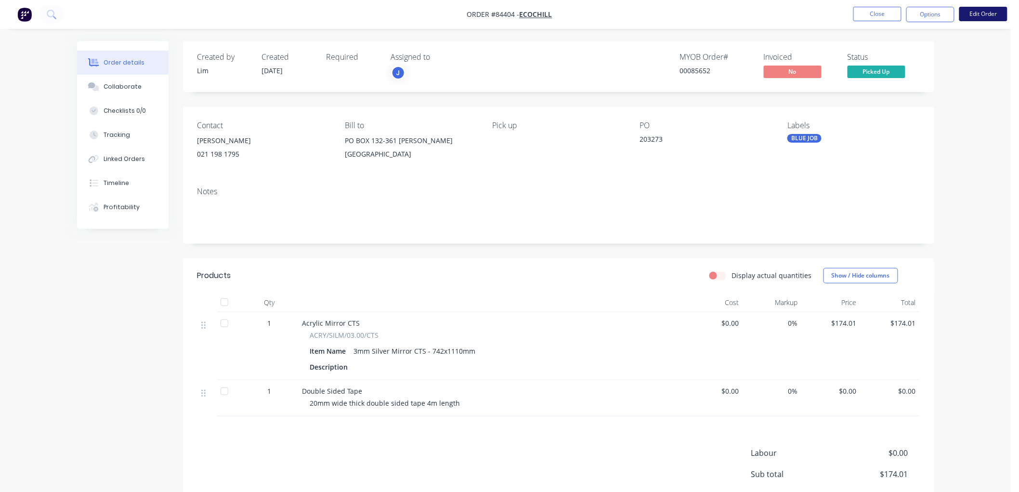
click at [989, 10] on button "Edit Order" at bounding box center [983, 14] width 48 height 14
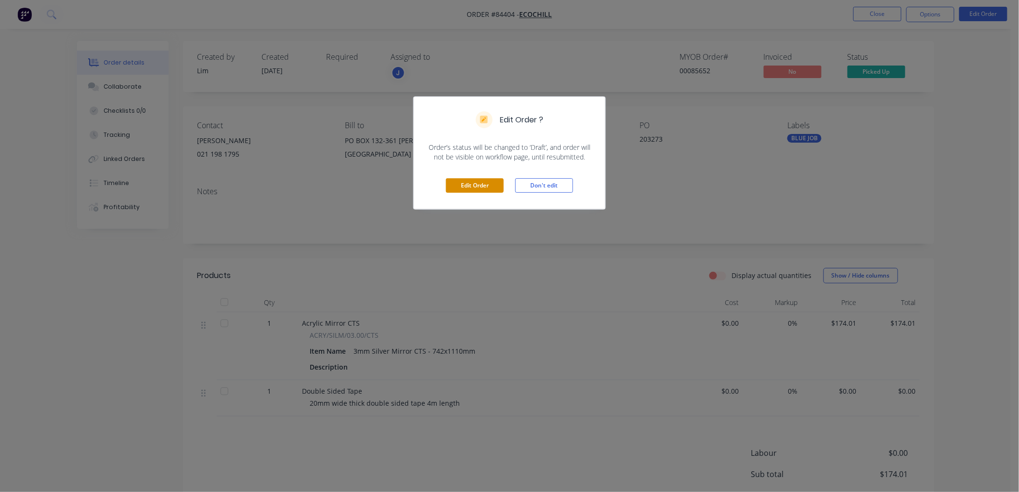
click at [485, 187] on button "Edit Order" at bounding box center [475, 185] width 58 height 14
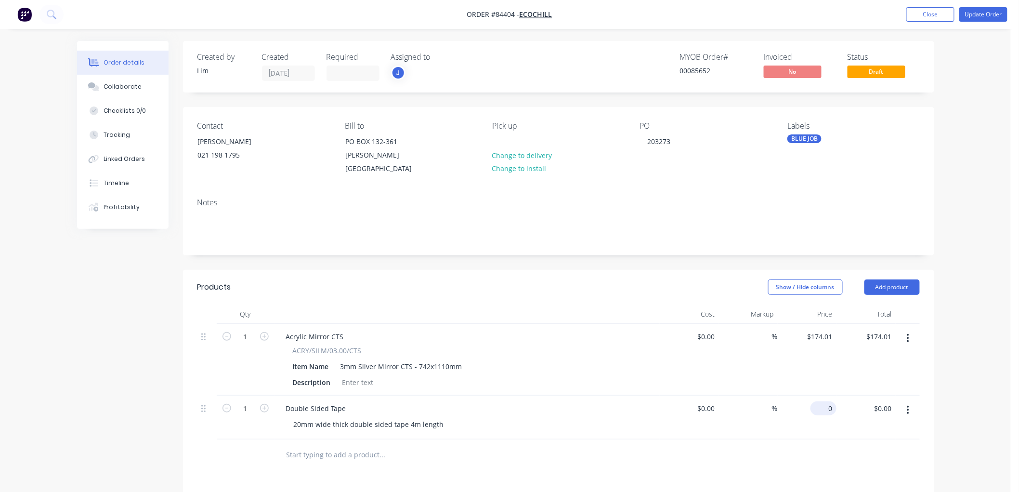
click at [818, 396] on div "0 $0.00" at bounding box center [806, 417] width 59 height 44
type input "$3.25"
click at [974, 202] on div "Order details Collaborate Checklists 0/0 Tracking Linked Orders Timeline Profit…" at bounding box center [505, 358] width 1010 height 716
click at [992, 19] on button "Update Order" at bounding box center [983, 14] width 48 height 14
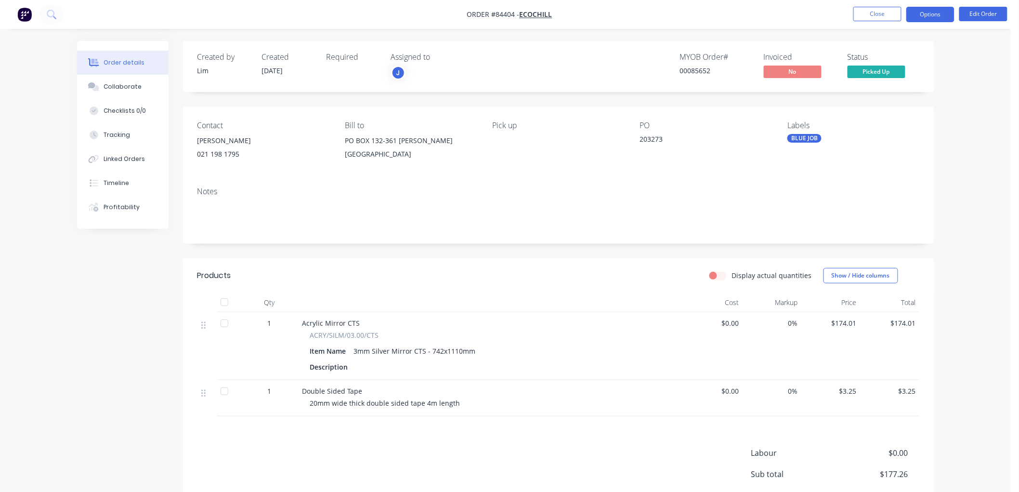
click at [915, 16] on button "Options" at bounding box center [930, 14] width 48 height 15
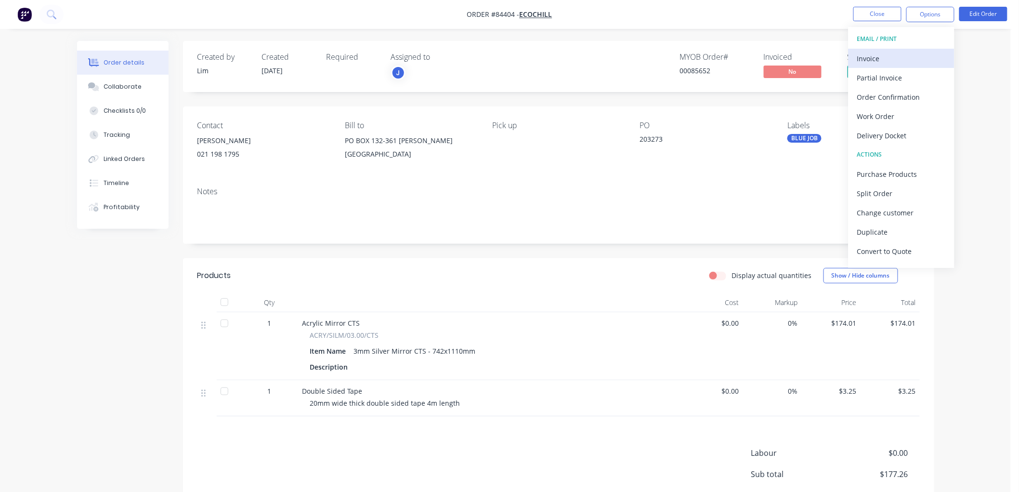
click at [879, 60] on div "Invoice" at bounding box center [901, 59] width 89 height 14
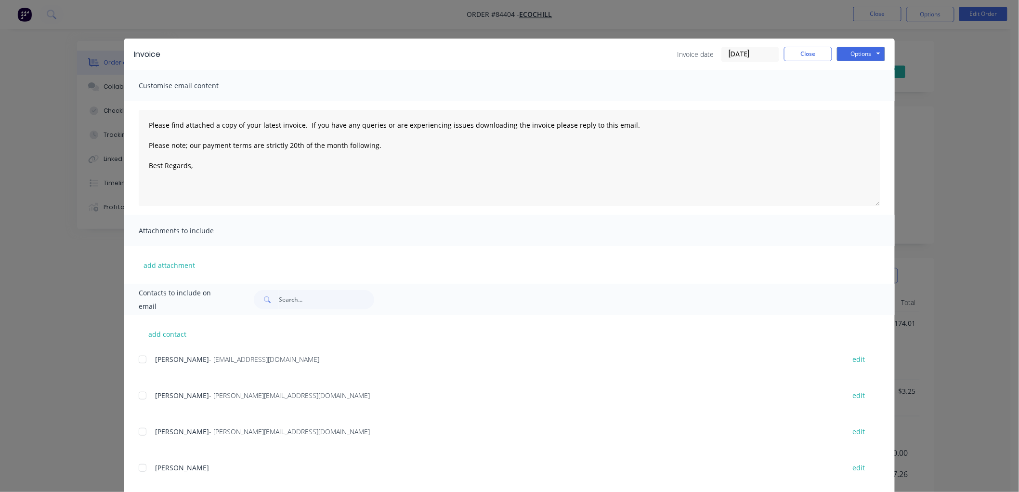
click at [143, 357] on div at bounding box center [142, 358] width 19 height 19
click at [198, 171] on textarea "Please find attached a copy of your latest invoice. If you have any queries or …" at bounding box center [509, 158] width 741 height 96
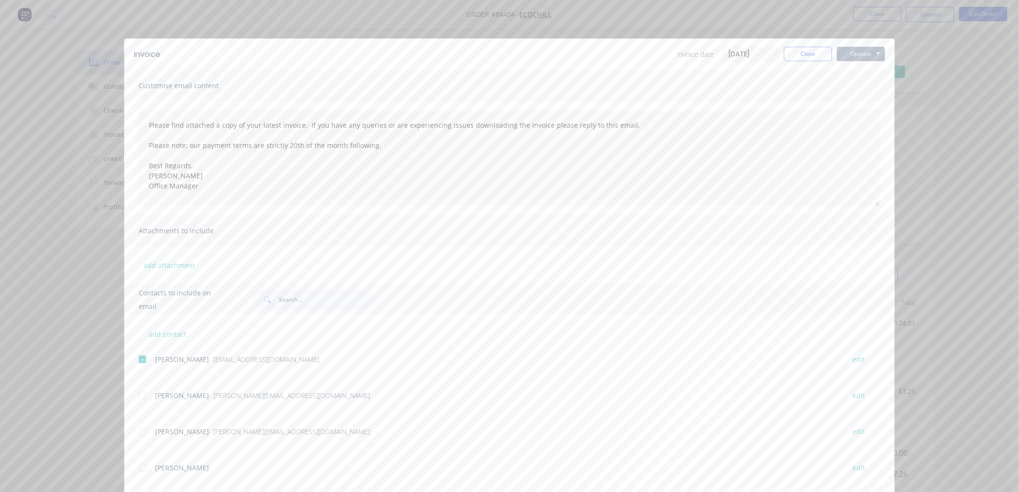
click at [856, 50] on button "Options" at bounding box center [861, 54] width 48 height 14
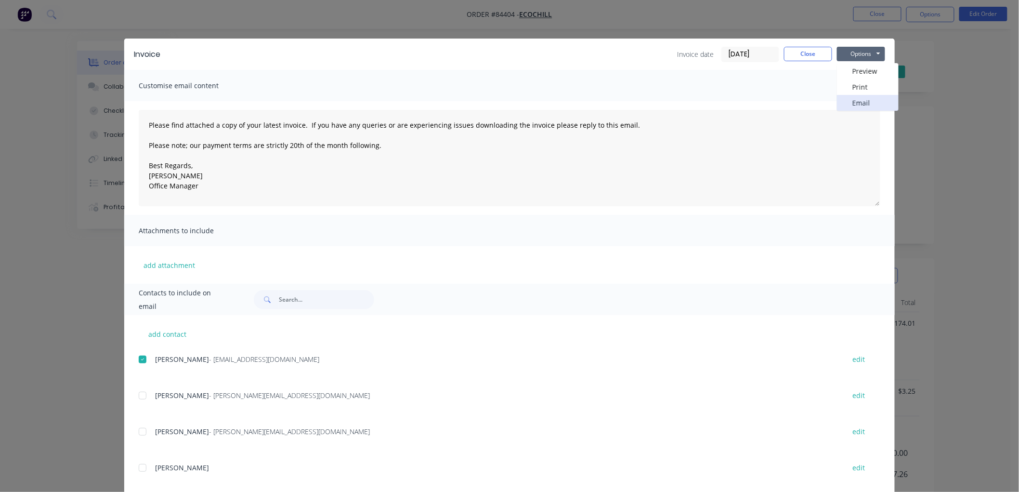
click at [860, 104] on button "Email" at bounding box center [868, 103] width 62 height 16
type textarea "Please find attached a copy of your latest invoice. If you have any queries or …"
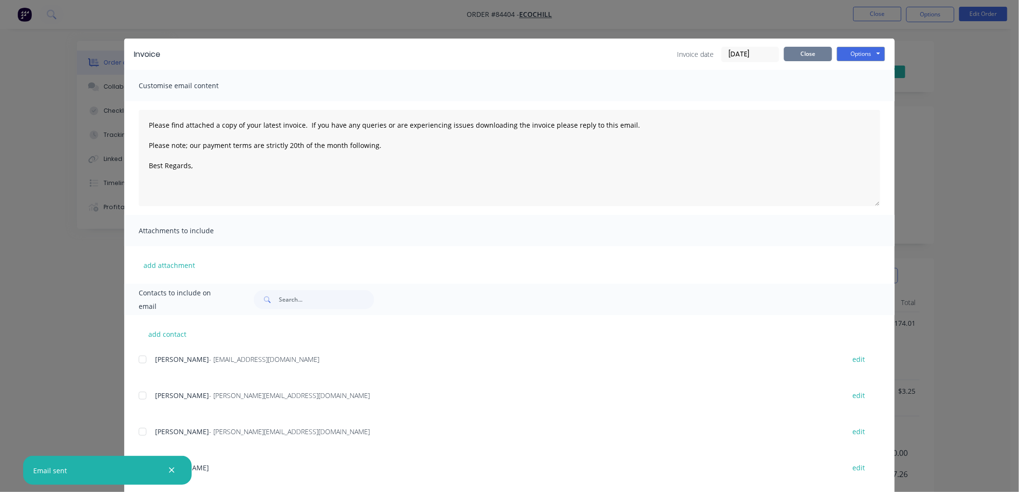
click at [814, 56] on button "Close" at bounding box center [808, 54] width 48 height 14
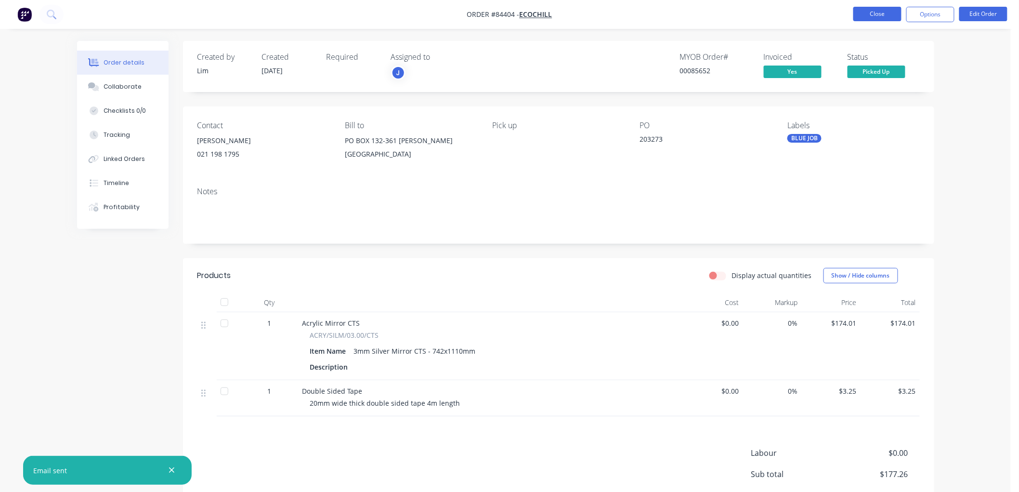
click at [878, 15] on button "Close" at bounding box center [877, 14] width 48 height 14
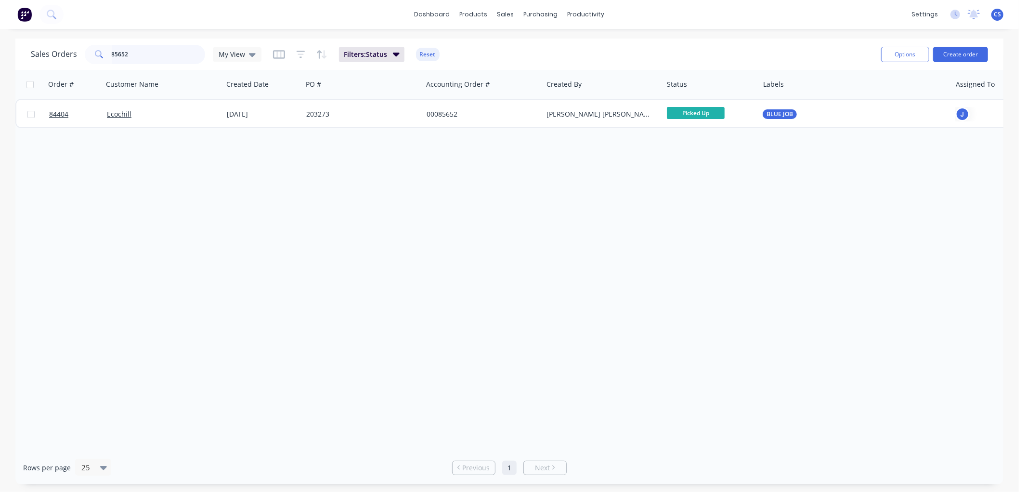
click at [168, 49] on input "85652" at bounding box center [159, 54] width 94 height 19
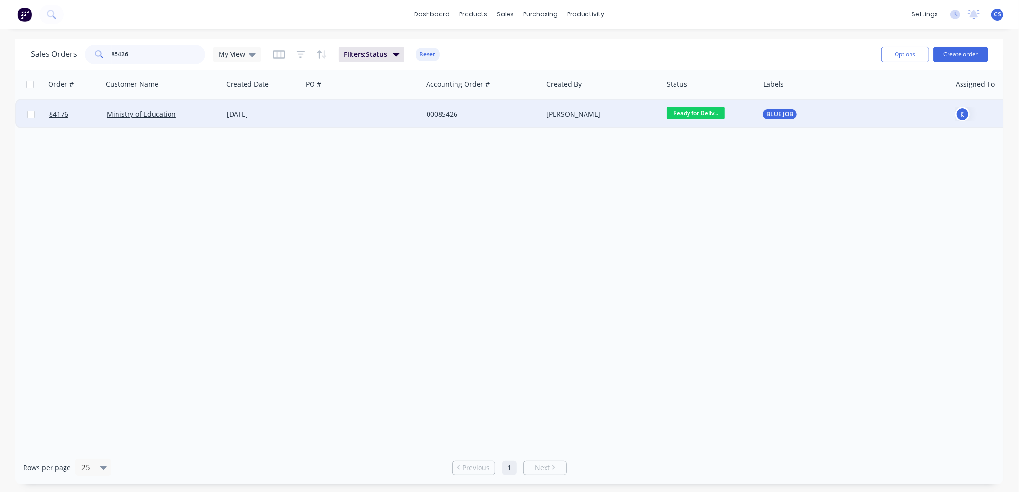
type input "85426"
click at [315, 115] on div at bounding box center [362, 114] width 120 height 29
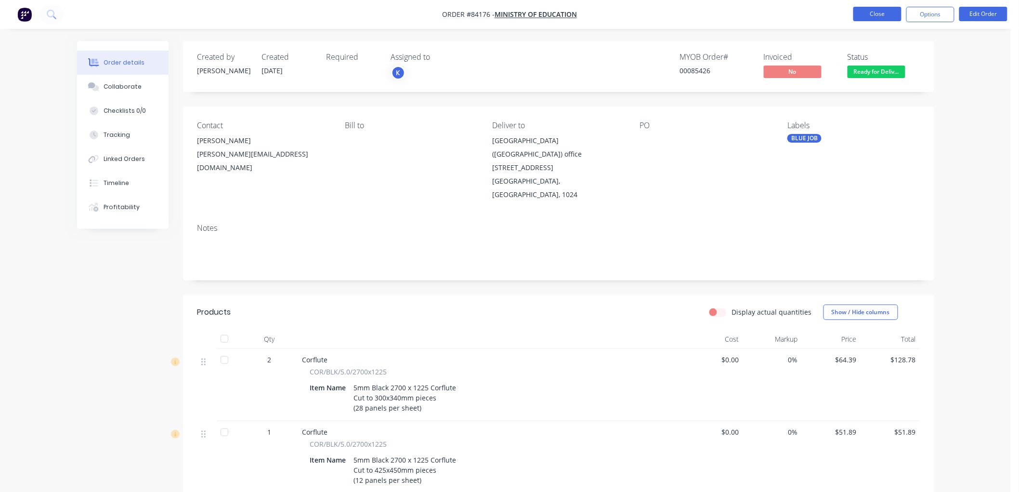
click at [871, 17] on button "Close" at bounding box center [877, 14] width 48 height 14
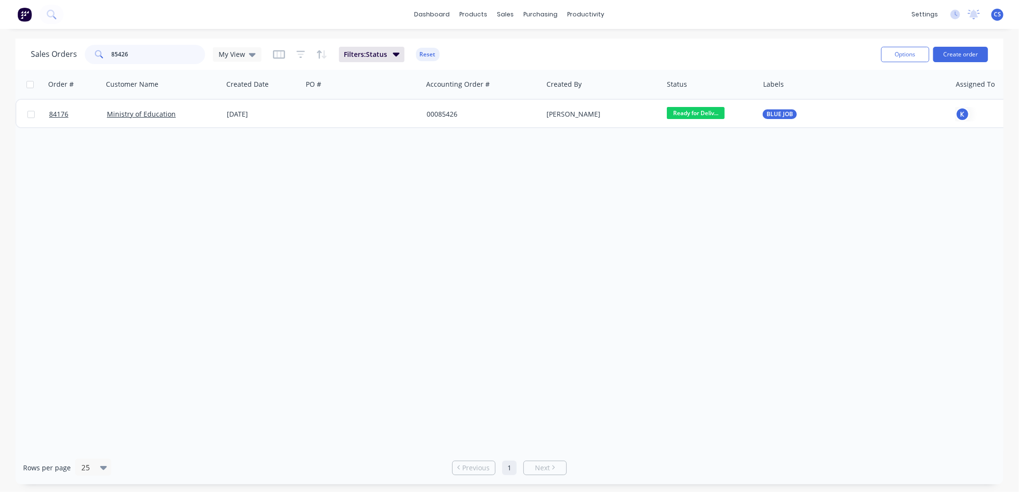
click at [117, 51] on input "85426" at bounding box center [159, 54] width 94 height 19
drag, startPoint x: 117, startPoint y: 51, endPoint x: 190, endPoint y: 65, distance: 74.0
click at [119, 51] on input "85426" at bounding box center [159, 54] width 94 height 19
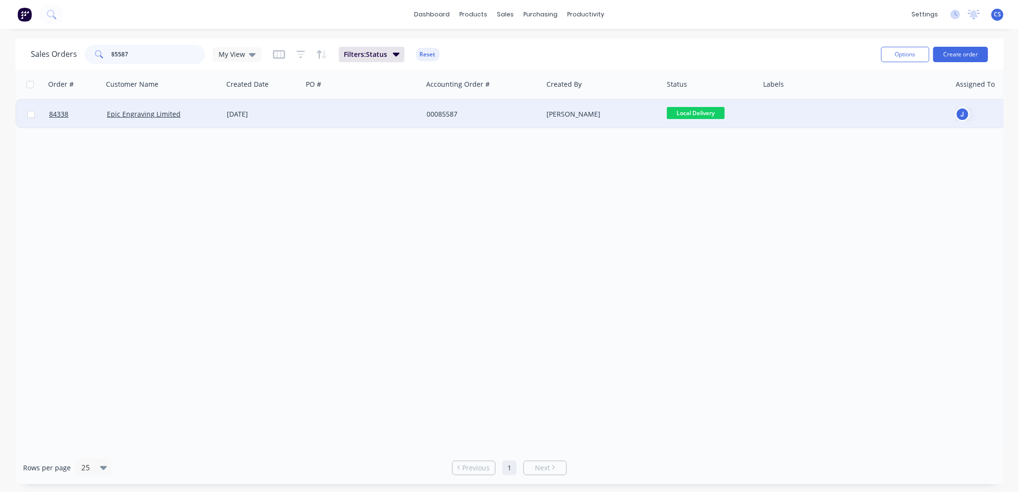
type input "85587"
click at [338, 117] on div at bounding box center [362, 114] width 120 height 29
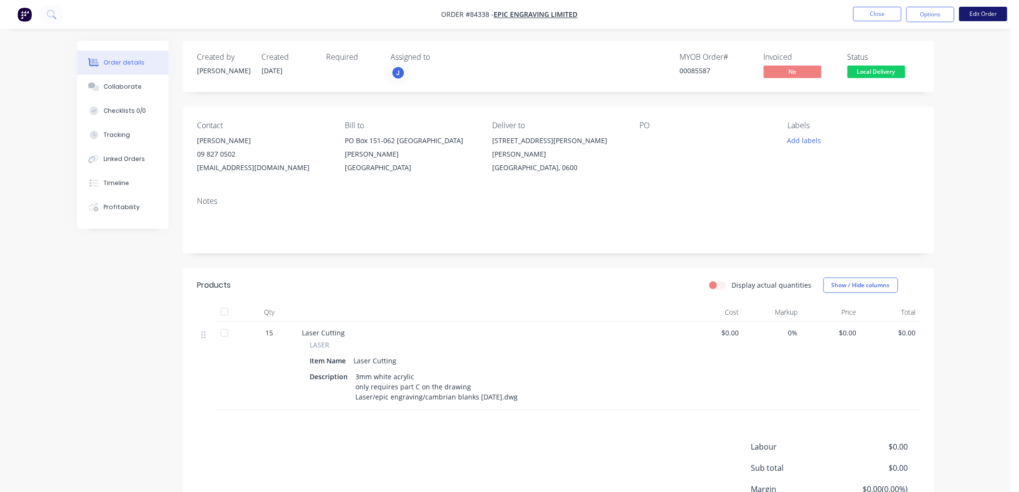
click at [991, 17] on button "Edit Order" at bounding box center [983, 14] width 48 height 14
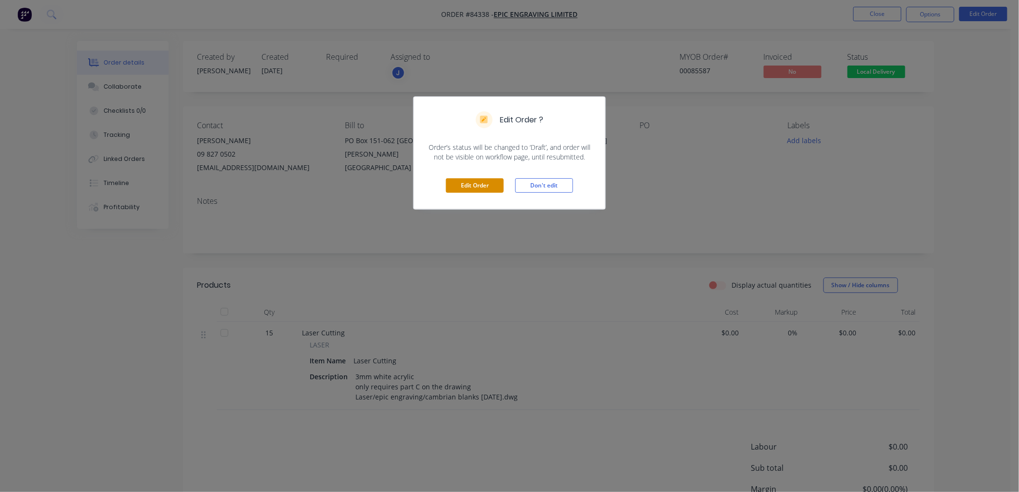
click at [494, 188] on button "Edit Order" at bounding box center [475, 185] width 58 height 14
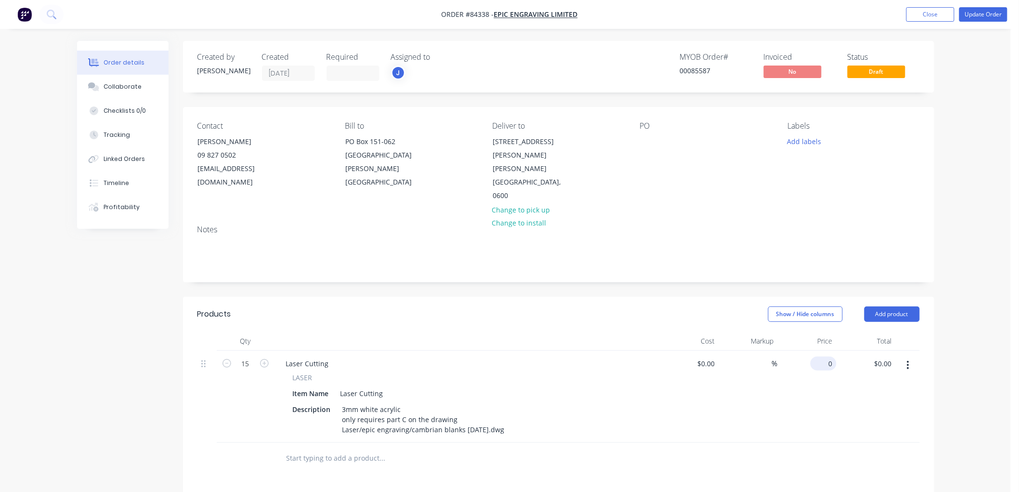
click at [827, 356] on input "0" at bounding box center [825, 363] width 22 height 14
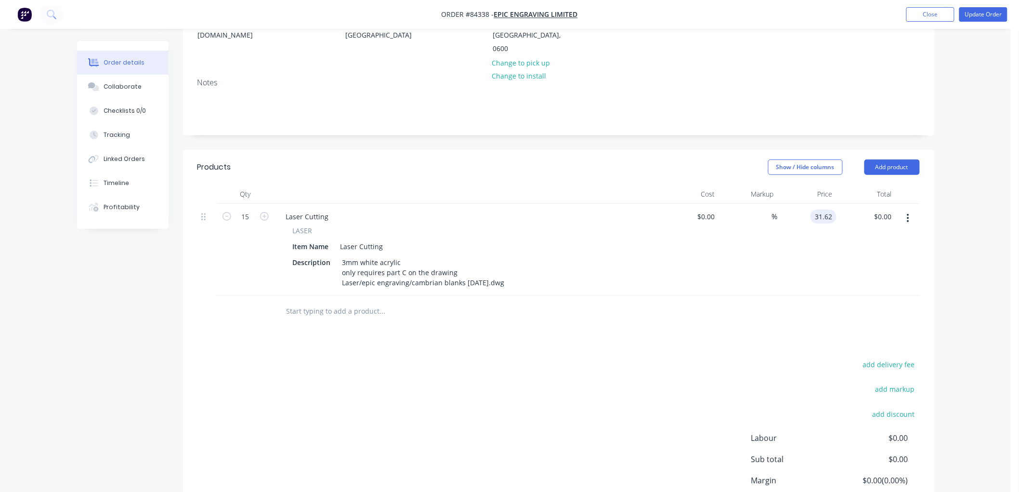
scroll to position [160, 0]
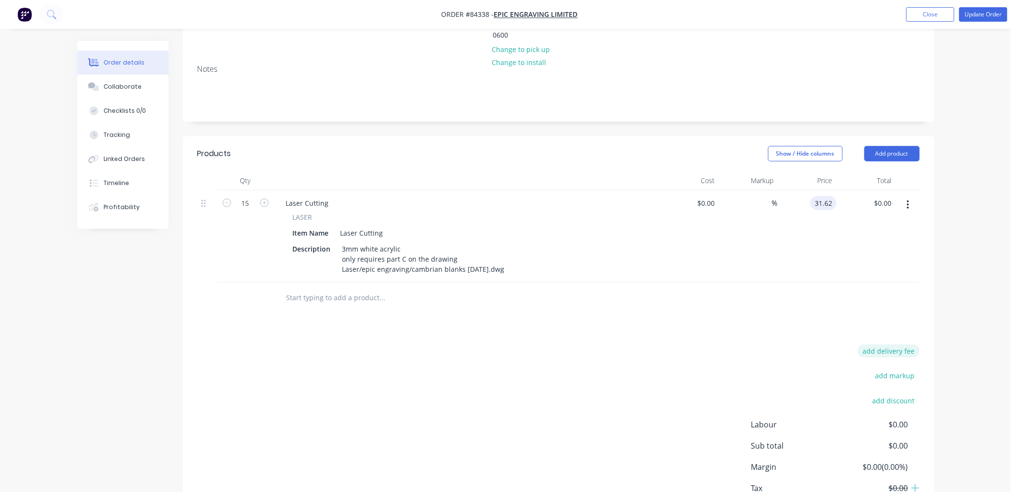
type input "$31.62"
type input "$474.30"
click at [882, 344] on button "add delivery fee" at bounding box center [888, 350] width 62 height 13
type input "20"
click at [992, 18] on button "Update Order" at bounding box center [983, 14] width 48 height 14
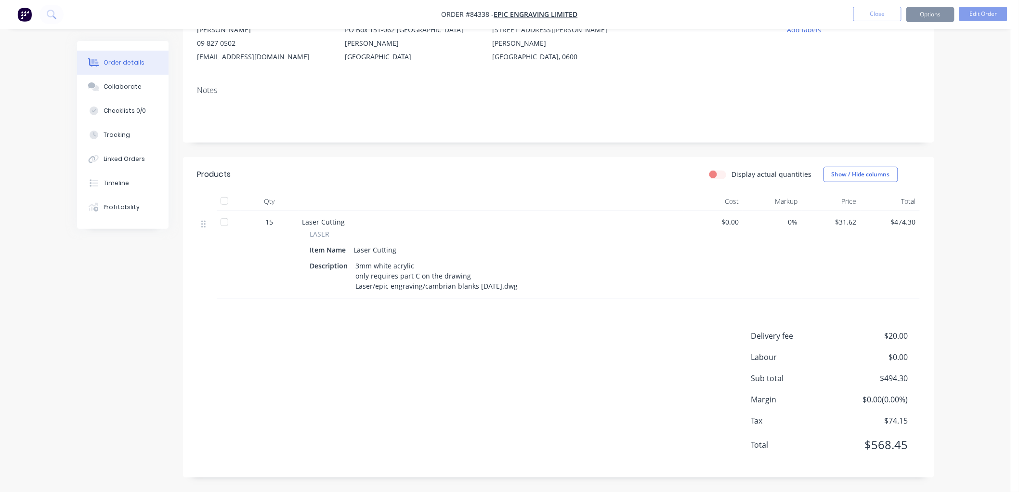
scroll to position [0, 0]
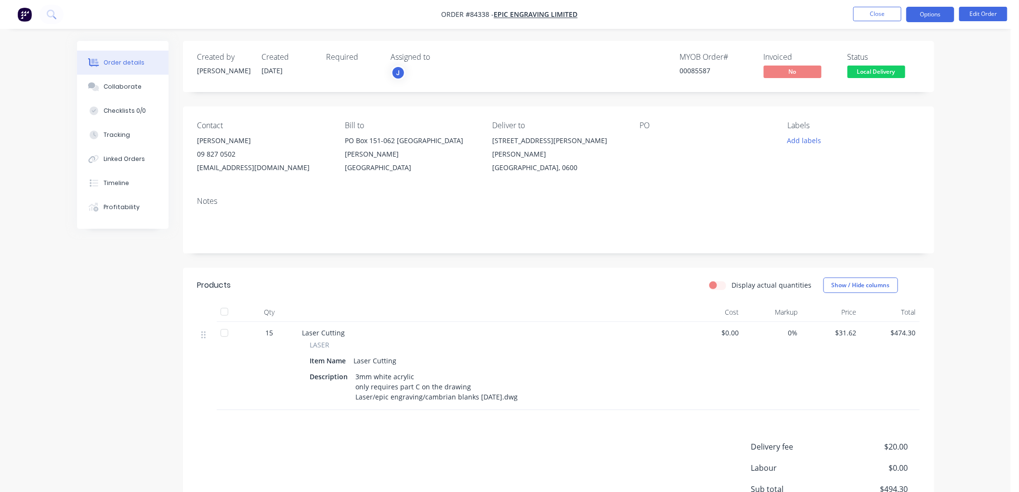
click at [918, 13] on button "Options" at bounding box center [930, 14] width 48 height 15
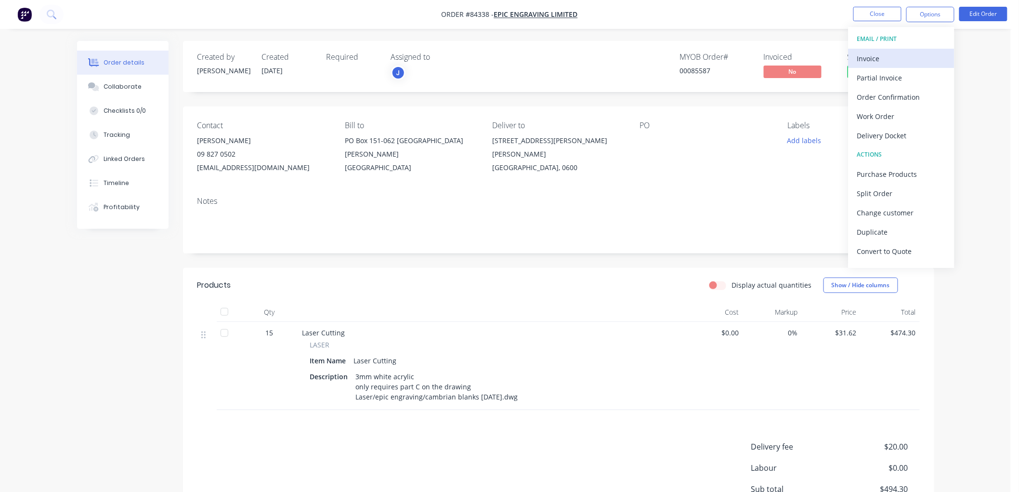
click at [891, 57] on div "Invoice" at bounding box center [901, 59] width 89 height 14
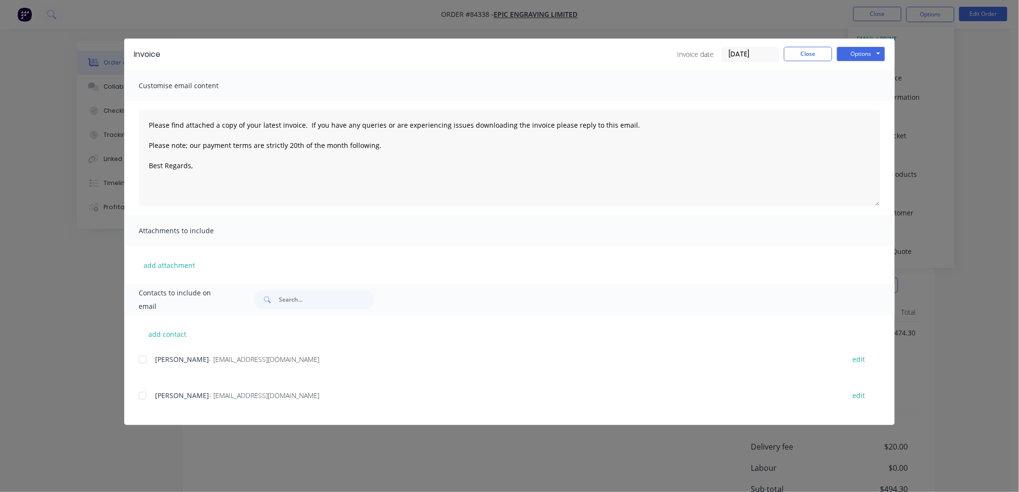
click at [143, 360] on div at bounding box center [142, 358] width 19 height 19
click at [219, 171] on textarea "Please find attached a copy of your latest invoice. If you have any queries or …" at bounding box center [509, 158] width 741 height 96
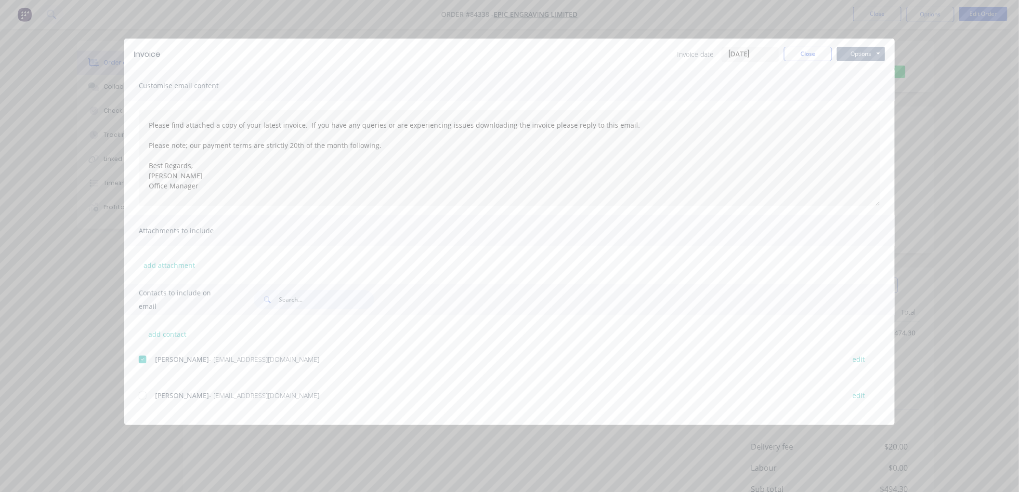
click at [858, 49] on button "Options" at bounding box center [861, 54] width 48 height 14
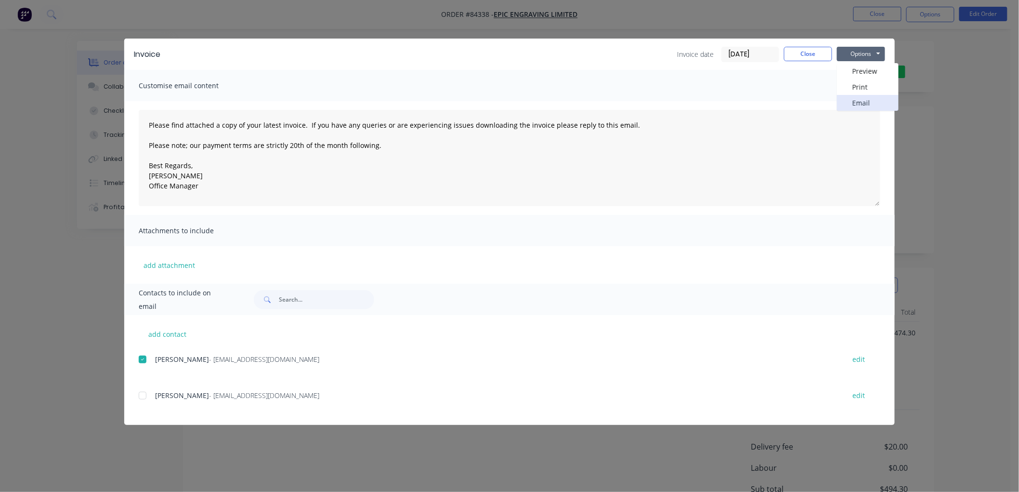
click at [863, 103] on button "Email" at bounding box center [868, 103] width 62 height 16
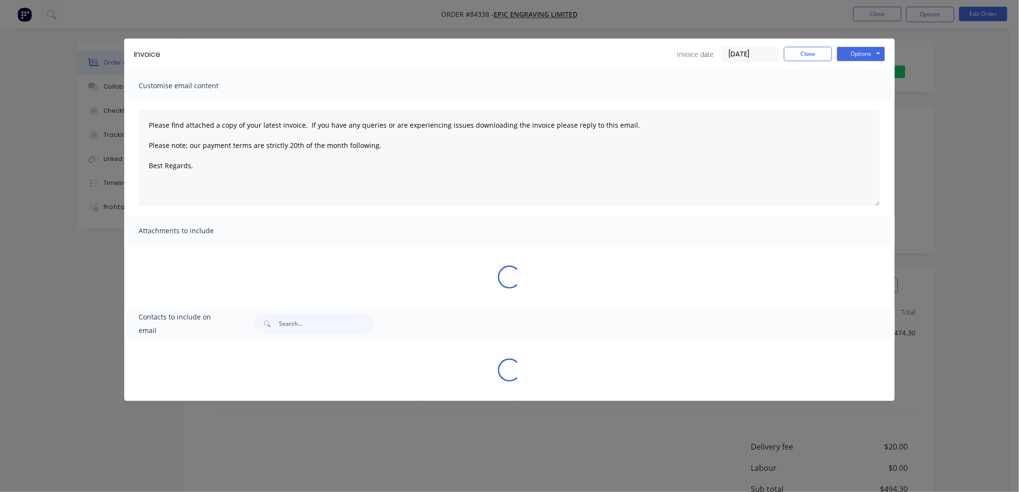
type textarea "Please find attached a copy of your latest invoice. If you have any queries or …"
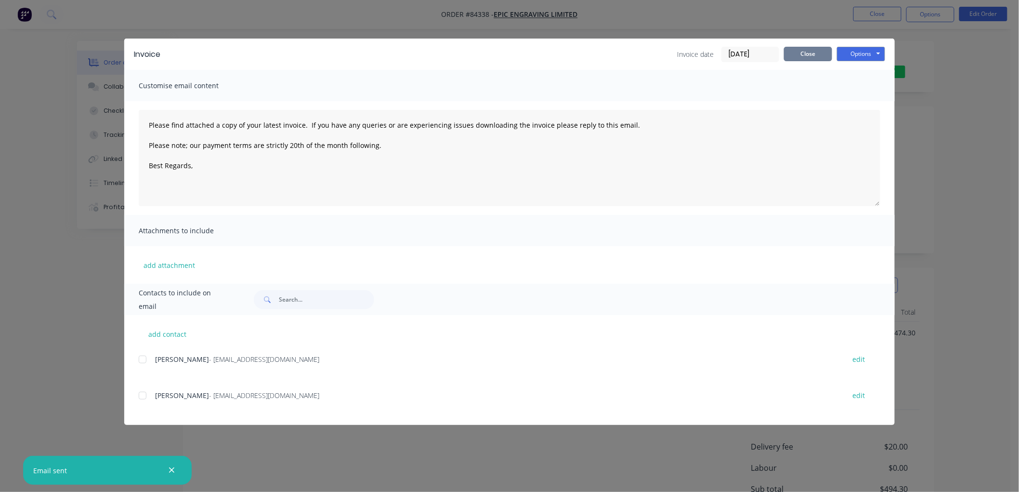
click at [812, 55] on button "Close" at bounding box center [808, 54] width 48 height 14
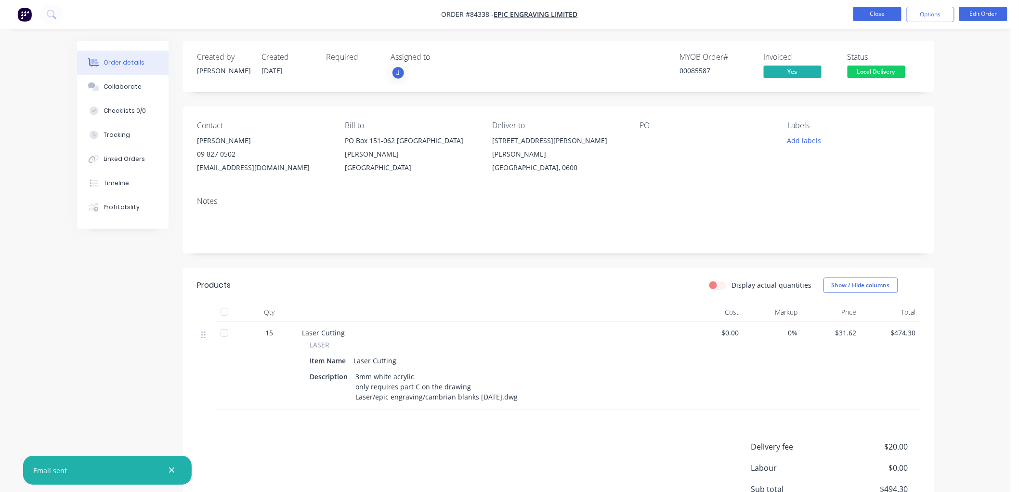
click at [861, 11] on button "Close" at bounding box center [877, 14] width 48 height 14
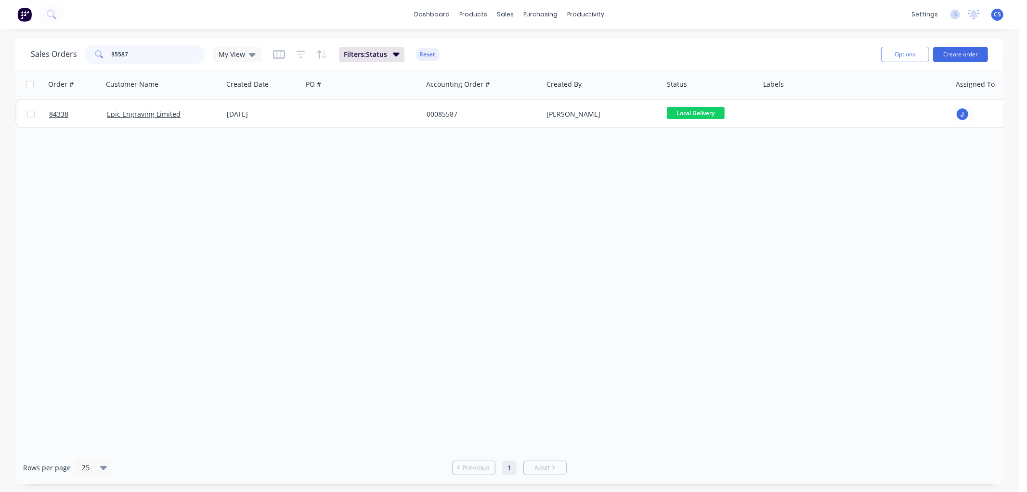
click at [144, 55] on input "85587" at bounding box center [159, 54] width 94 height 19
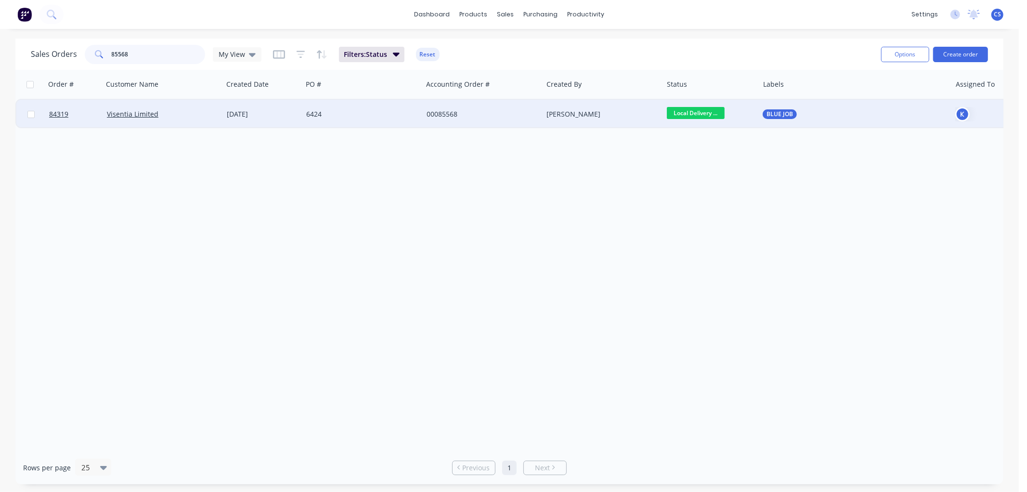
type input "85568"
click at [479, 114] on div "00085568" at bounding box center [480, 114] width 107 height 10
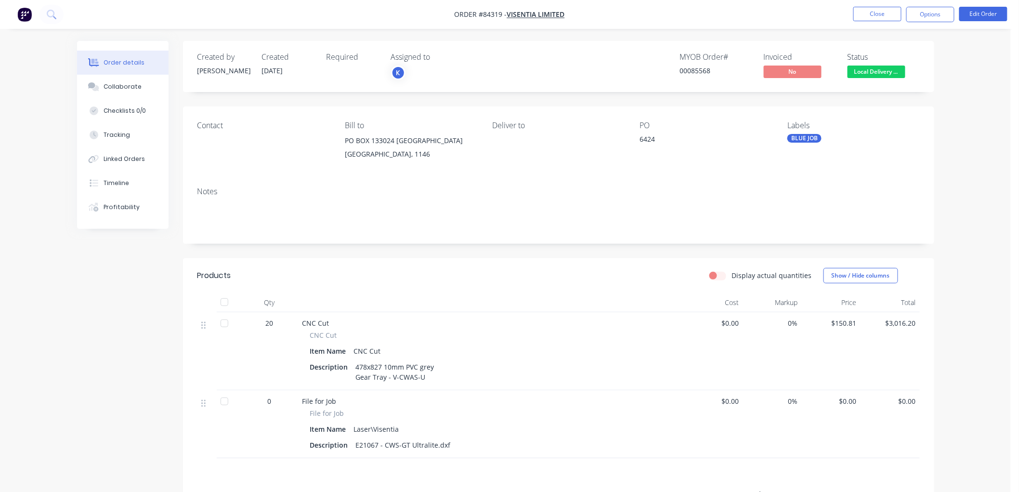
click at [945, 14] on button "Options" at bounding box center [930, 14] width 48 height 15
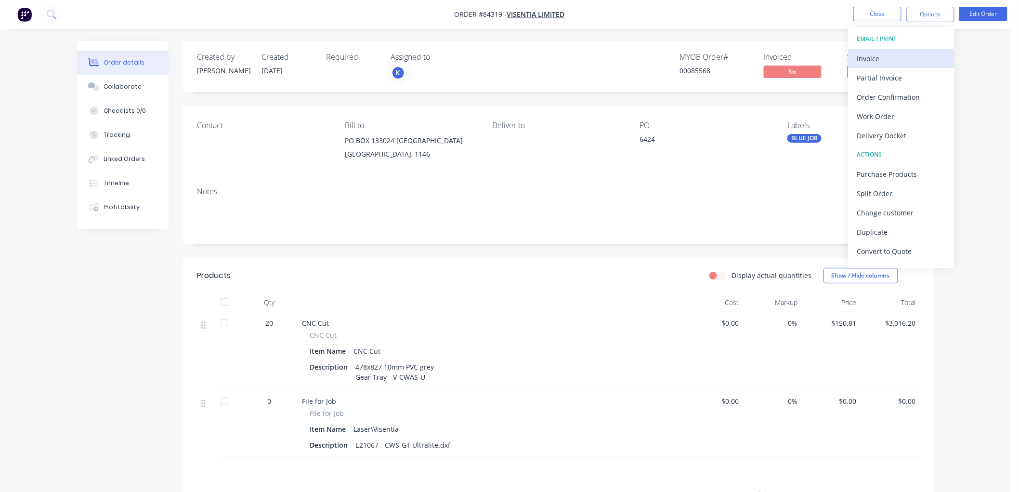
click at [902, 53] on div "Invoice" at bounding box center [901, 59] width 89 height 14
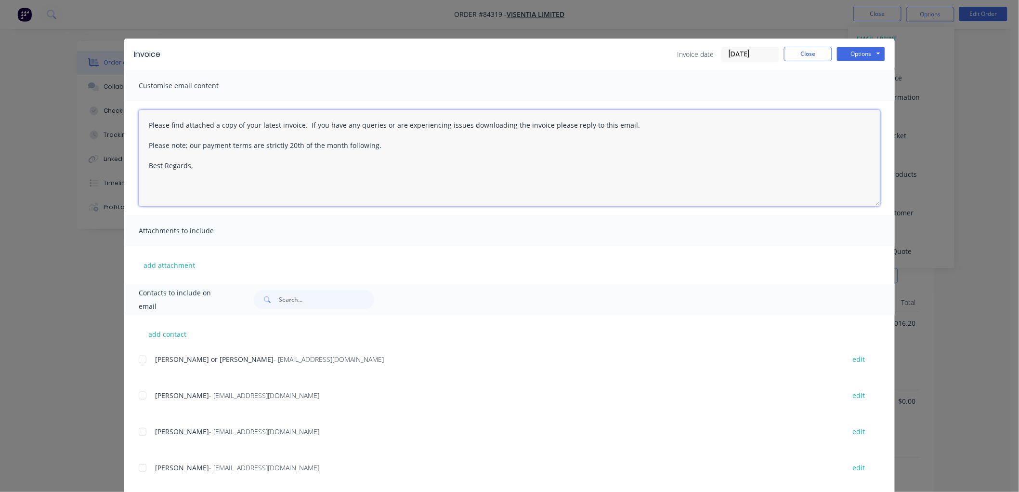
click at [227, 177] on textarea "Please find attached a copy of your latest invoice. If you have any queries or …" at bounding box center [509, 158] width 741 height 96
click at [141, 359] on div at bounding box center [142, 358] width 19 height 19
click at [862, 56] on button "Options" at bounding box center [861, 54] width 48 height 14
click at [858, 106] on button "Email" at bounding box center [868, 103] width 62 height 16
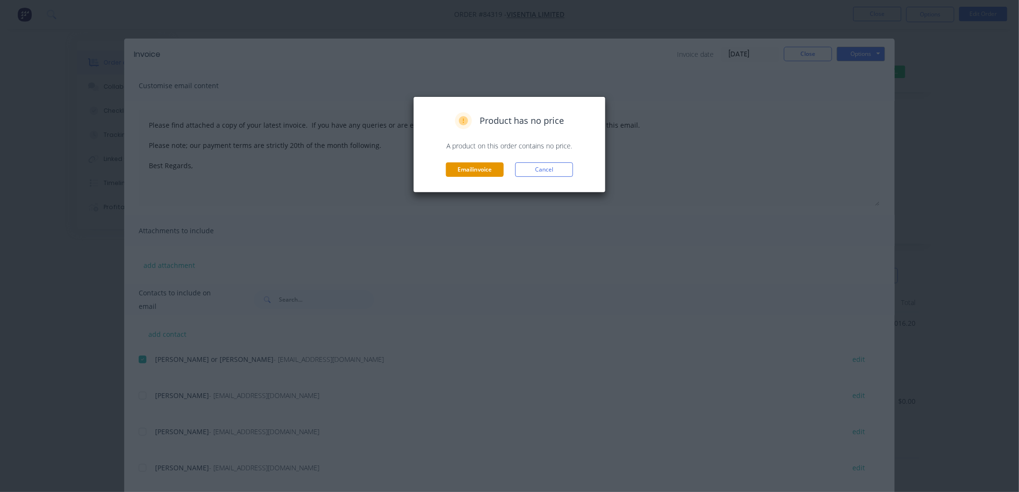
click at [486, 168] on button "Email invoice" at bounding box center [475, 169] width 58 height 14
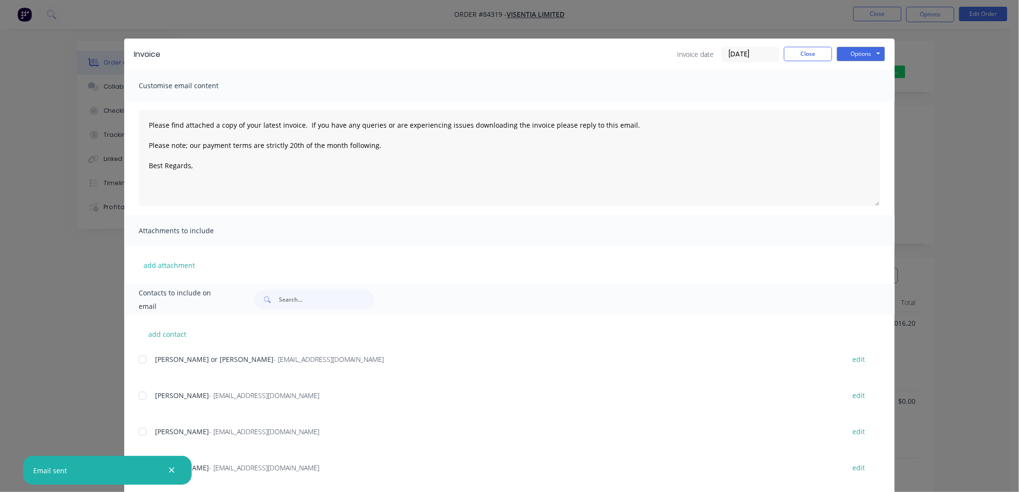
click at [141, 358] on div at bounding box center [142, 358] width 19 height 19
type textarea "Please find attached a copy of your latest invoice. If you have any queries or …"
click at [241, 171] on textarea "Please find attached a copy of your latest invoice. If you have any queries or …" at bounding box center [509, 158] width 741 height 96
click at [805, 55] on button "Close" at bounding box center [808, 54] width 48 height 14
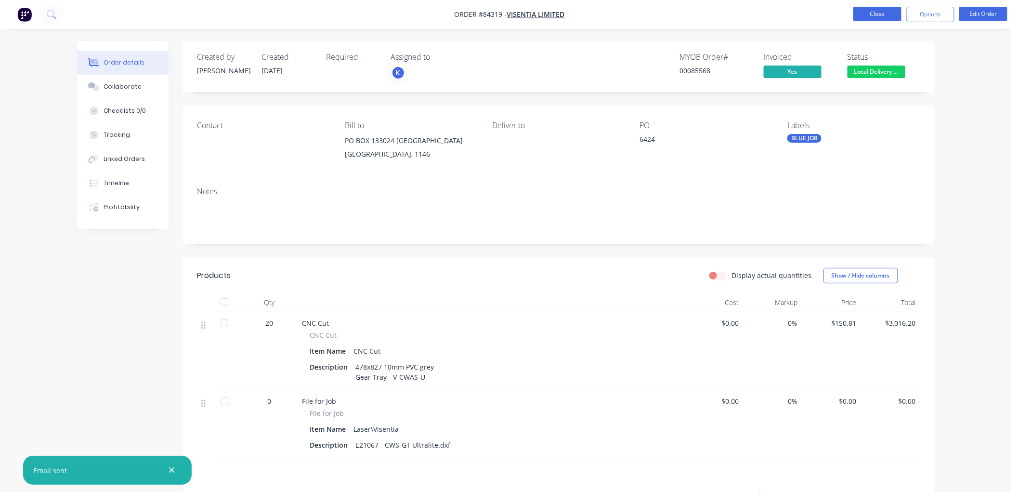
click at [872, 11] on button "Close" at bounding box center [877, 14] width 48 height 14
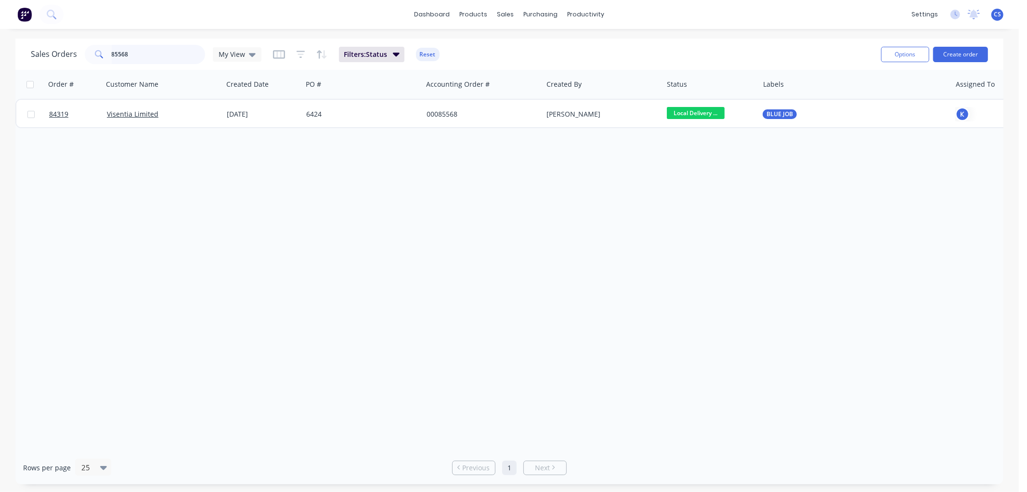
click at [159, 56] on input "85568" at bounding box center [159, 54] width 94 height 19
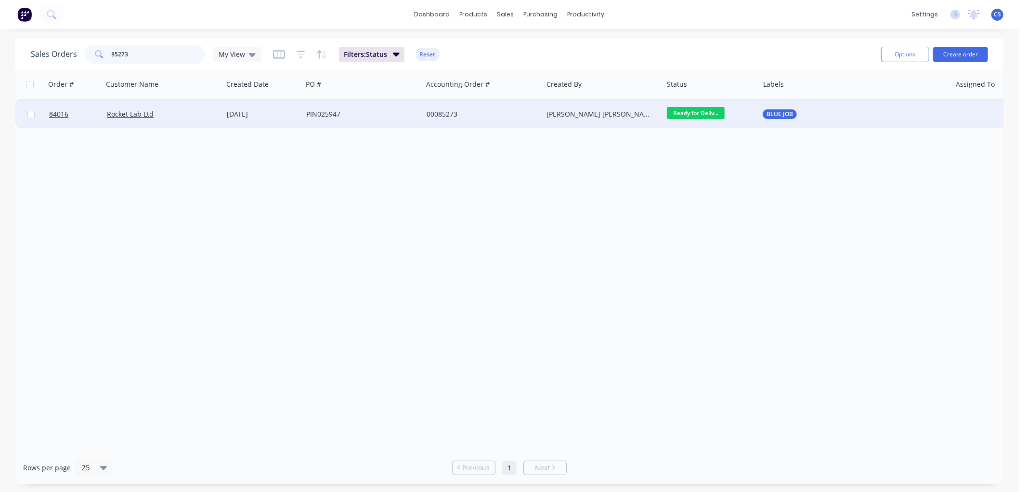
type input "85273"
click at [369, 115] on div "PIN025947" at bounding box center [359, 114] width 107 height 10
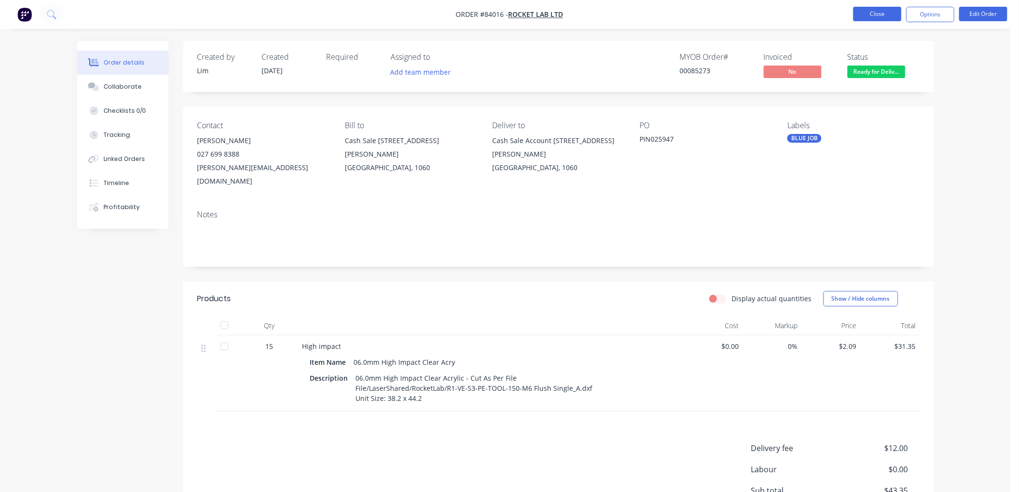
click at [874, 16] on button "Close" at bounding box center [877, 14] width 48 height 14
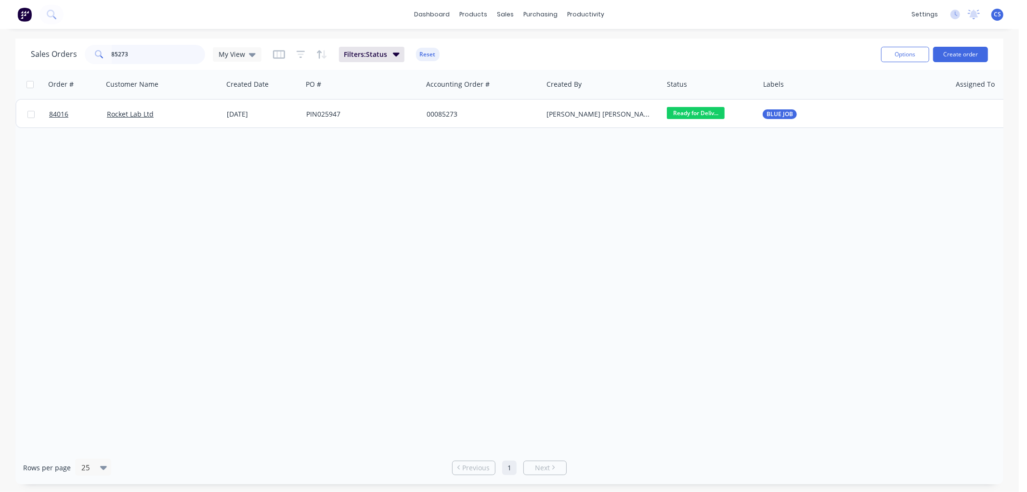
click at [130, 49] on input "85273" at bounding box center [159, 54] width 94 height 19
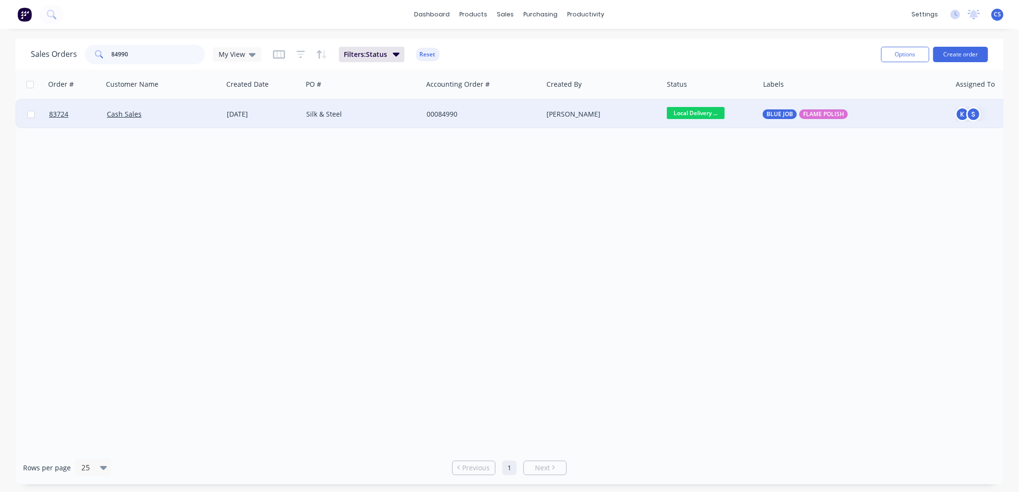
type input "84990"
click at [372, 111] on div "Silk & Steel" at bounding box center [359, 114] width 107 height 10
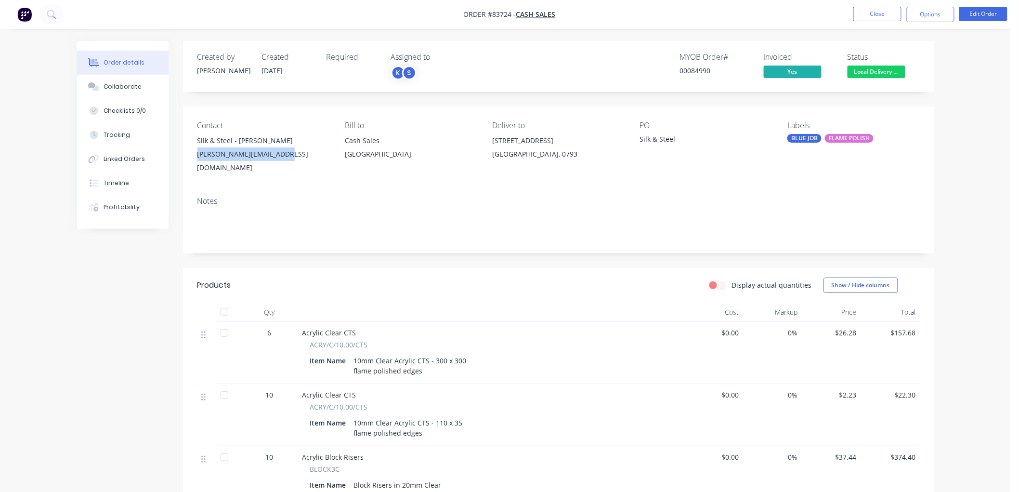
drag, startPoint x: 284, startPoint y: 157, endPoint x: 194, endPoint y: 162, distance: 90.2
click at [194, 162] on div "Contact Silk & Steel - Sarah Cotterall sarah@silkandsteel.co.nz Bill to Cash Sa…" at bounding box center [558, 147] width 751 height 82
copy div "sarah@silkandsteel.co.nz"
click at [289, 138] on div "Silk & Steel - Sarah Cotterall" at bounding box center [263, 140] width 132 height 13
drag, startPoint x: 289, startPoint y: 138, endPoint x: 198, endPoint y: 142, distance: 90.6
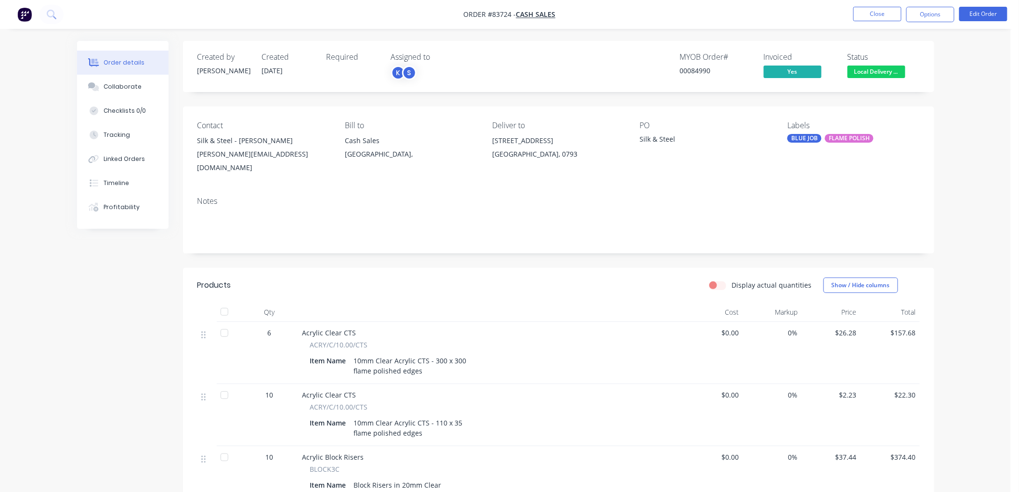
click at [198, 142] on div "Silk & Steel - Sarah Cotterall" at bounding box center [263, 140] width 132 height 13
copy div "Silk & Steel - Sarah Cotterall"
drag, startPoint x: 281, startPoint y: 152, endPoint x: 196, endPoint y: 163, distance: 85.4
click at [197, 163] on div "Silk & Steel - Sarah Cotterall sarah@silkandsteel.co.nz" at bounding box center [263, 154] width 132 height 40
copy div "sarah@silkandsteel.co.nz"
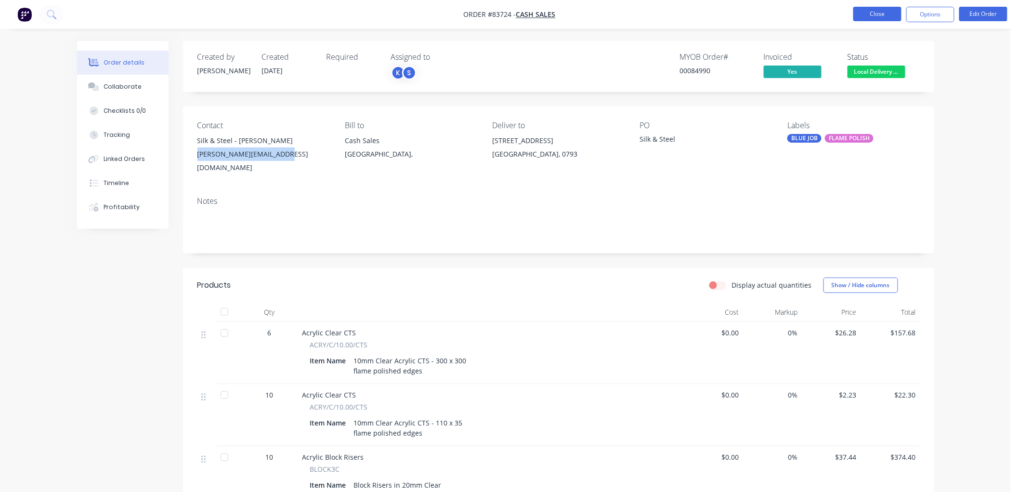
click at [872, 13] on button "Close" at bounding box center [877, 14] width 48 height 14
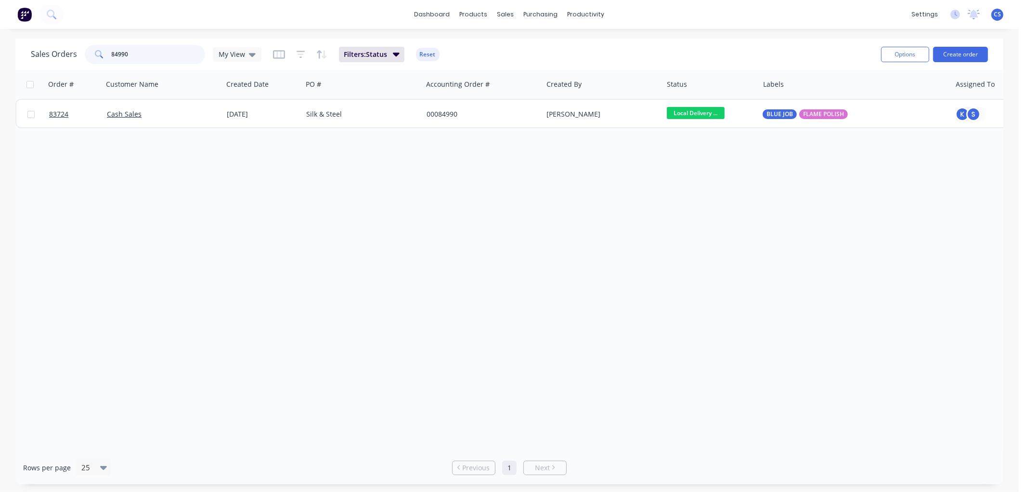
click at [142, 56] on input "84990" at bounding box center [159, 54] width 94 height 19
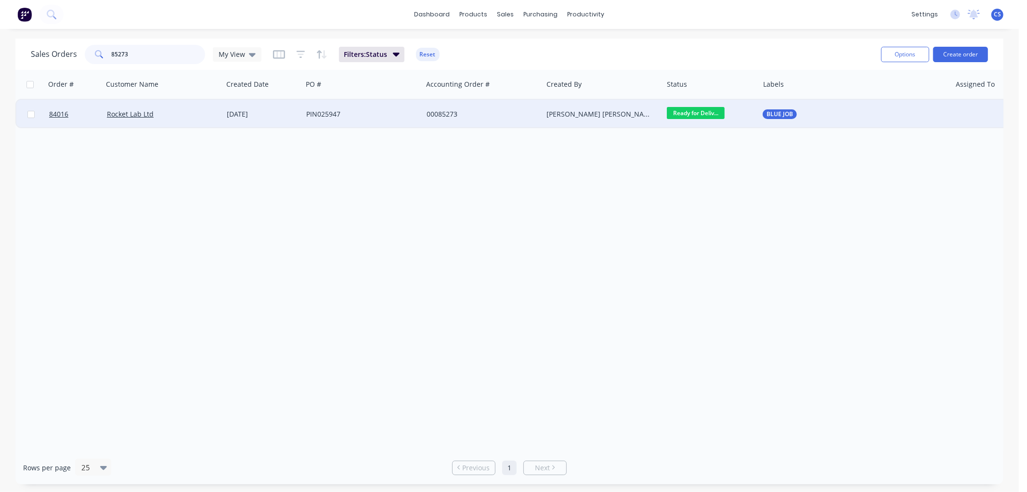
type input "85273"
click at [387, 116] on div "PIN025947" at bounding box center [359, 114] width 107 height 10
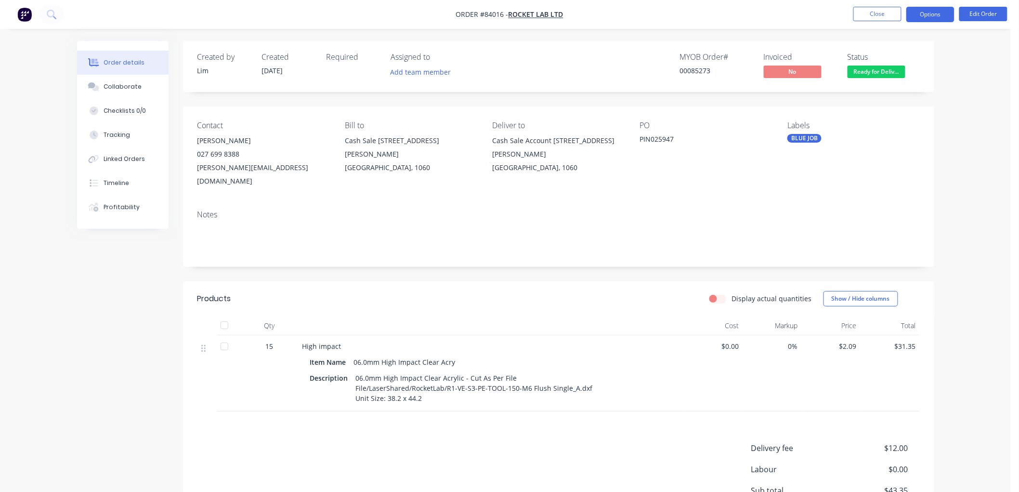
click at [929, 13] on button "Options" at bounding box center [930, 14] width 48 height 15
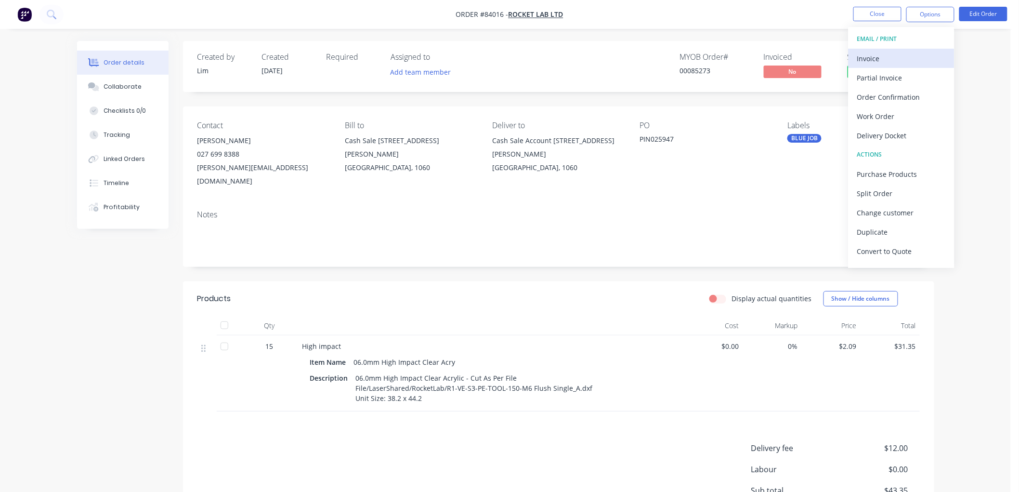
click at [875, 59] on div "Invoice" at bounding box center [901, 59] width 89 height 14
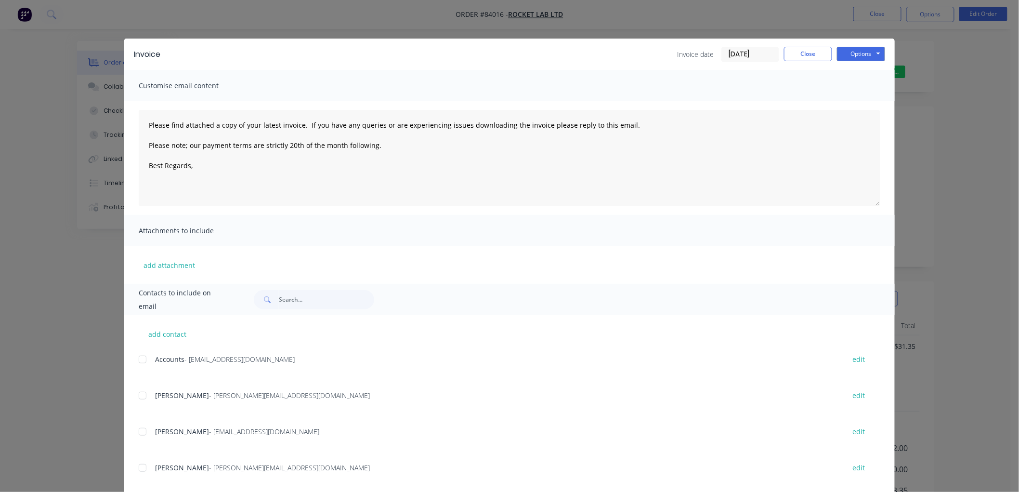
click at [141, 360] on div at bounding box center [142, 358] width 19 height 19
click at [193, 168] on textarea "Please find attached a copy of your latest invoice. If you have any queries or …" at bounding box center [509, 158] width 741 height 96
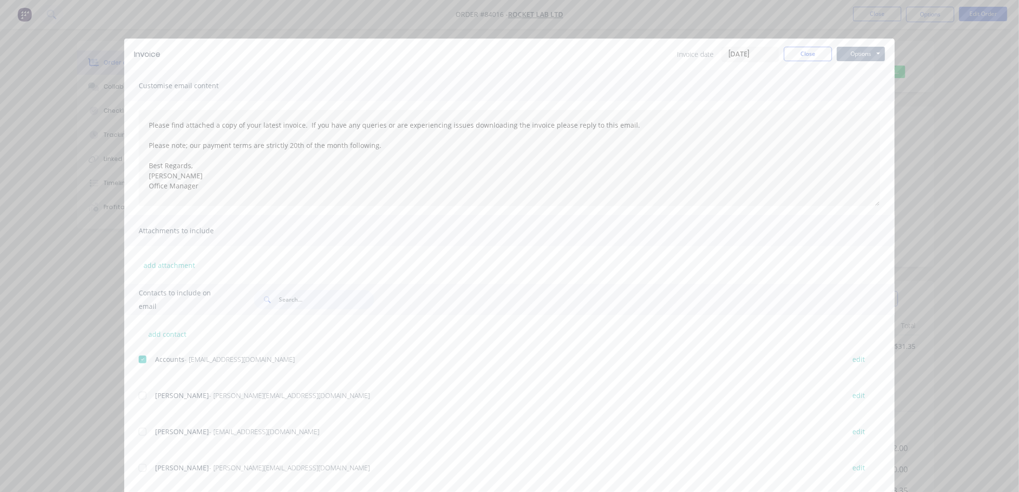
click at [849, 56] on button "Options" at bounding box center [861, 54] width 48 height 14
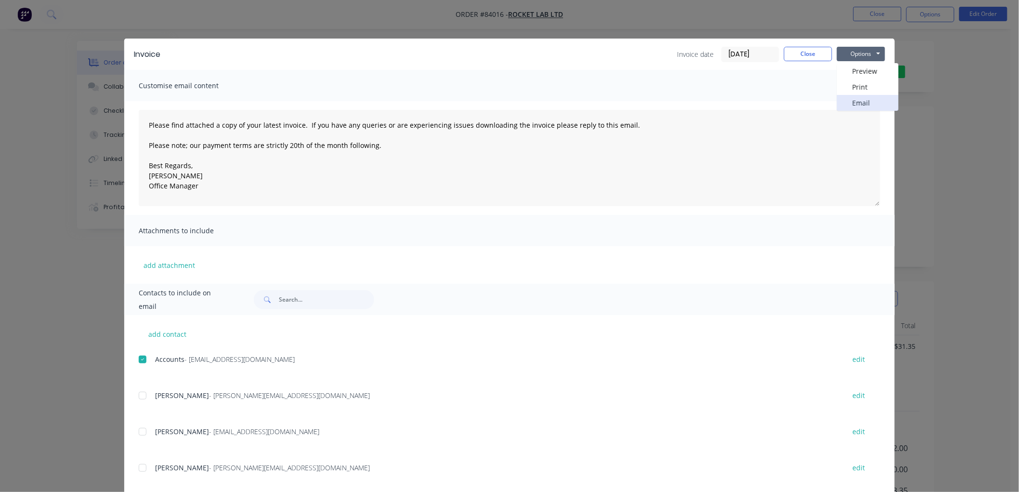
click at [849, 103] on button "Email" at bounding box center [868, 103] width 62 height 16
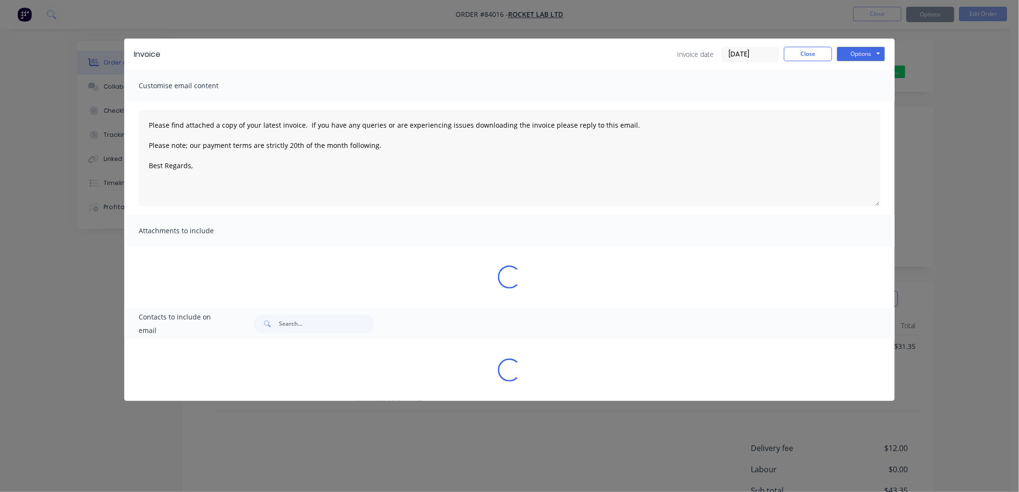
type textarea "Please find attached a copy of your latest invoice. If you have any queries or …"
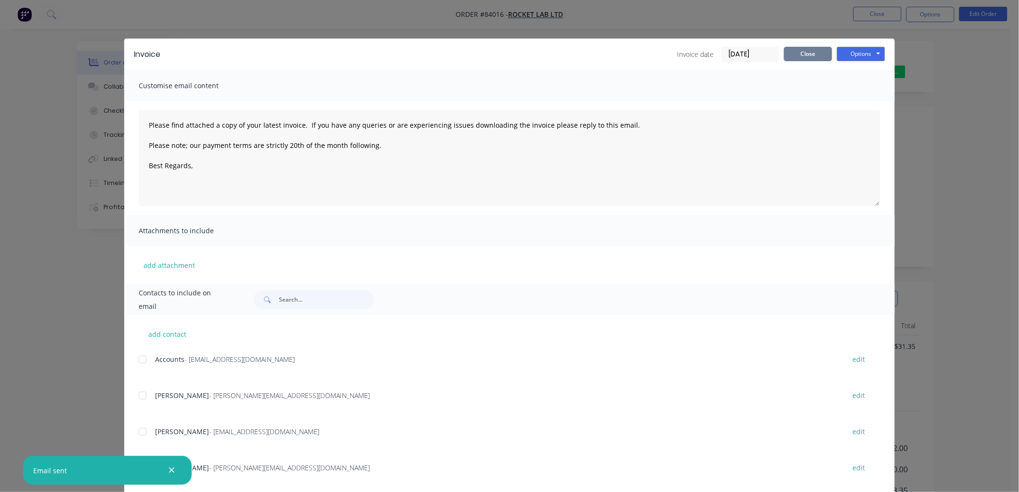
click at [803, 53] on button "Close" at bounding box center [808, 54] width 48 height 14
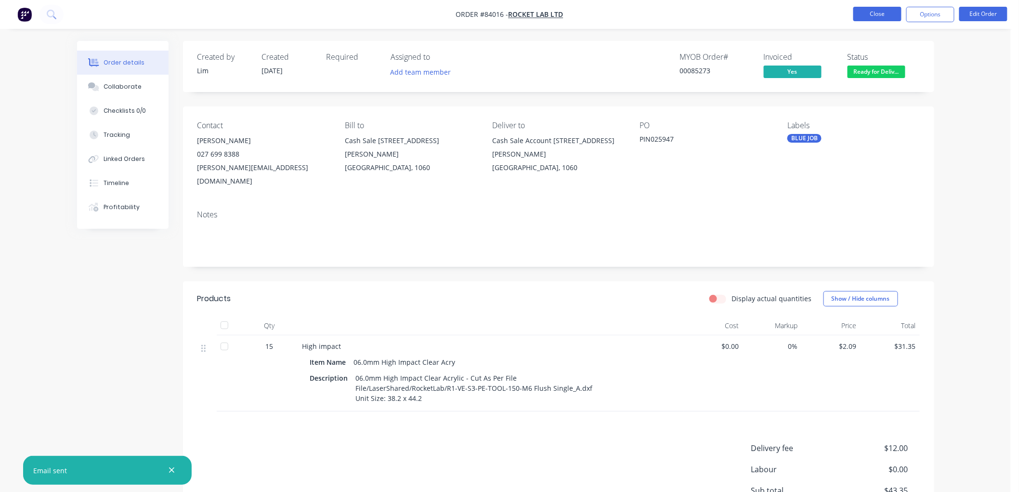
click at [884, 15] on button "Close" at bounding box center [877, 14] width 48 height 14
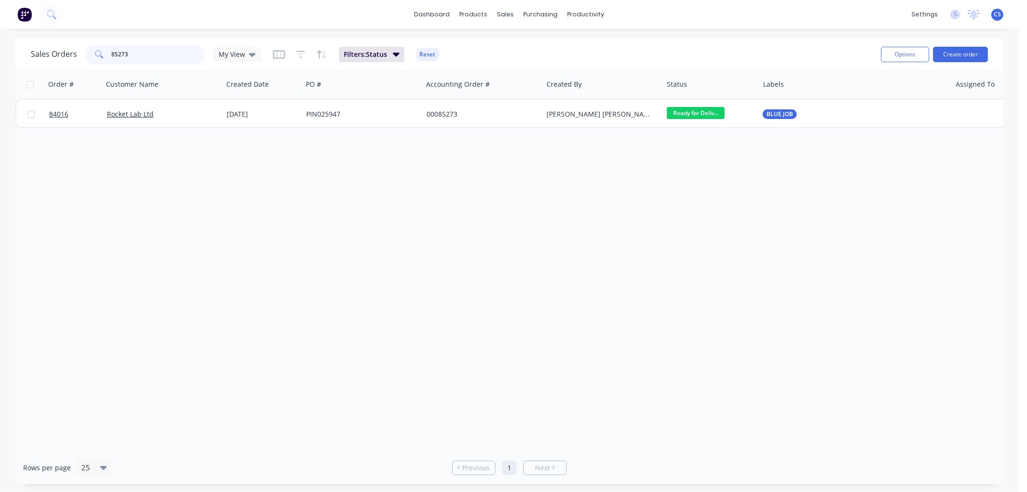
click at [150, 53] on input "85273" at bounding box center [159, 54] width 94 height 19
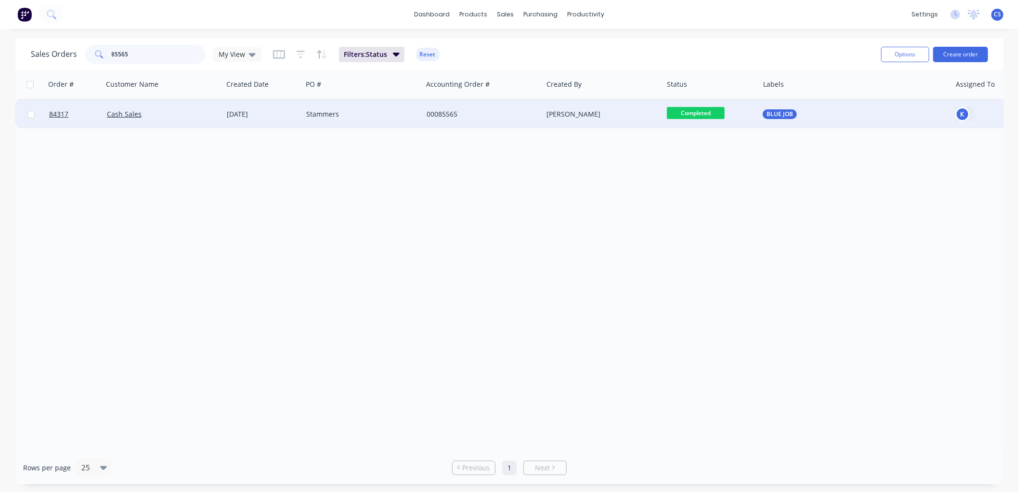
type input "85565"
click at [362, 109] on div "Stammers" at bounding box center [359, 114] width 107 height 10
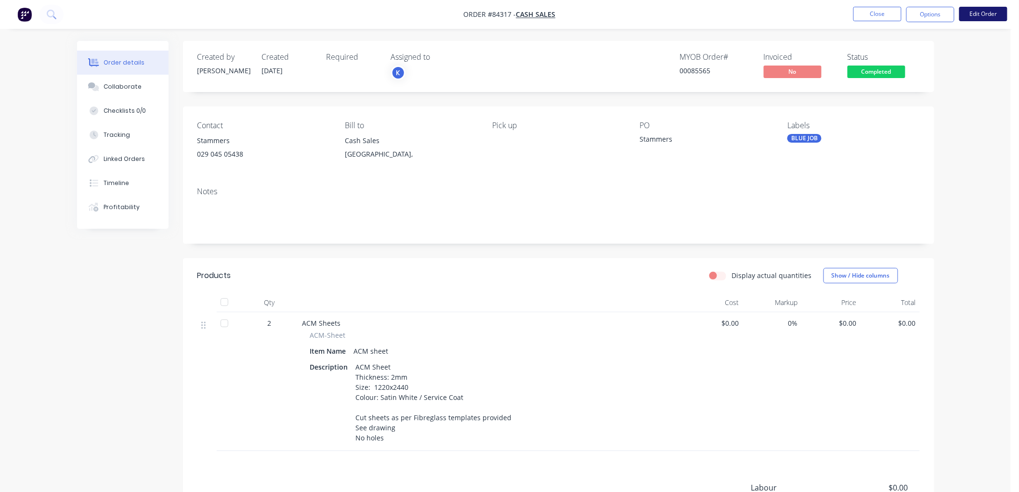
click at [971, 11] on button "Edit Order" at bounding box center [983, 14] width 48 height 14
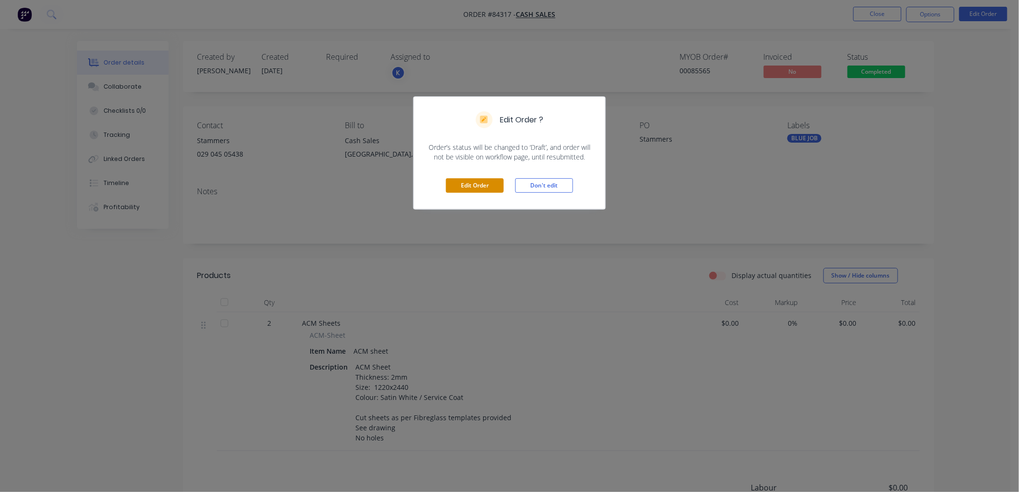
click at [469, 184] on button "Edit Order" at bounding box center [475, 185] width 58 height 14
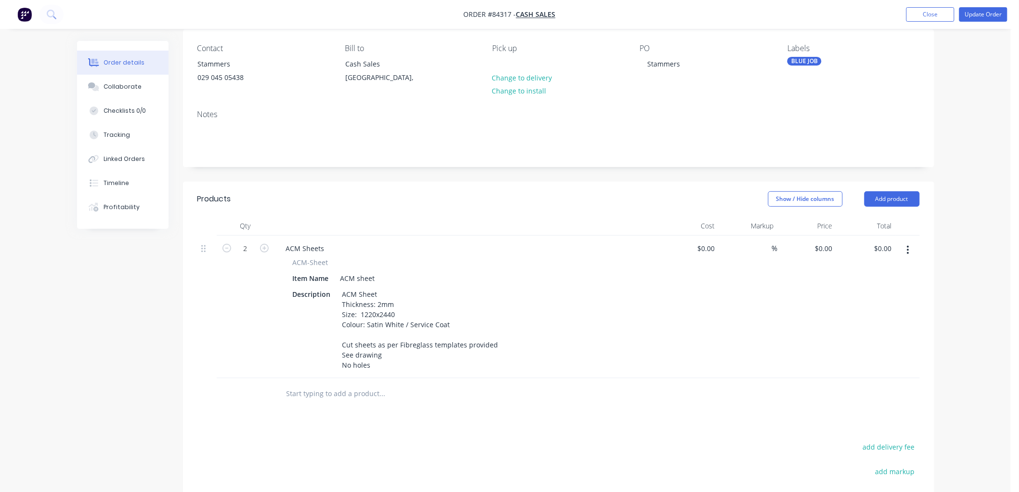
scroll to position [53, 0]
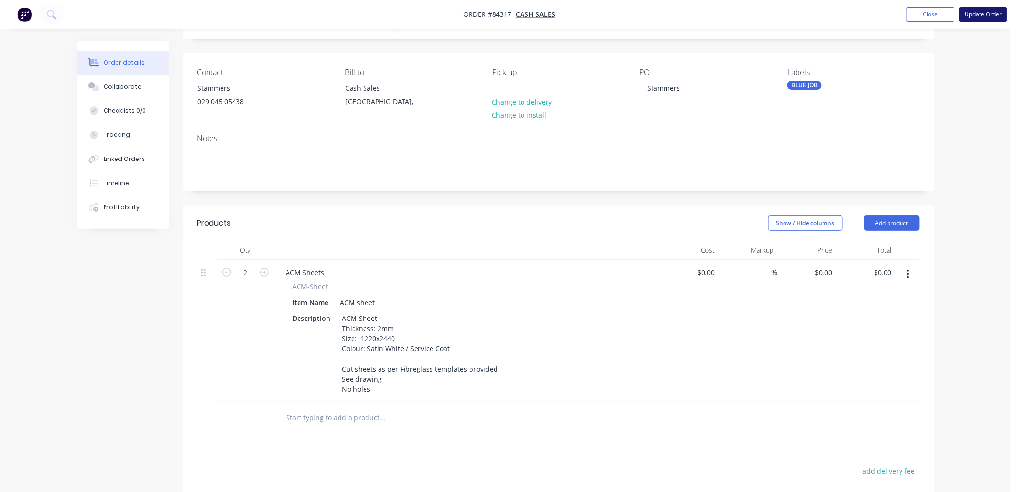
click at [981, 13] on button "Update Order" at bounding box center [983, 14] width 48 height 14
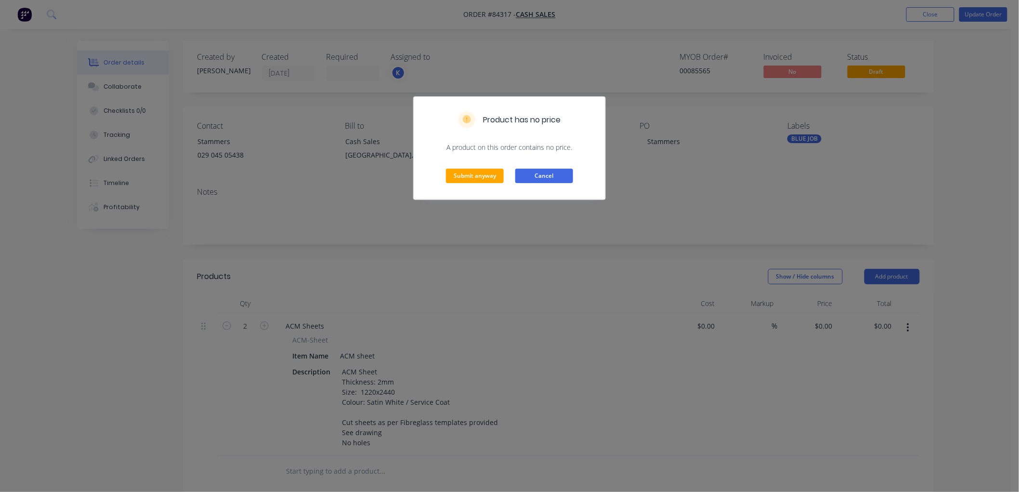
click at [544, 179] on button "Cancel" at bounding box center [544, 175] width 58 height 14
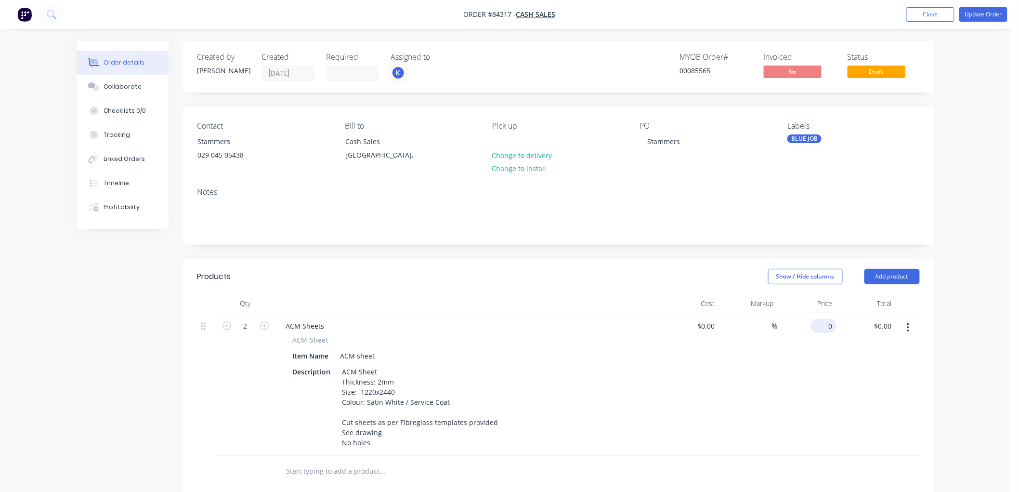
click at [825, 324] on input "0" at bounding box center [825, 326] width 22 height 14
type input "$156.91"
type input "$313.82"
click at [971, 17] on button "Update Order" at bounding box center [983, 14] width 48 height 14
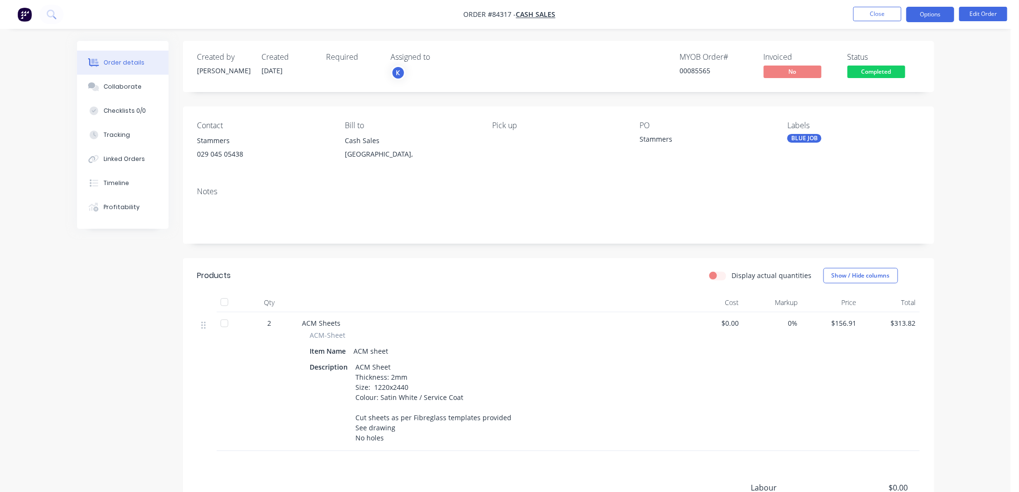
click at [922, 17] on button "Options" at bounding box center [930, 14] width 48 height 15
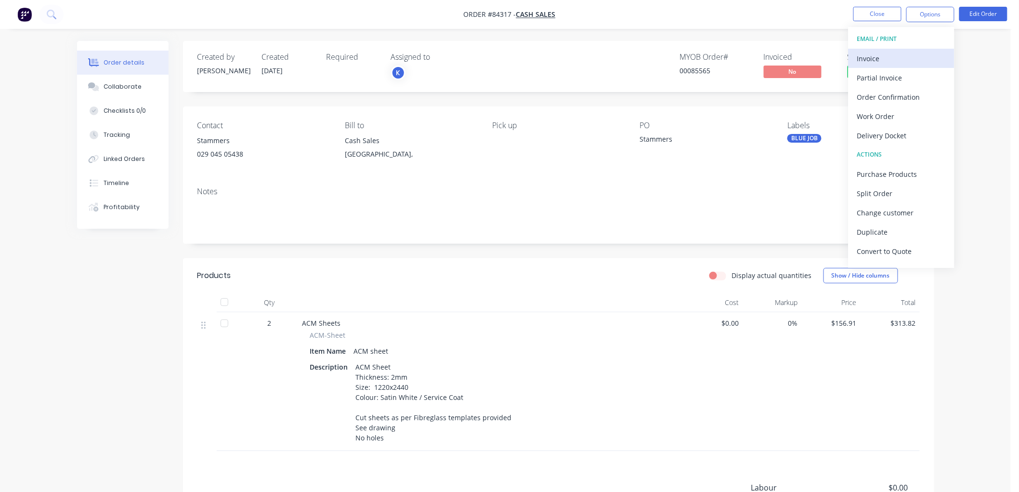
click at [893, 61] on div "Invoice" at bounding box center [901, 59] width 89 height 14
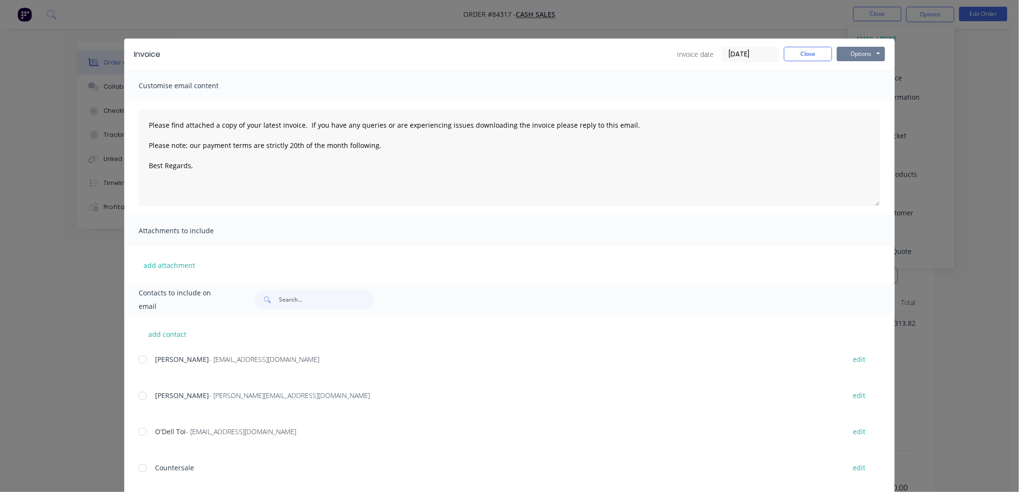
click at [853, 54] on button "Options" at bounding box center [861, 54] width 48 height 14
click at [855, 89] on button "Print" at bounding box center [868, 87] width 62 height 16
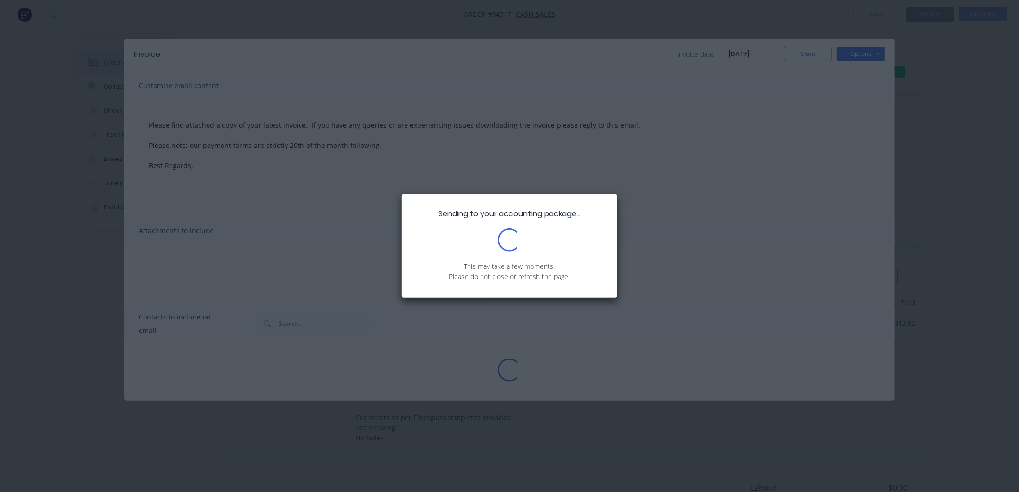
type textarea "Please find attached a copy of your latest invoice. If you have any queries or …"
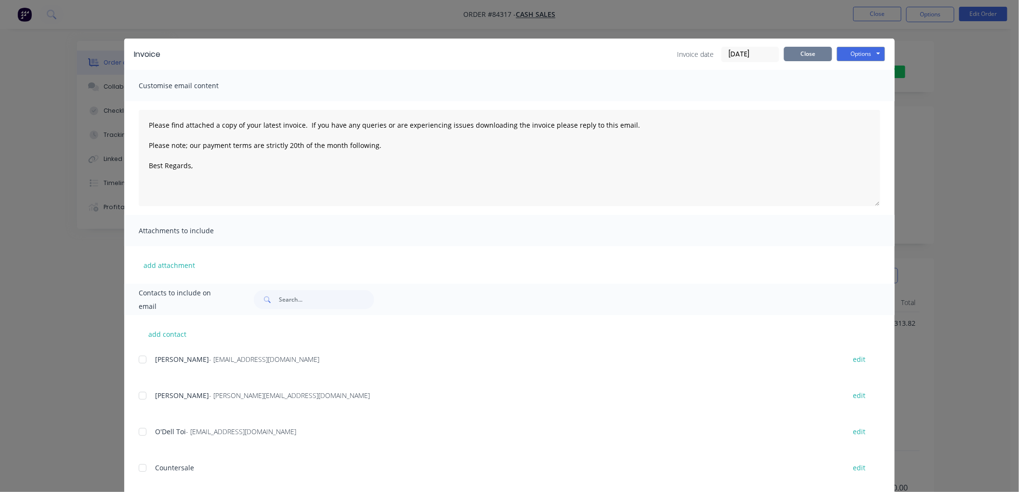
click at [797, 53] on button "Close" at bounding box center [808, 54] width 48 height 14
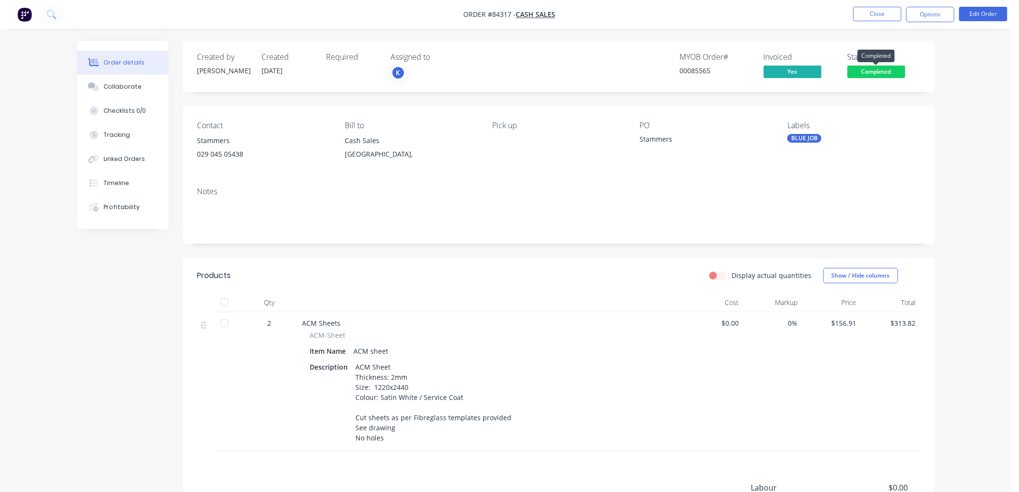
click at [884, 69] on span "Completed" at bounding box center [876, 71] width 58 height 12
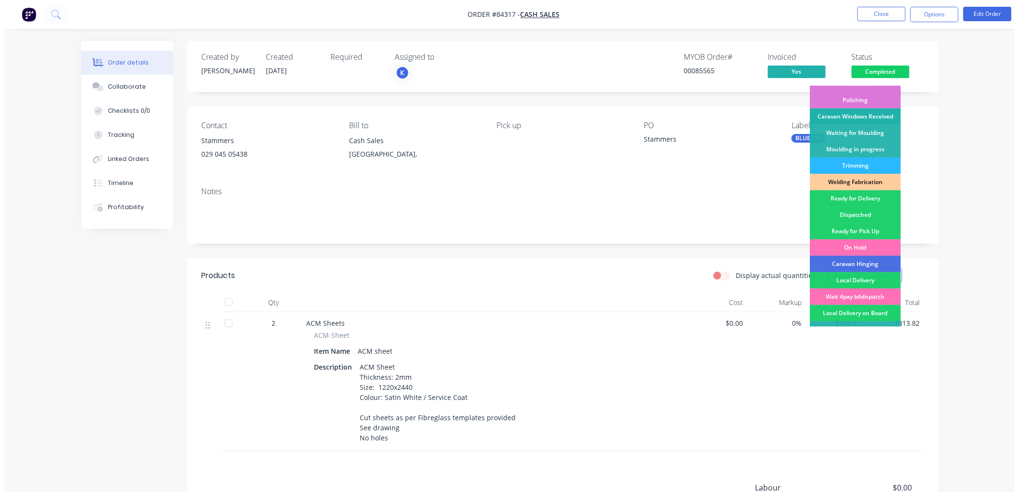
scroll to position [160, 0]
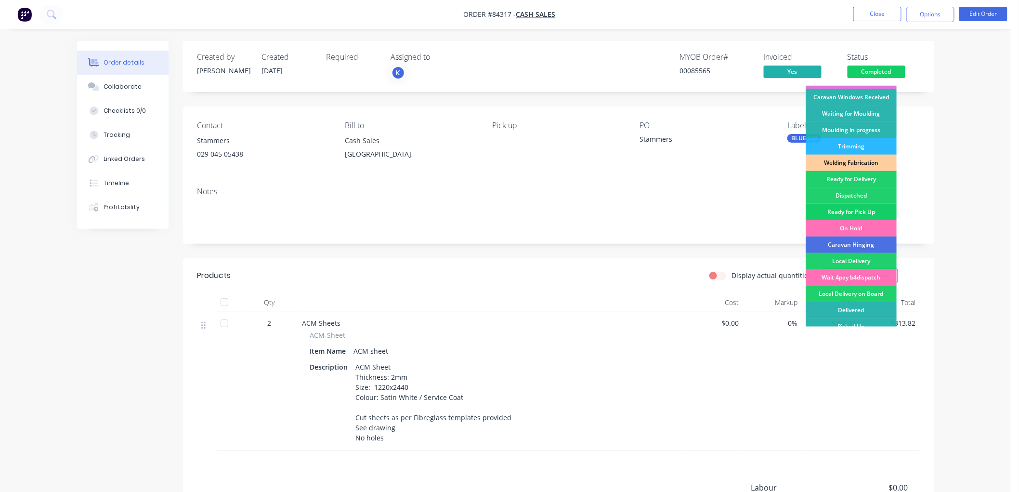
click at [859, 207] on div "Ready for Pick Up" at bounding box center [850, 212] width 91 height 16
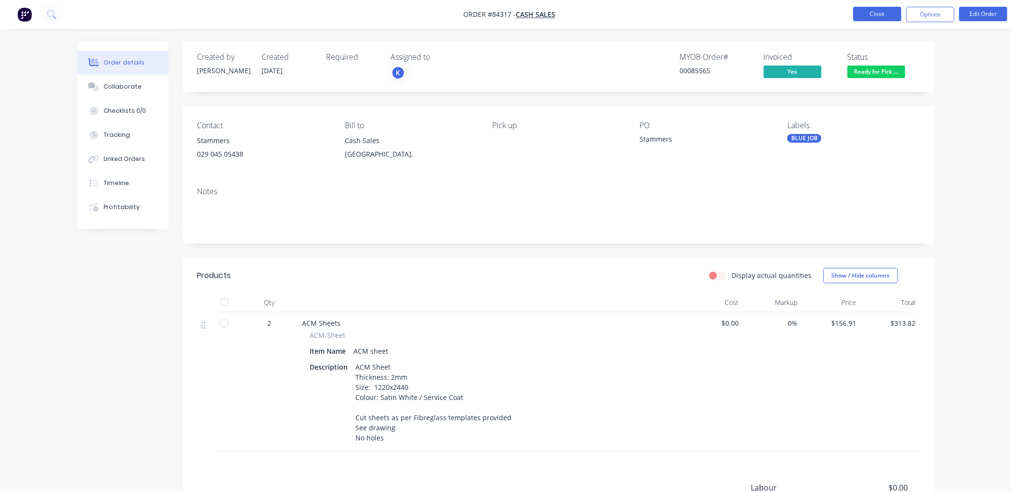
click at [875, 17] on button "Close" at bounding box center [877, 14] width 48 height 14
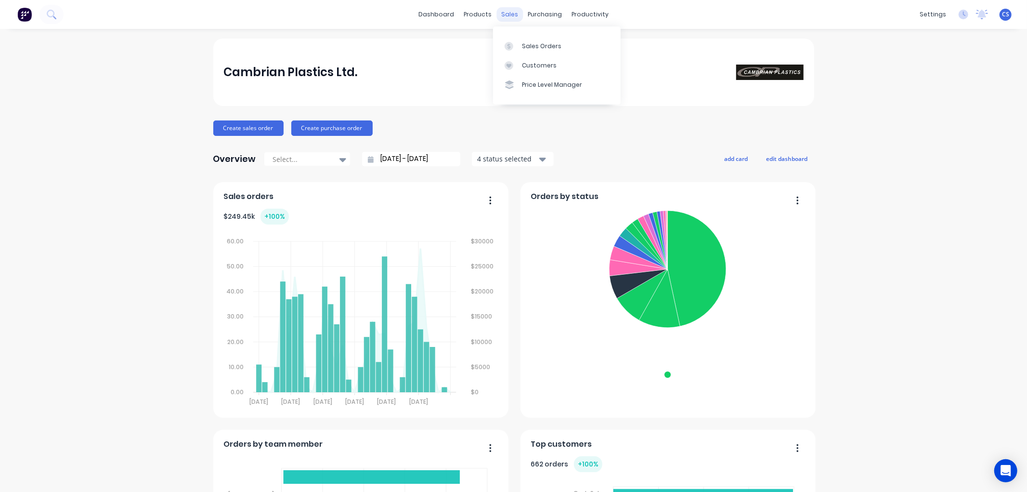
click at [502, 13] on div "sales" at bounding box center [509, 14] width 26 height 14
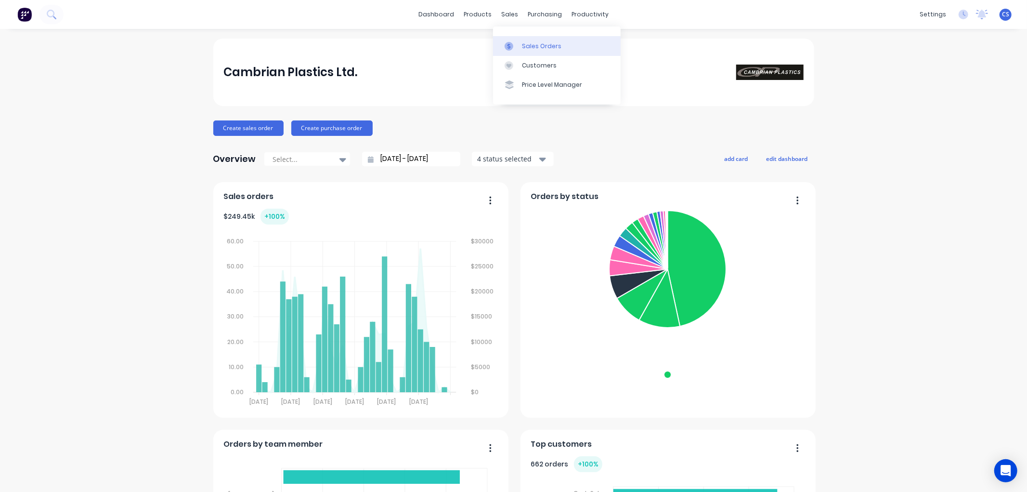
click at [526, 43] on div "Sales Orders" at bounding box center [541, 46] width 39 height 9
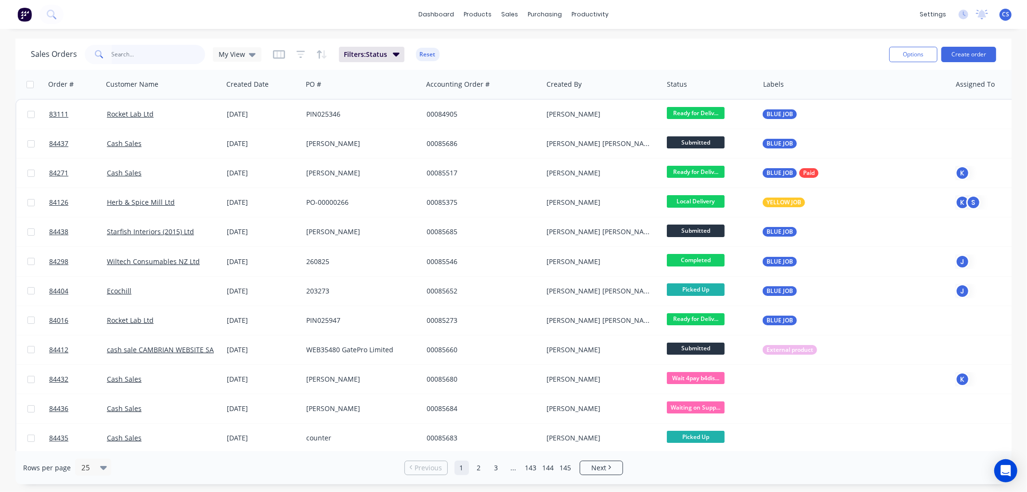
click at [156, 53] on input "text" at bounding box center [159, 54] width 94 height 19
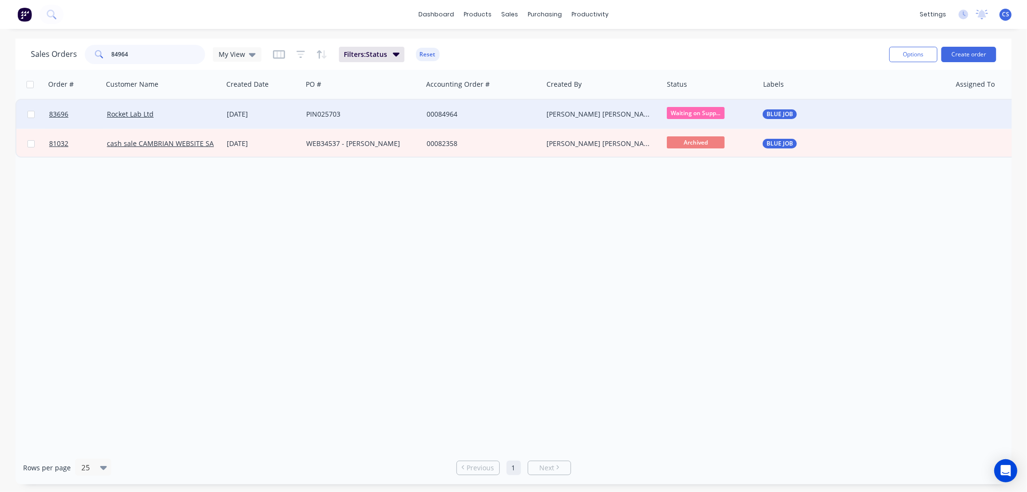
type input "84964"
click at [373, 116] on div "PIN025703" at bounding box center [359, 114] width 107 height 10
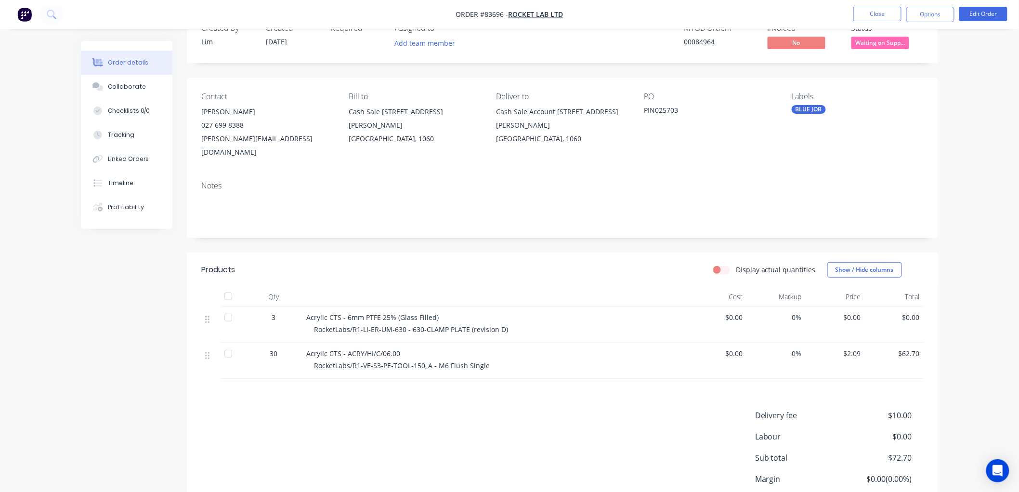
scroll to position [53, 0]
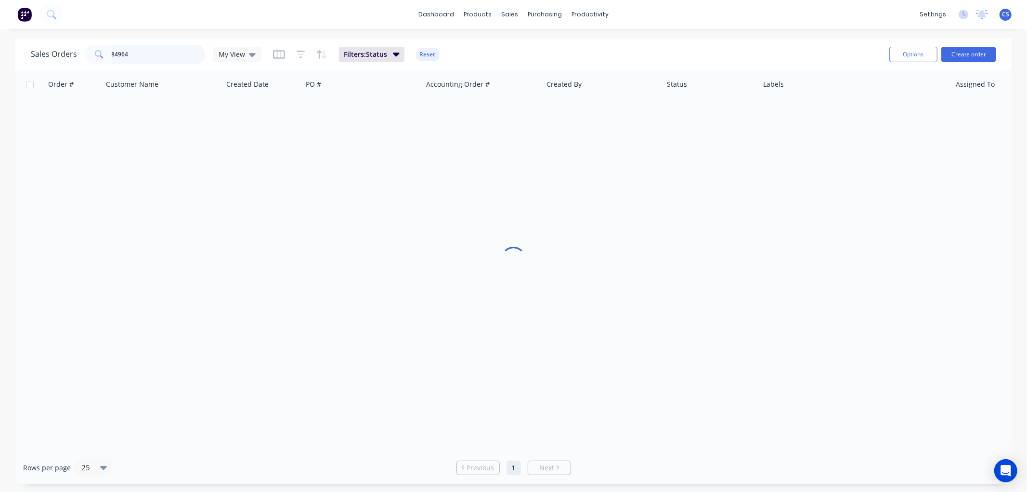
click at [140, 58] on input "84964" at bounding box center [159, 54] width 94 height 19
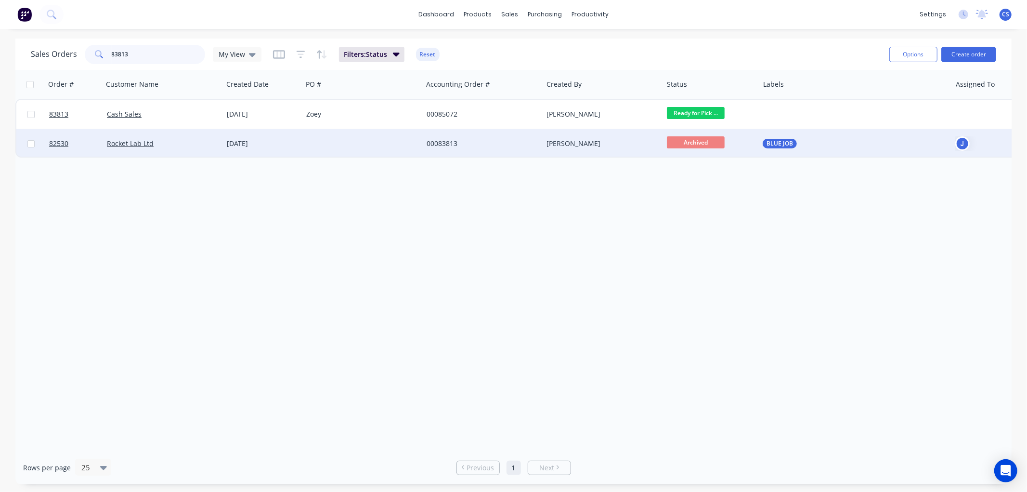
type input "83813"
click at [316, 137] on div at bounding box center [362, 143] width 120 height 29
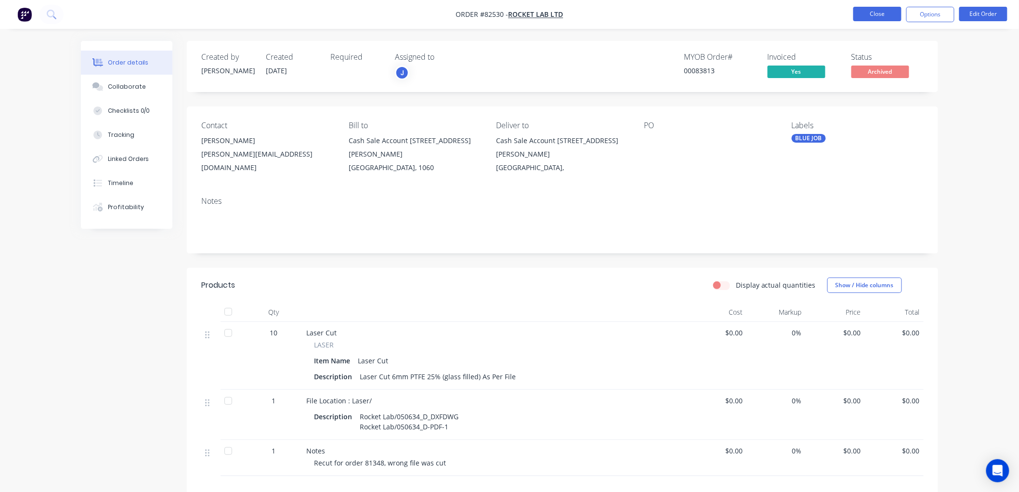
click at [884, 16] on button "Close" at bounding box center [877, 14] width 48 height 14
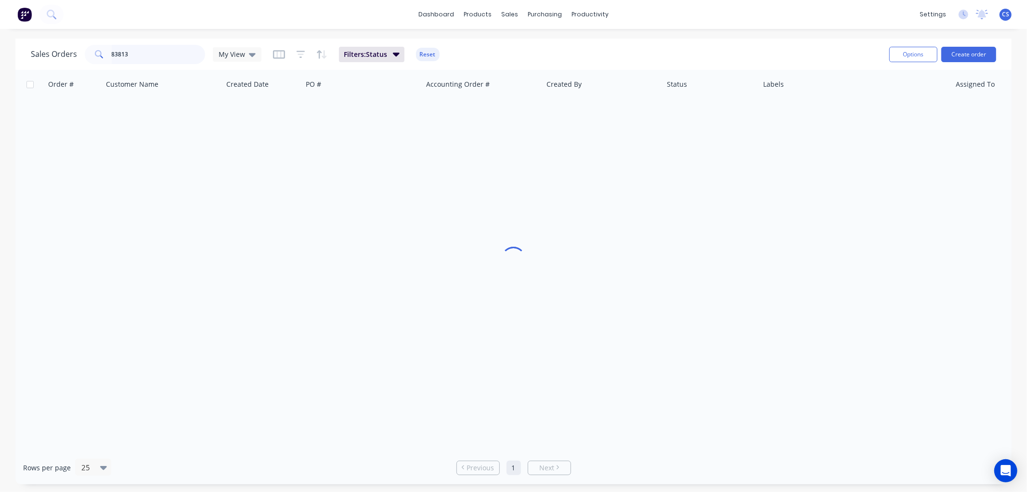
click at [167, 59] on input "83813" at bounding box center [159, 54] width 94 height 19
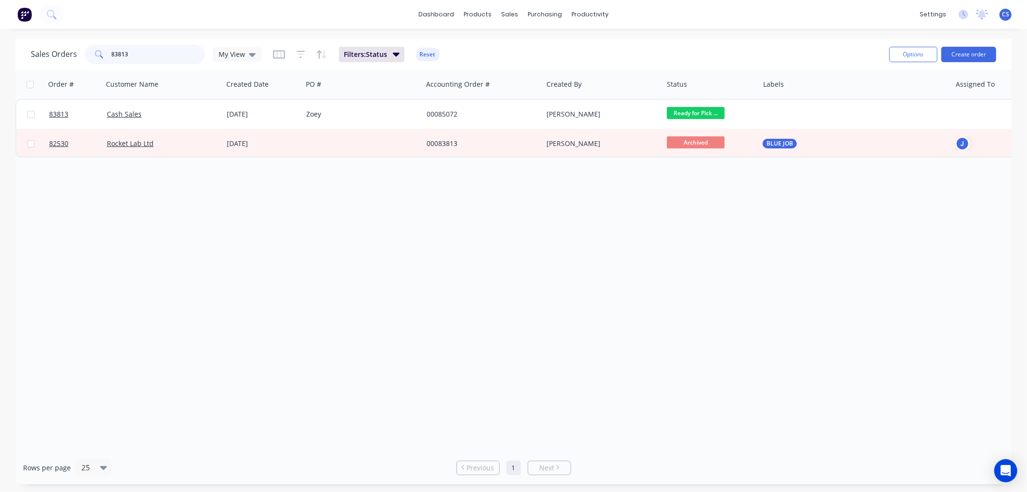
click at [167, 59] on input "83813" at bounding box center [159, 54] width 94 height 19
type input "4"
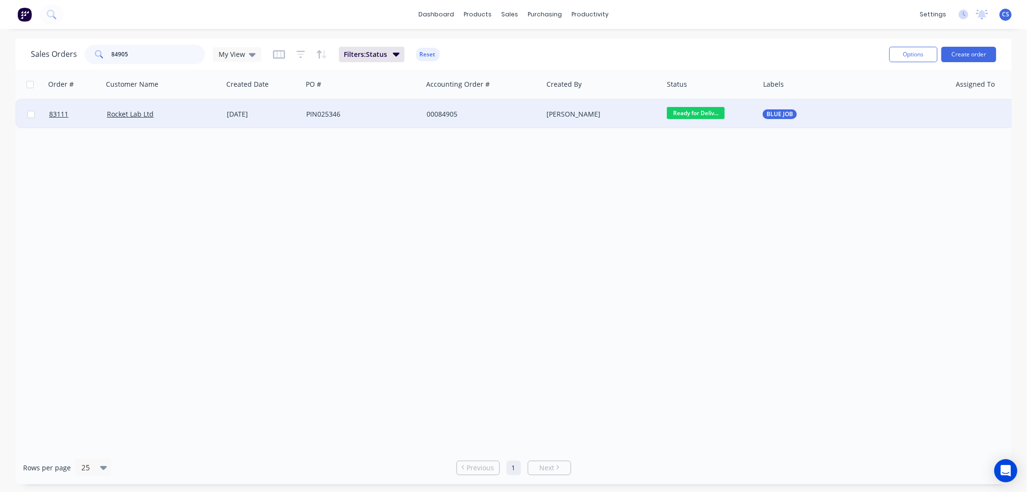
type input "84905"
click at [421, 113] on div "PIN025346" at bounding box center [362, 114] width 120 height 29
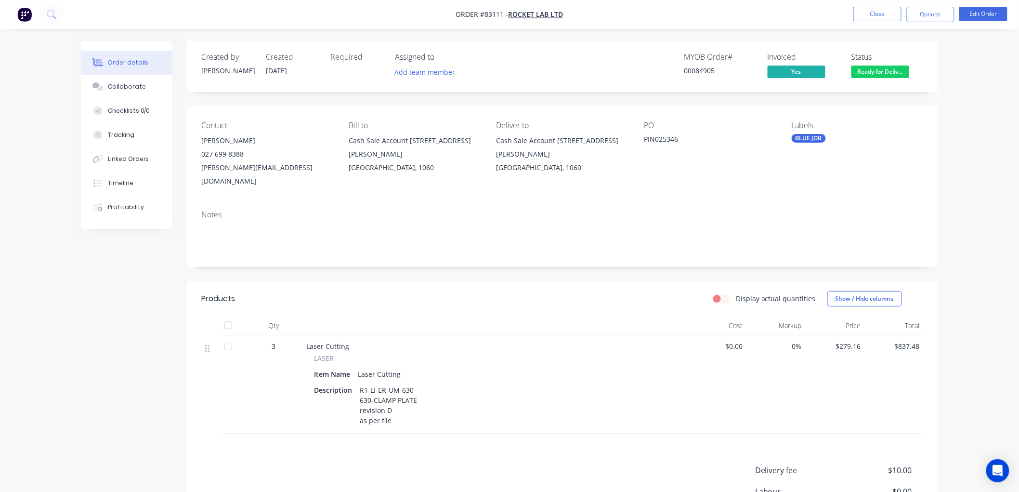
click at [847, 341] on span "$279.16" at bounding box center [835, 346] width 52 height 10
copy span "279.16"
